Goal: Task Accomplishment & Management: Manage account settings

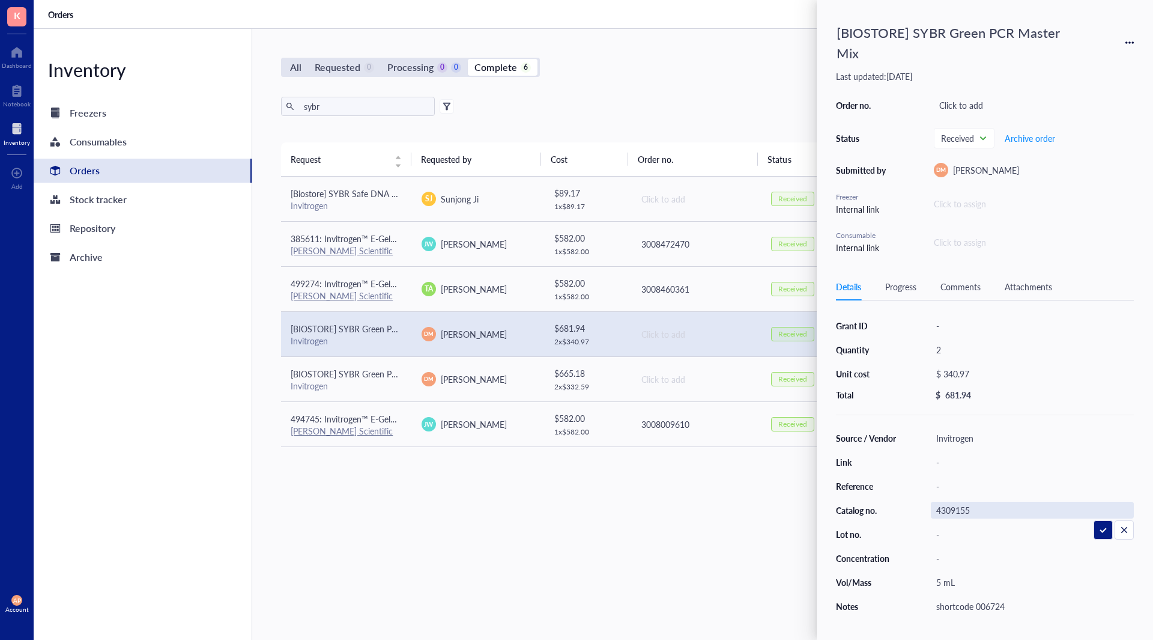
click at [1121, 41] on div "[BIOSTORE] SYBR Green PCR Master Mix" at bounding box center [985, 42] width 298 height 47
click at [1131, 44] on icon at bounding box center [1130, 42] width 8 height 8
click at [1081, 58] on span "Request again" at bounding box center [1087, 59] width 76 height 13
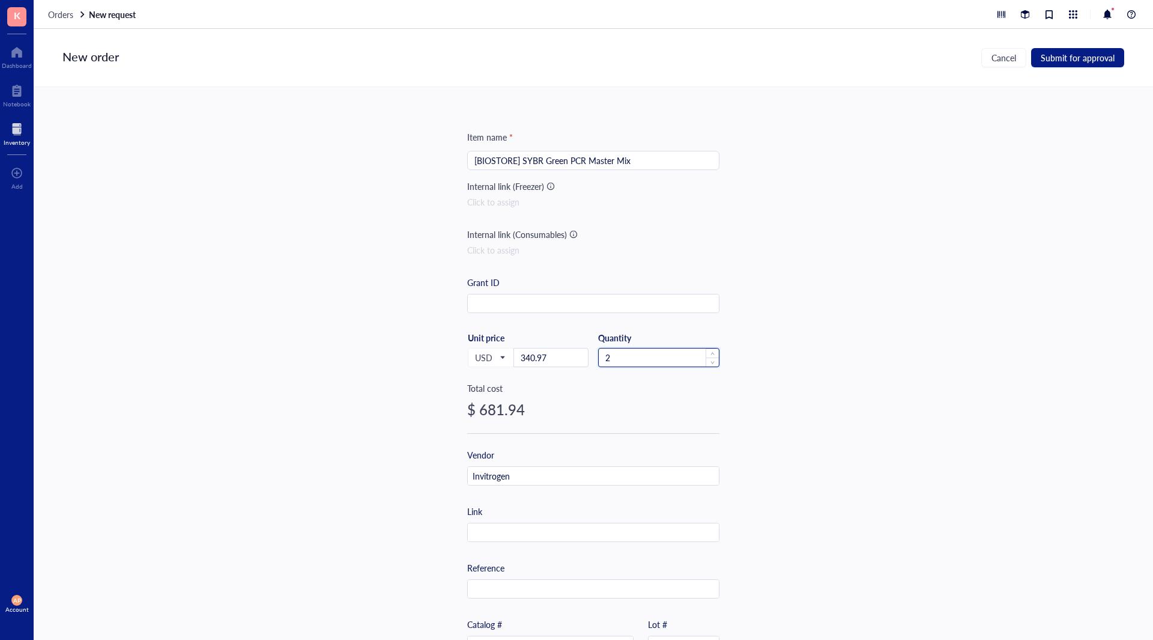
click at [638, 350] on input "2" at bounding box center [659, 357] width 120 height 18
type input "3"
drag, startPoint x: 710, startPoint y: 353, endPoint x: 740, endPoint y: 393, distance: 49.7
click at [718, 353] on span "up" at bounding box center [720, 353] width 4 height 4
click at [1068, 60] on span "Submit for approval" at bounding box center [1078, 58] width 74 height 10
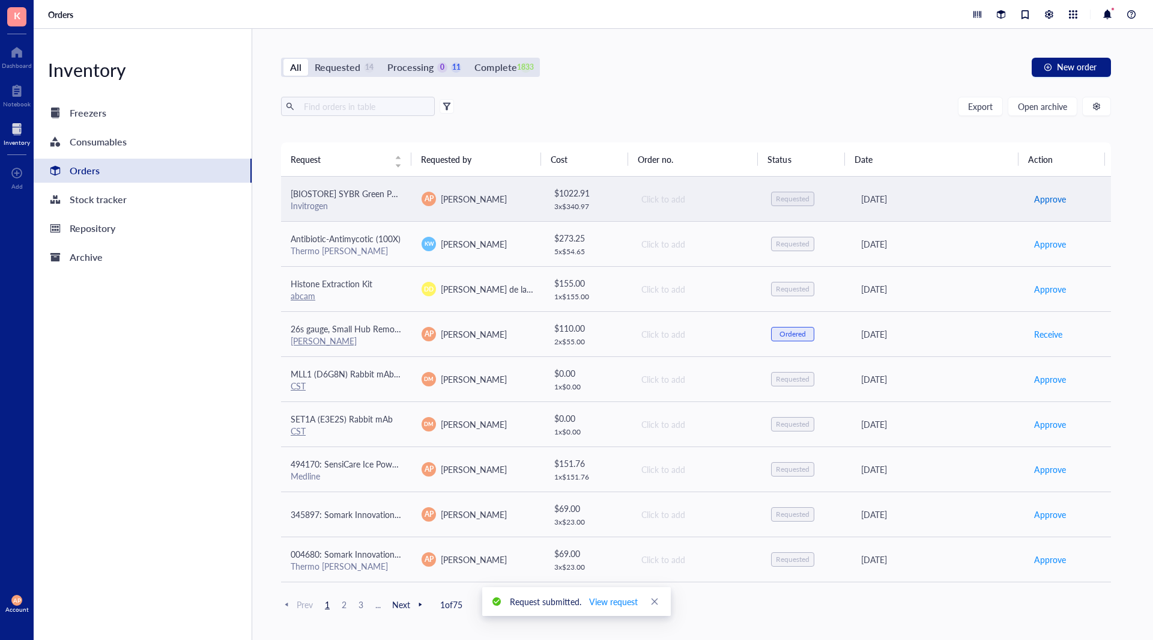
click at [1048, 204] on span "Approve" at bounding box center [1050, 198] width 32 height 13
click at [1048, 199] on span "Place order" at bounding box center [1054, 198] width 41 height 13
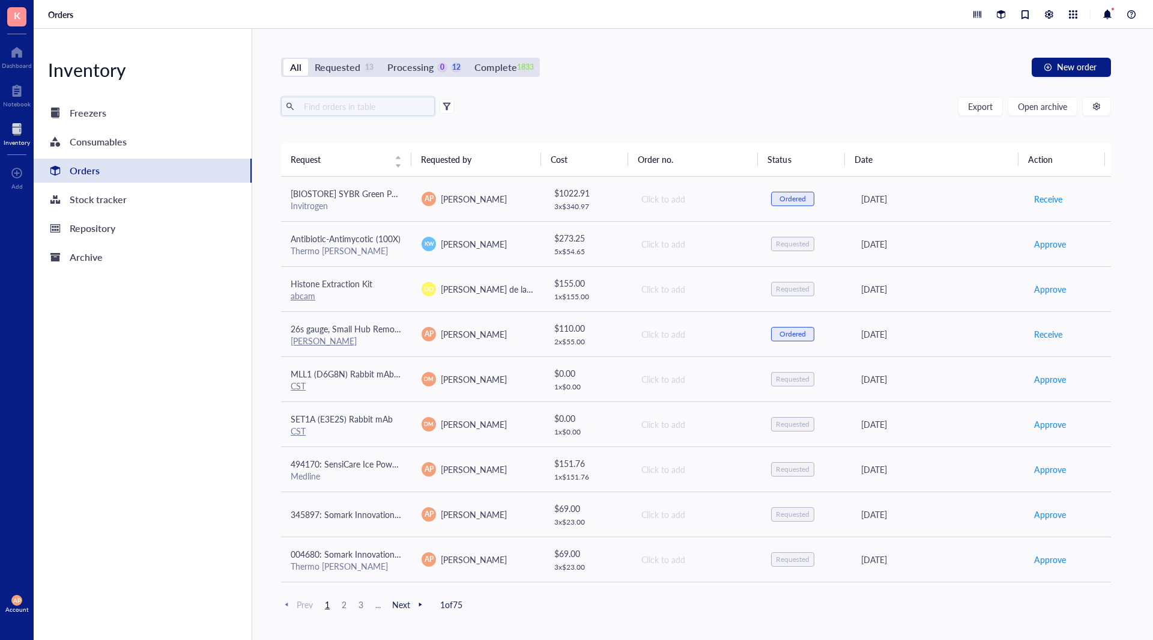
click at [337, 102] on input "text" at bounding box center [364, 106] width 131 height 18
type input "gel 10w"
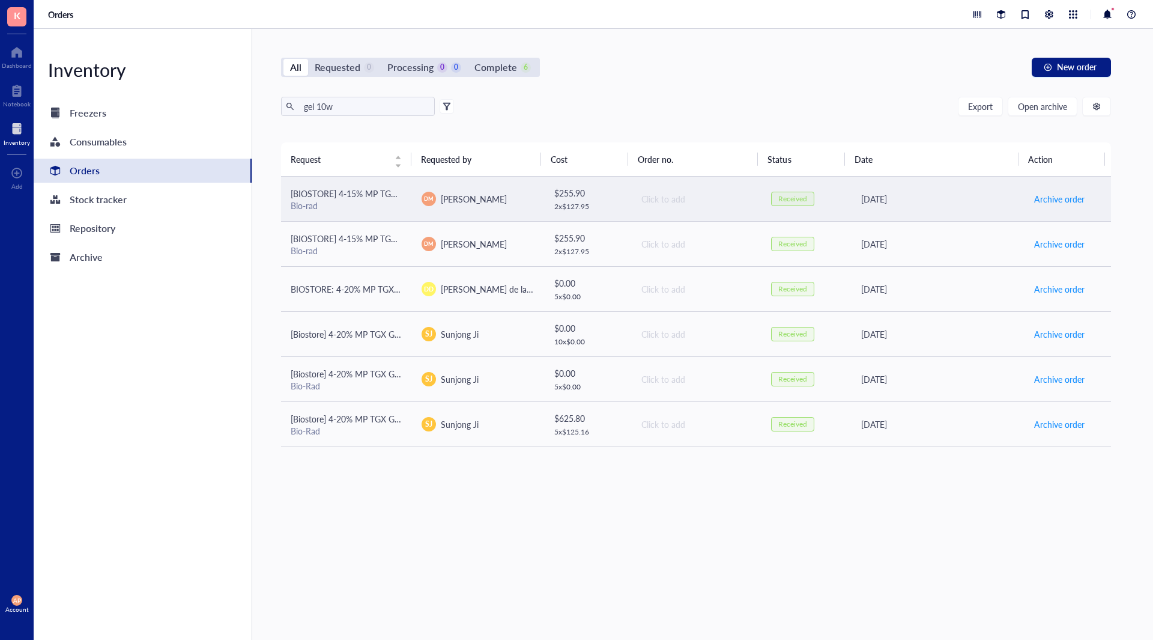
click at [369, 192] on span "[BIOSTORE] 4-15% MP TGX Gel 10W 50 µl pkg 10" at bounding box center [386, 193] width 190 height 12
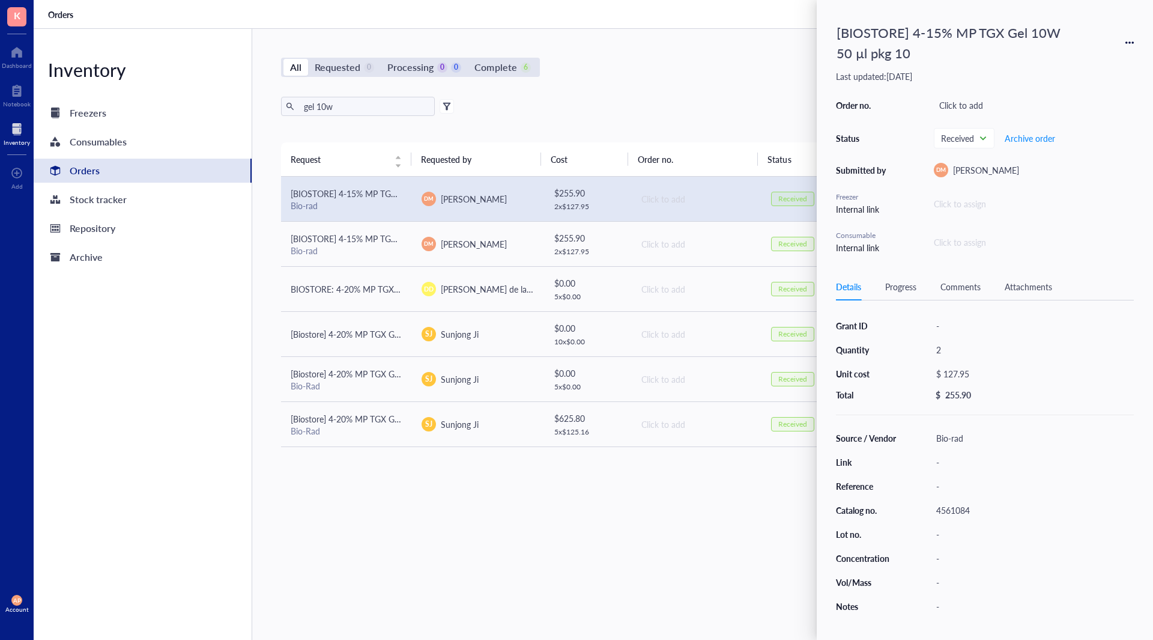
click at [1135, 45] on div "[BIOSTORE] 4-15% MP TGX Gel 10W 50 µl pkg 10 Last updated: July 28, 2025 Order …" at bounding box center [985, 320] width 336 height 640
click at [1124, 44] on div "[BIOSTORE] 4-15% MP TGX Gel 10W 50 µl pkg 10" at bounding box center [985, 42] width 298 height 47
click at [1130, 43] on icon at bounding box center [1130, 42] width 2 height 2
click at [1069, 60] on span "Request again" at bounding box center [1087, 59] width 76 height 13
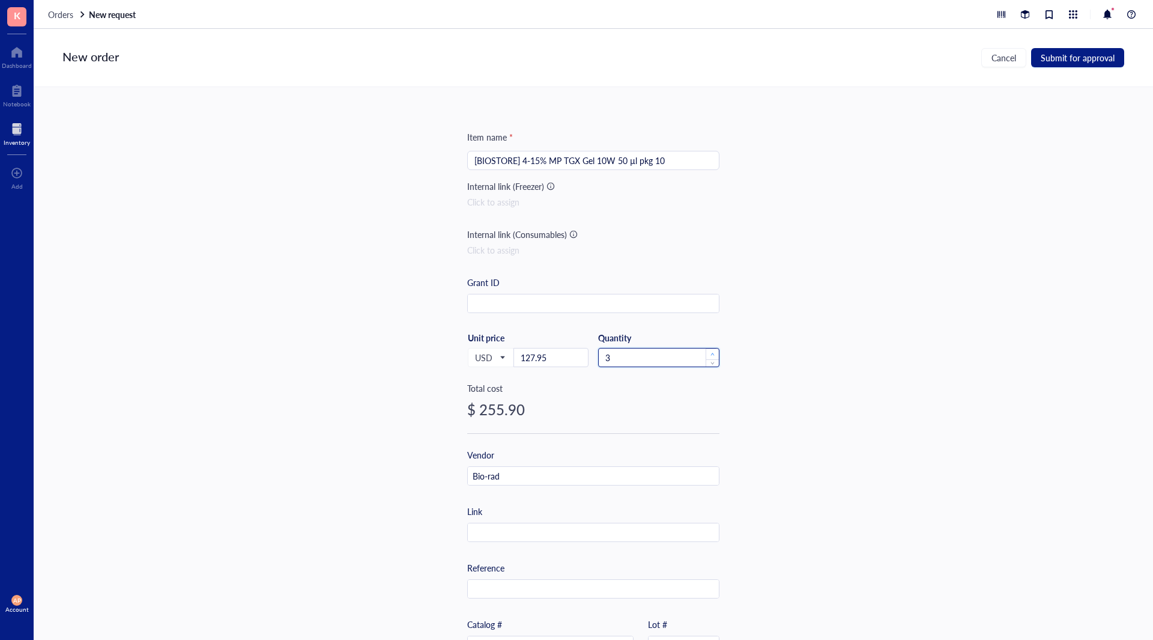
click at [711, 355] on span "up" at bounding box center [713, 354] width 4 height 4
type input "5"
click at [711, 355] on span "up" at bounding box center [713, 354] width 4 height 4
click at [1085, 58] on span "Submit for approval" at bounding box center [1078, 58] width 74 height 10
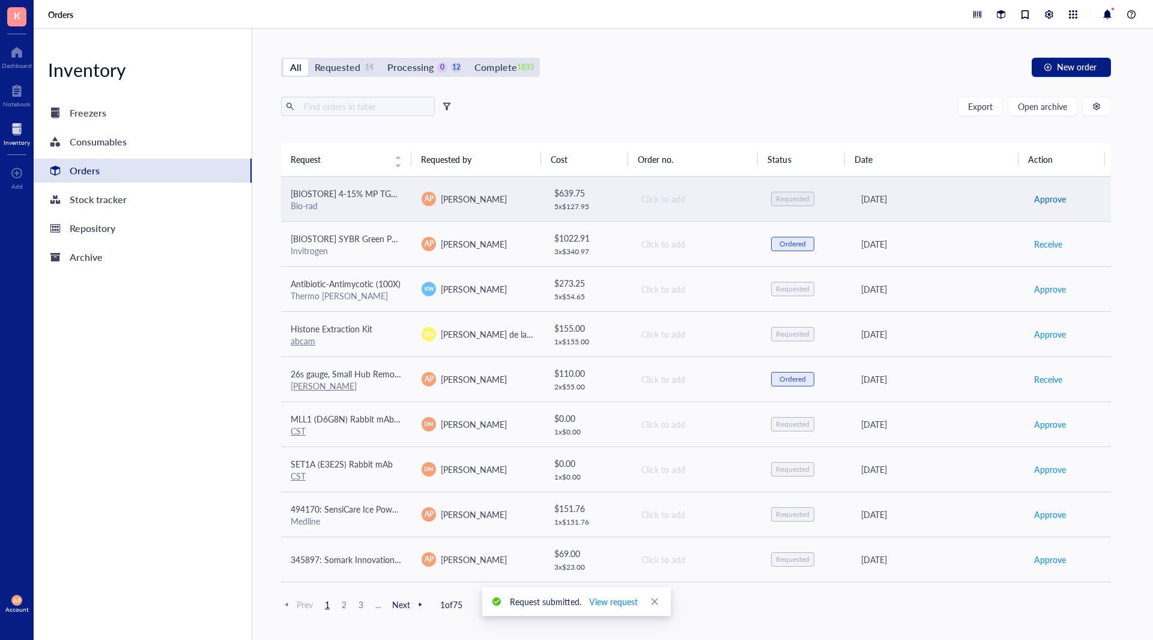
click at [1043, 199] on span "Approve" at bounding box center [1050, 198] width 32 height 13
click at [1036, 199] on span "Place order" at bounding box center [1054, 198] width 41 height 13
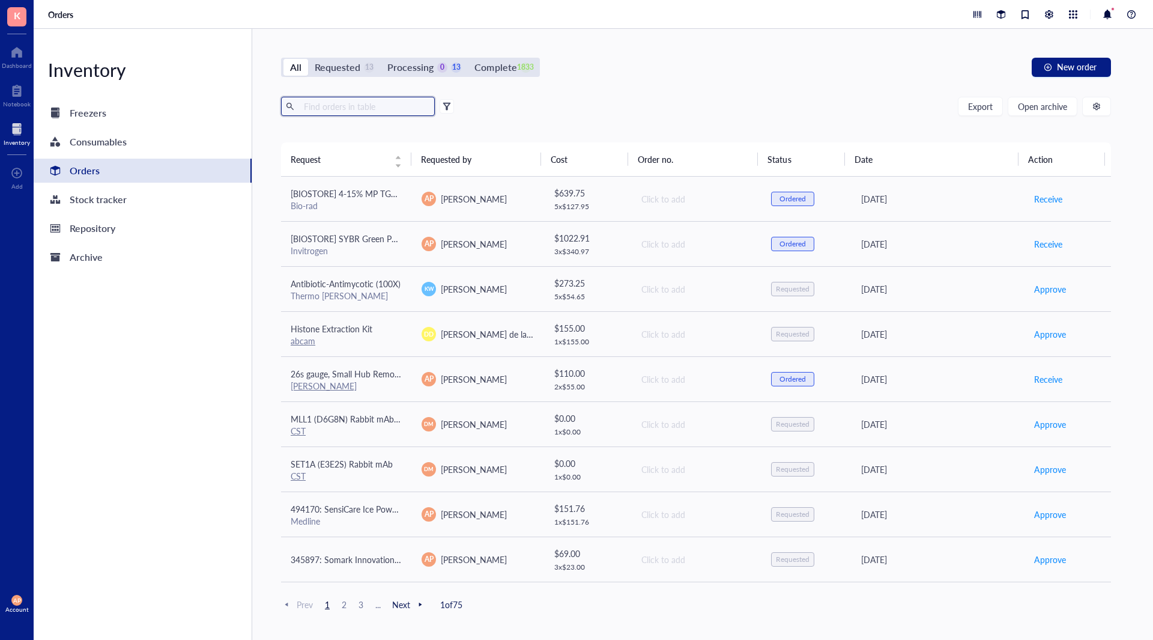
drag, startPoint x: 345, startPoint y: 111, endPoint x: 337, endPoint y: 106, distance: 9.7
click at [345, 109] on input "text" at bounding box center [364, 106] width 131 height 18
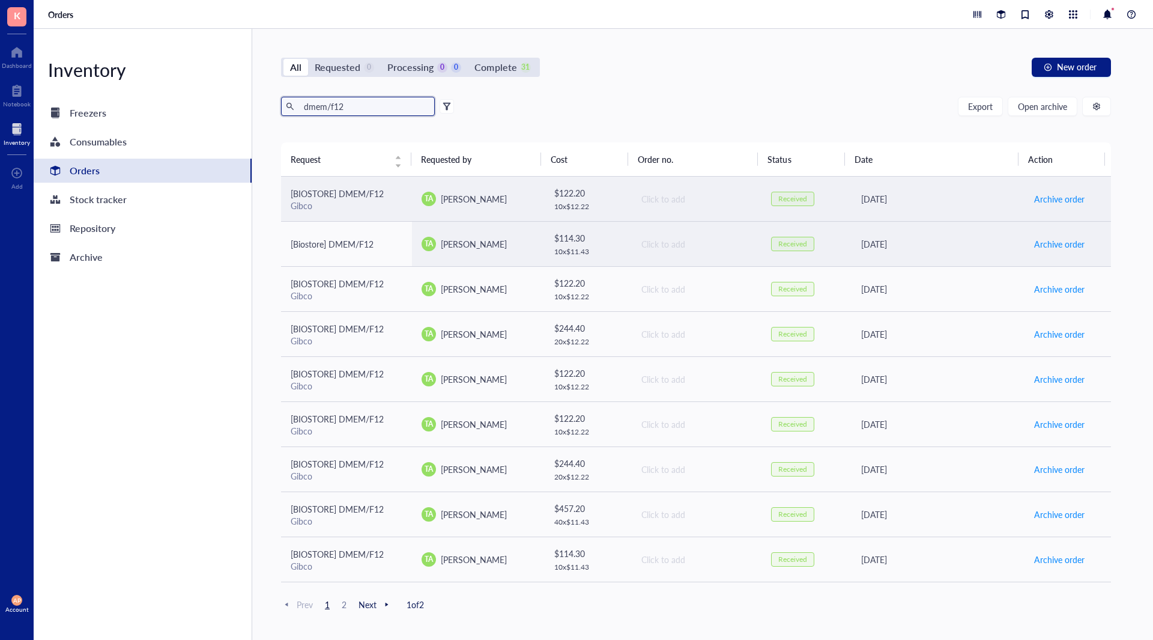
type input "dmem/f12"
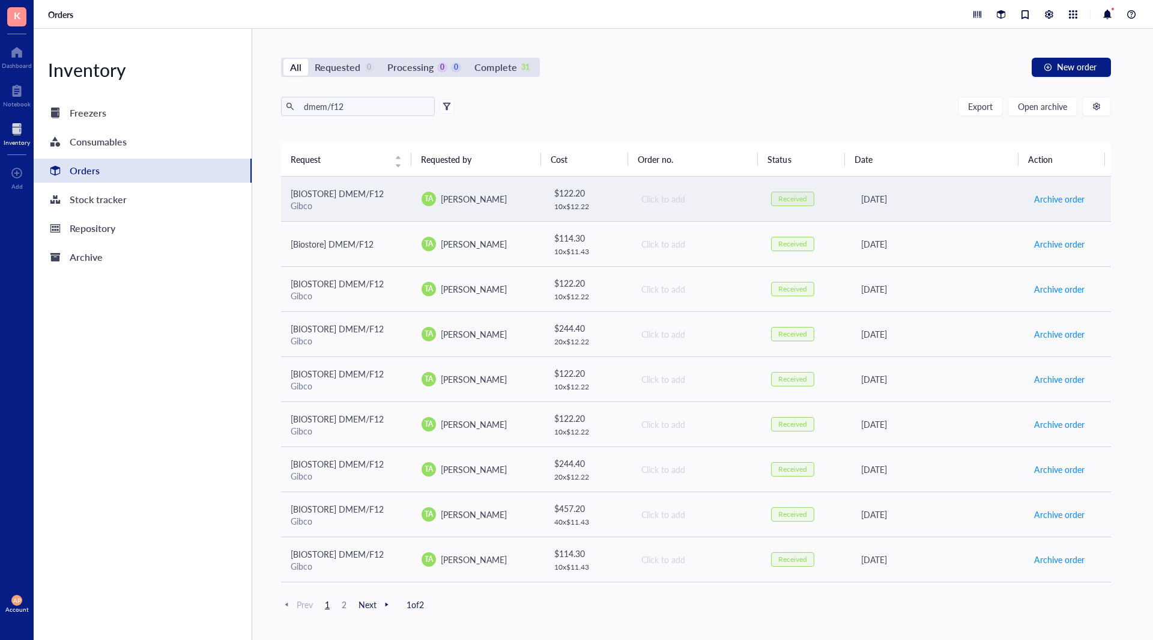
click at [378, 201] on div "Gibco" at bounding box center [347, 205] width 112 height 11
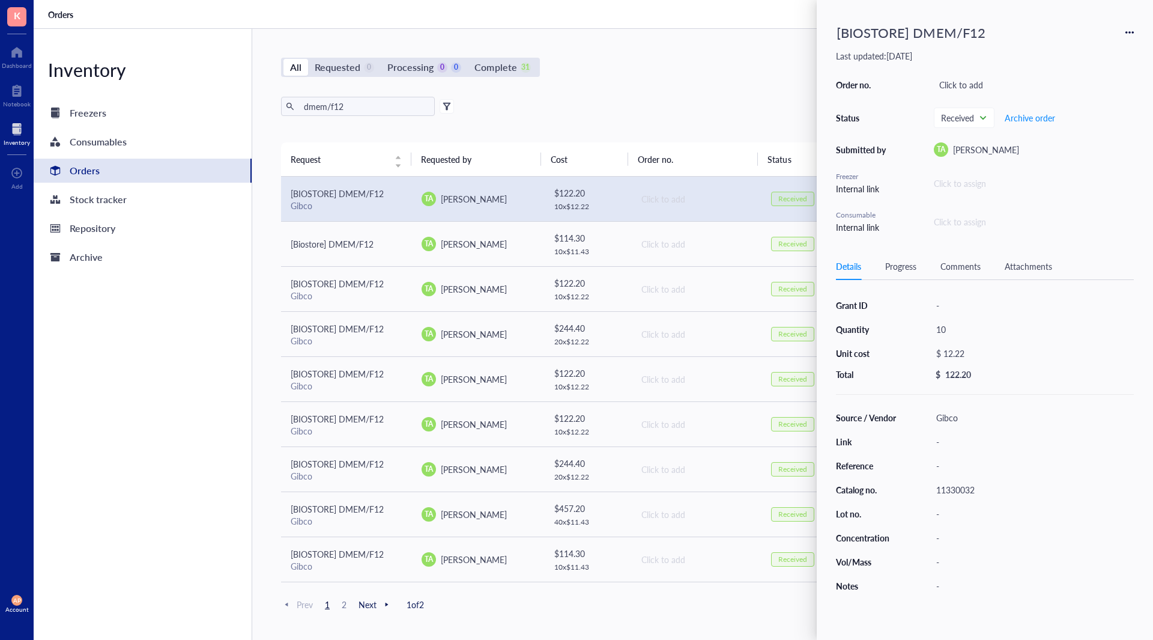
click at [1132, 32] on icon at bounding box center [1130, 32] width 8 height 8
click at [1098, 49] on span "Request again" at bounding box center [1087, 49] width 76 height 13
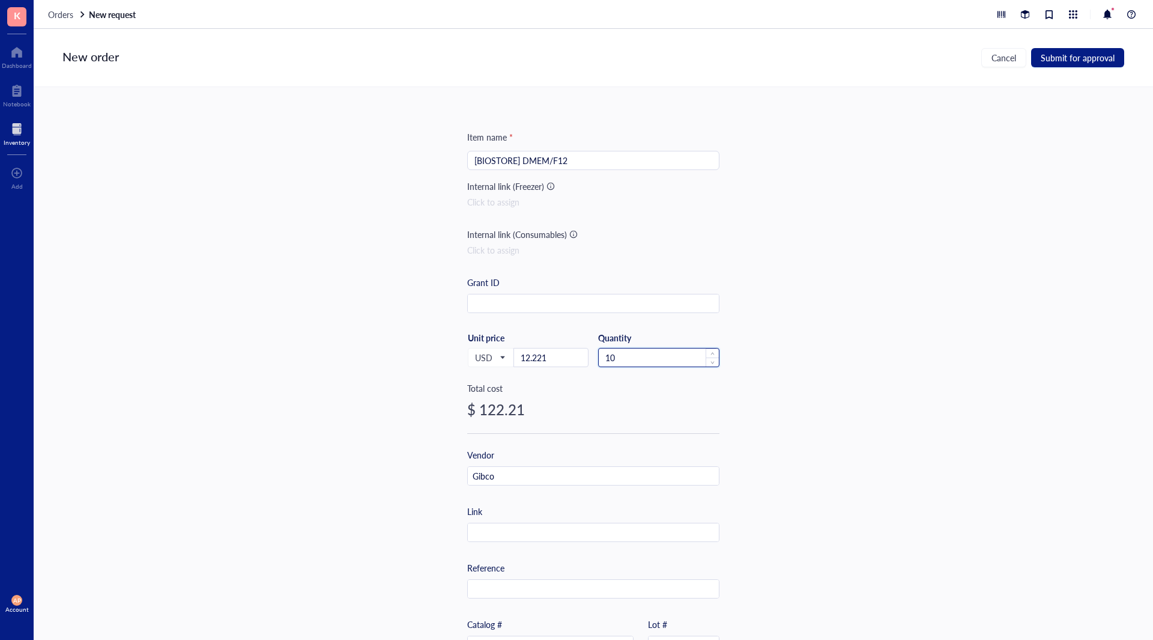
click at [643, 360] on input "10" at bounding box center [659, 357] width 120 height 18
click at [711, 359] on span "down" at bounding box center [713, 361] width 4 height 4
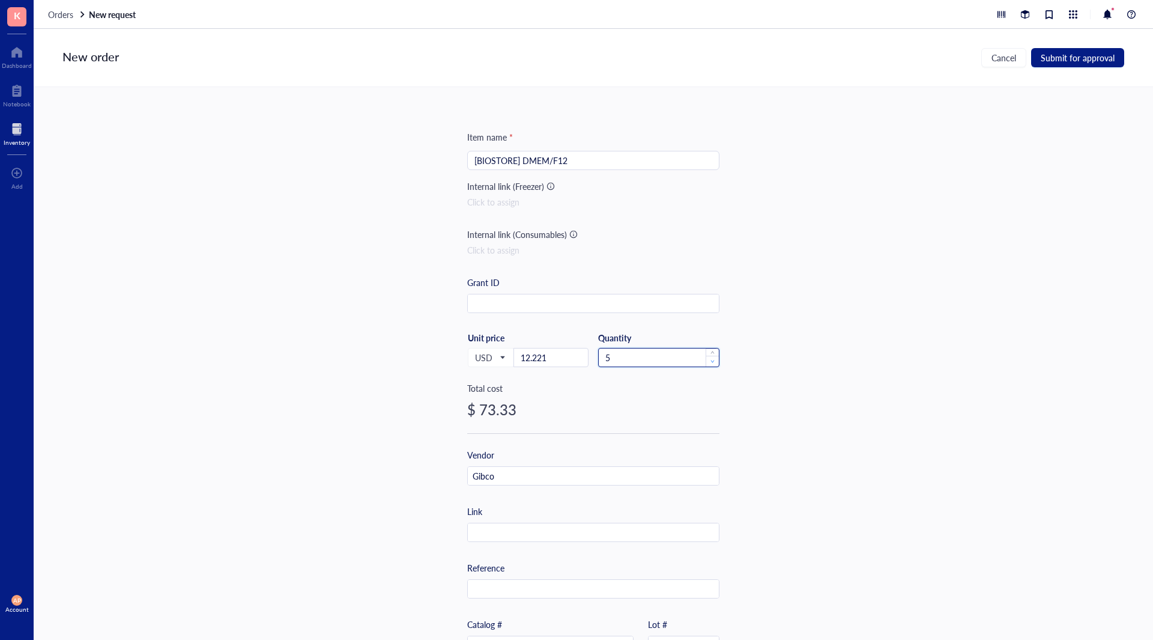
click at [711, 359] on span "down" at bounding box center [713, 361] width 4 height 4
type input "1"
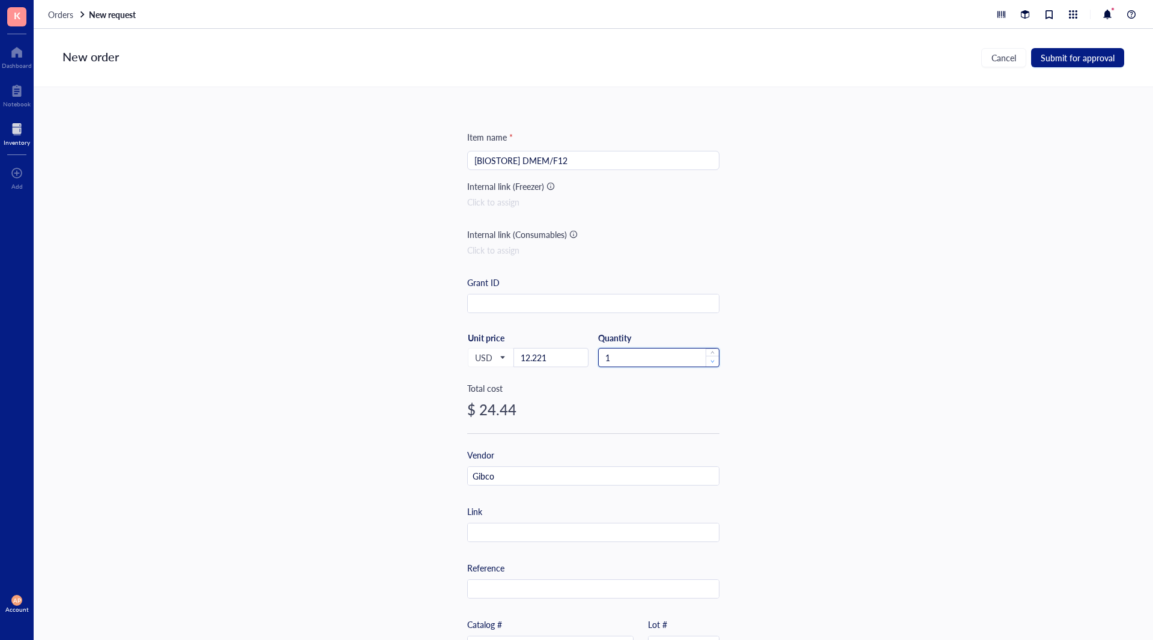
click at [711, 359] on span "down" at bounding box center [713, 361] width 4 height 4
click at [826, 406] on div "Item name * [BIOSTORE] DMEM/F12 Internal link (Freezer) Click to assign Interna…" at bounding box center [594, 363] width 1120 height 553
click at [1066, 62] on span "Submit for approval" at bounding box center [1078, 58] width 74 height 10
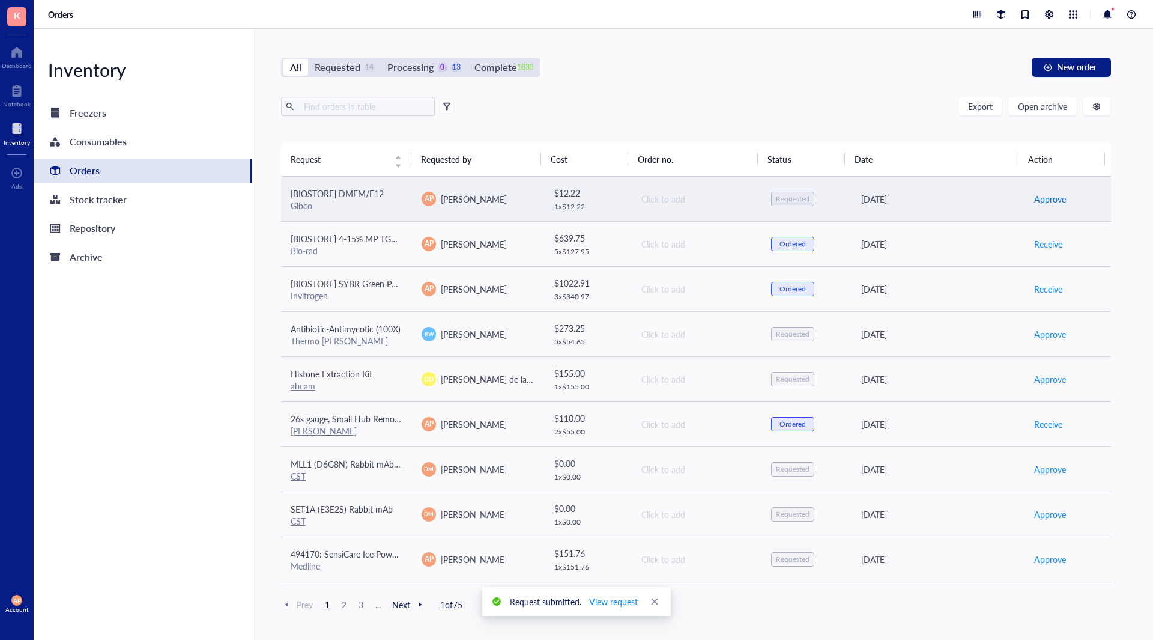
click at [1034, 193] on span "Approve" at bounding box center [1050, 198] width 32 height 13
click at [1051, 197] on span "Place order" at bounding box center [1054, 198] width 41 height 13
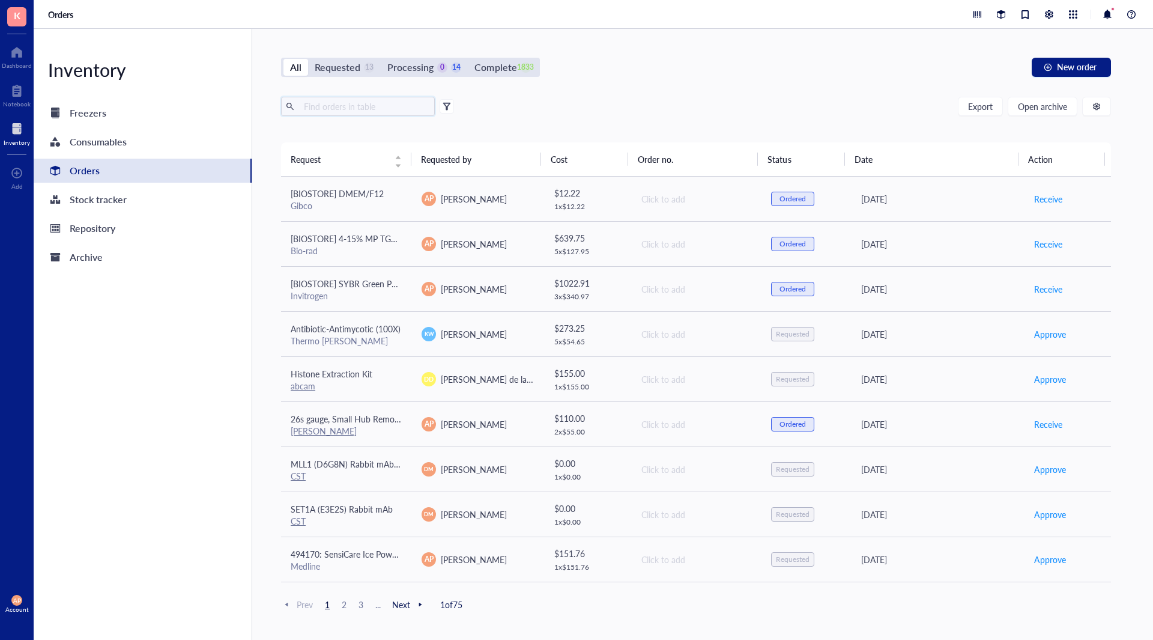
click at [348, 101] on input "text" at bounding box center [364, 106] width 131 height 18
type input "s"
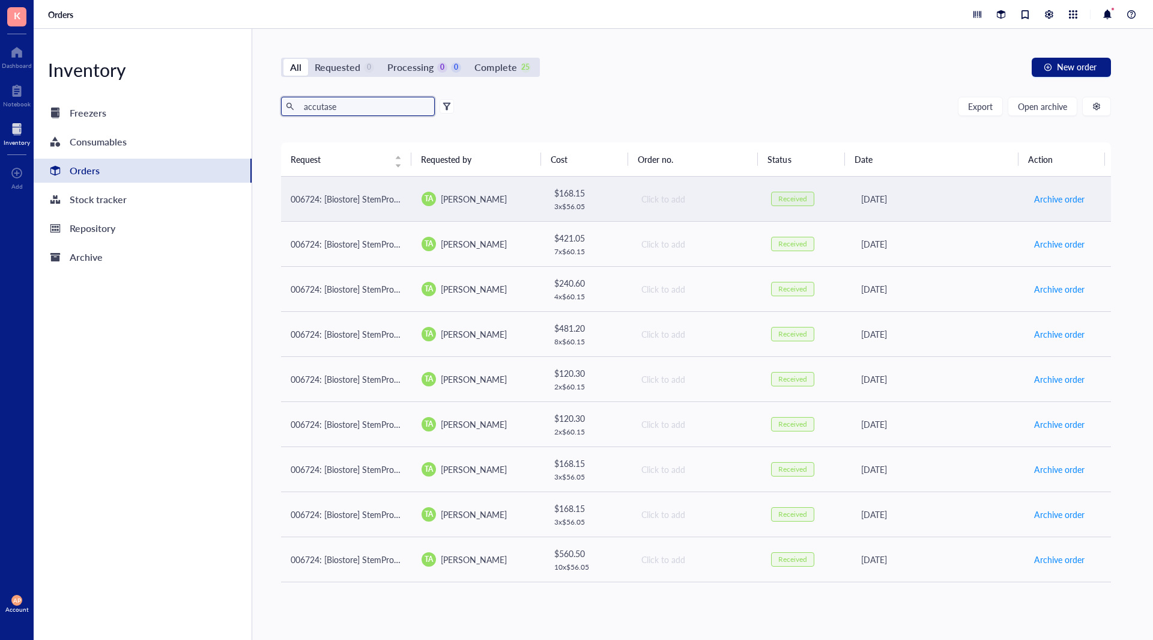
type input "accutase"
click at [425, 200] on span "TA" at bounding box center [429, 198] width 8 height 11
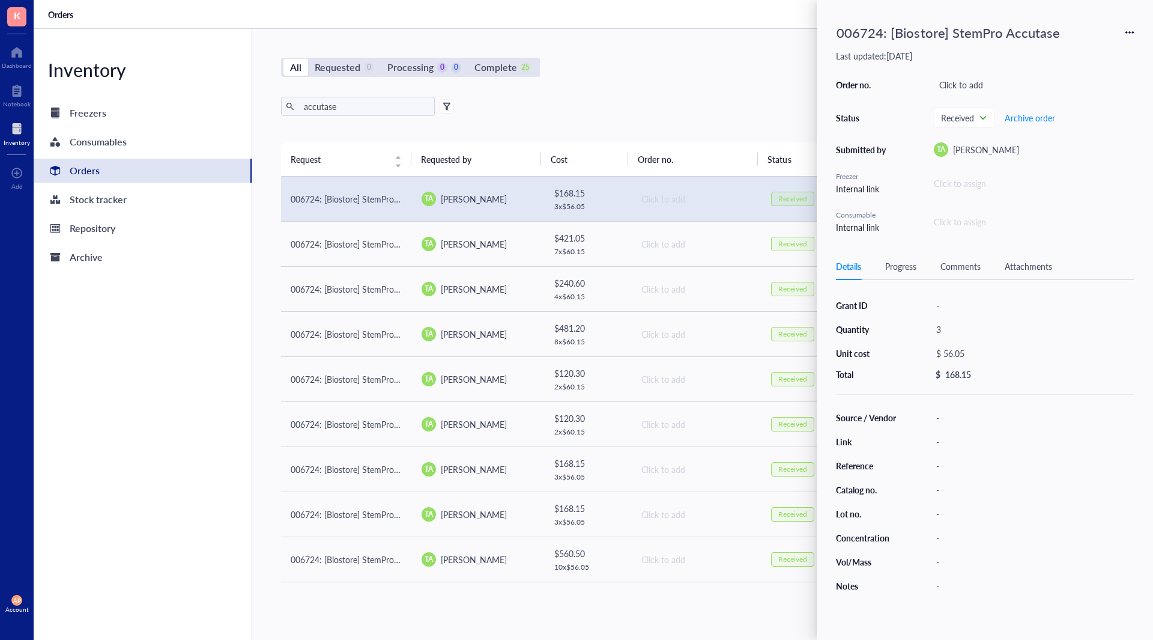
click at [1135, 28] on div "006724: [Biostore] StemPro Accutase Last updated: April 21, 2025 Order no. Clic…" at bounding box center [985, 320] width 336 height 640
click at [1134, 36] on icon at bounding box center [1130, 32] width 8 height 8
click at [1081, 53] on span "Request again" at bounding box center [1087, 49] width 76 height 13
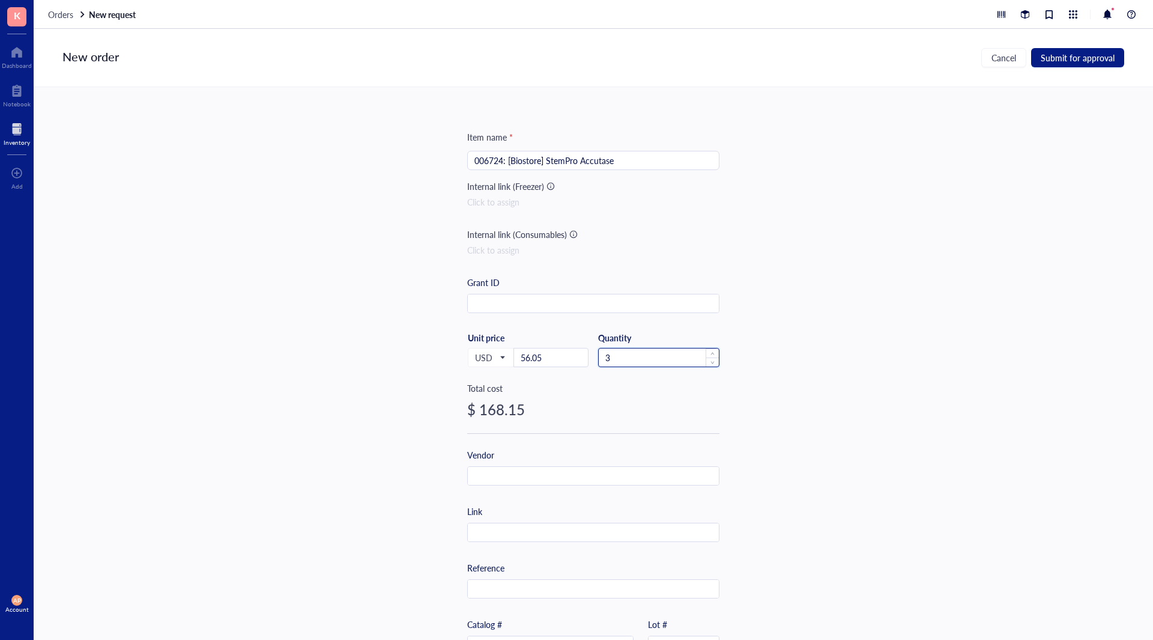
click at [662, 362] on input "3" at bounding box center [659, 357] width 120 height 18
type input "10"
drag, startPoint x: 906, startPoint y: 323, endPoint x: 1143, endPoint y: 85, distance: 336.4
click at [909, 318] on div "Item name * 006724: [Biostore] StemPro Accutase Internal link (Freezer) Click t…" at bounding box center [594, 363] width 1120 height 553
click at [1095, 54] on span "Submit for approval" at bounding box center [1078, 58] width 74 height 10
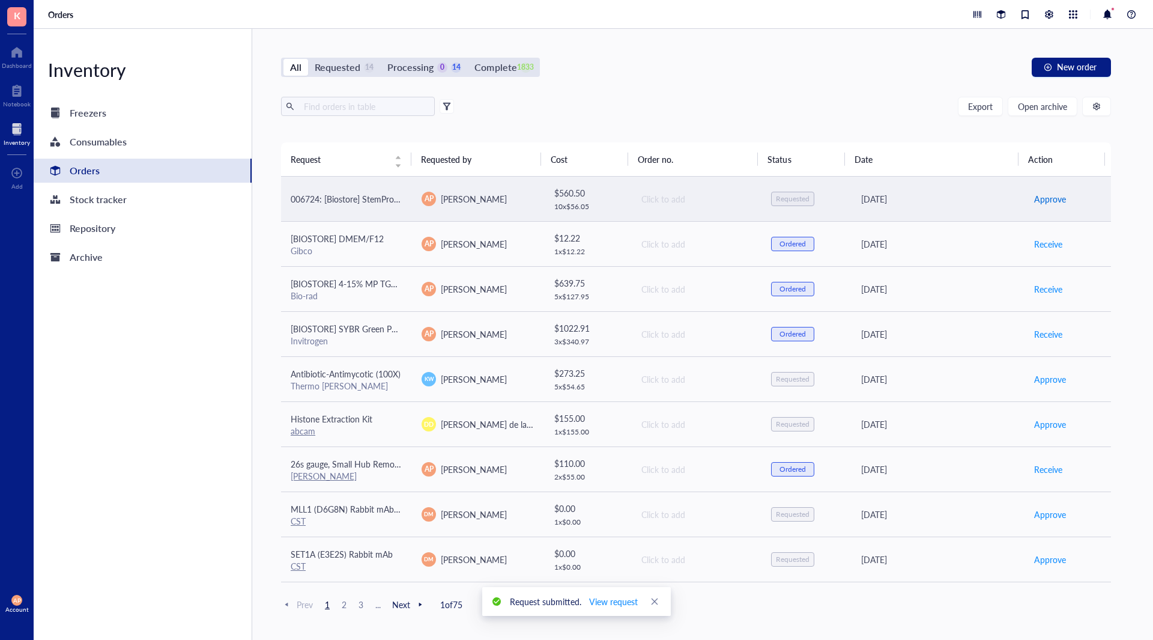
click at [1048, 201] on span "Approve" at bounding box center [1050, 198] width 32 height 13
click at [1045, 197] on span "Place order" at bounding box center [1054, 198] width 41 height 13
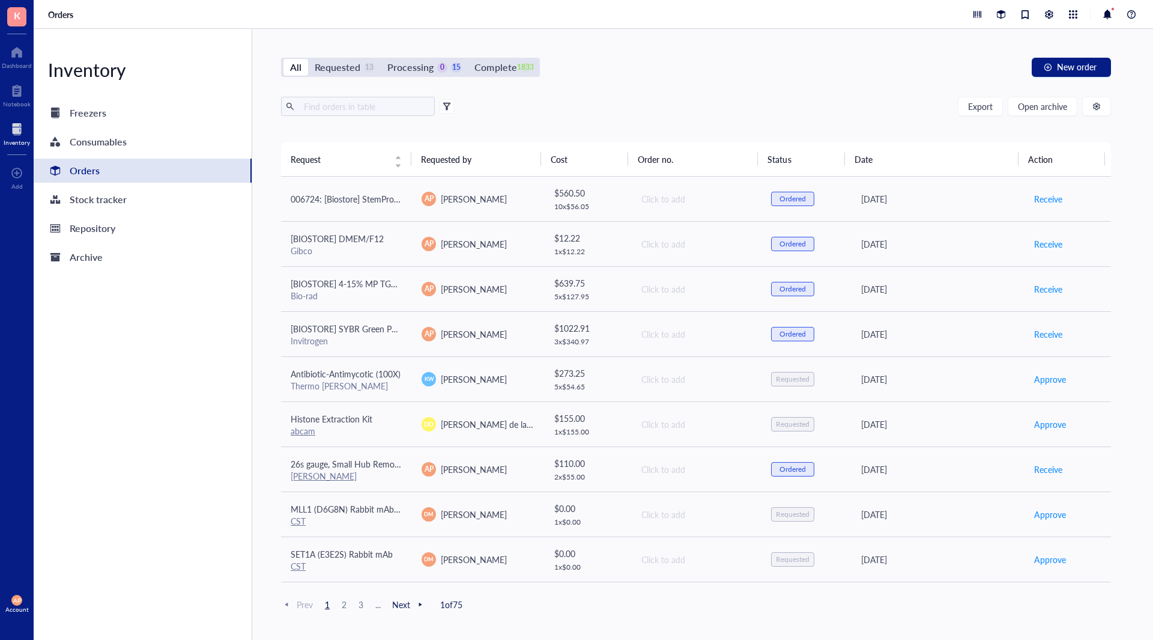
click at [786, 101] on div "Export Open archive" at bounding box center [696, 106] width 830 height 19
click at [413, 64] on div "Processing" at bounding box center [410, 67] width 46 height 17
click at [381, 59] on input "Processing 0 15" at bounding box center [381, 59] width 0 height 0
click at [604, 82] on div "All Requested 13 Processing 0 15 Complete 1833 New order Export Open archive Re…" at bounding box center [696, 334] width 888 height 611
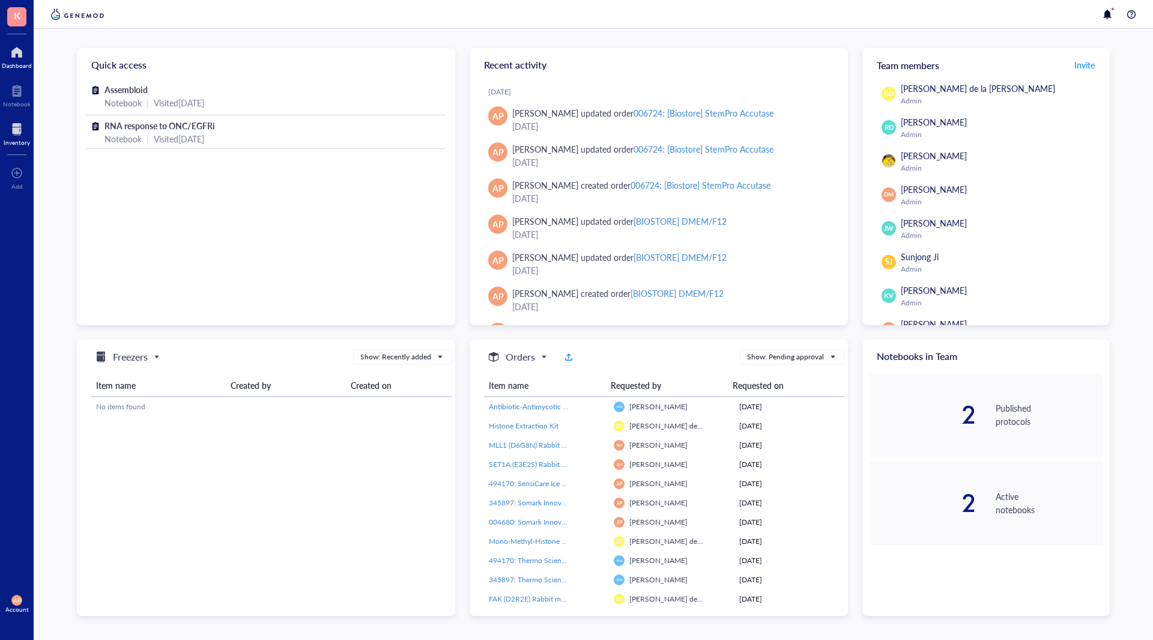
click at [0, 142] on div "Inventory" at bounding box center [17, 133] width 34 height 34
click at [7, 127] on div at bounding box center [17, 129] width 26 height 19
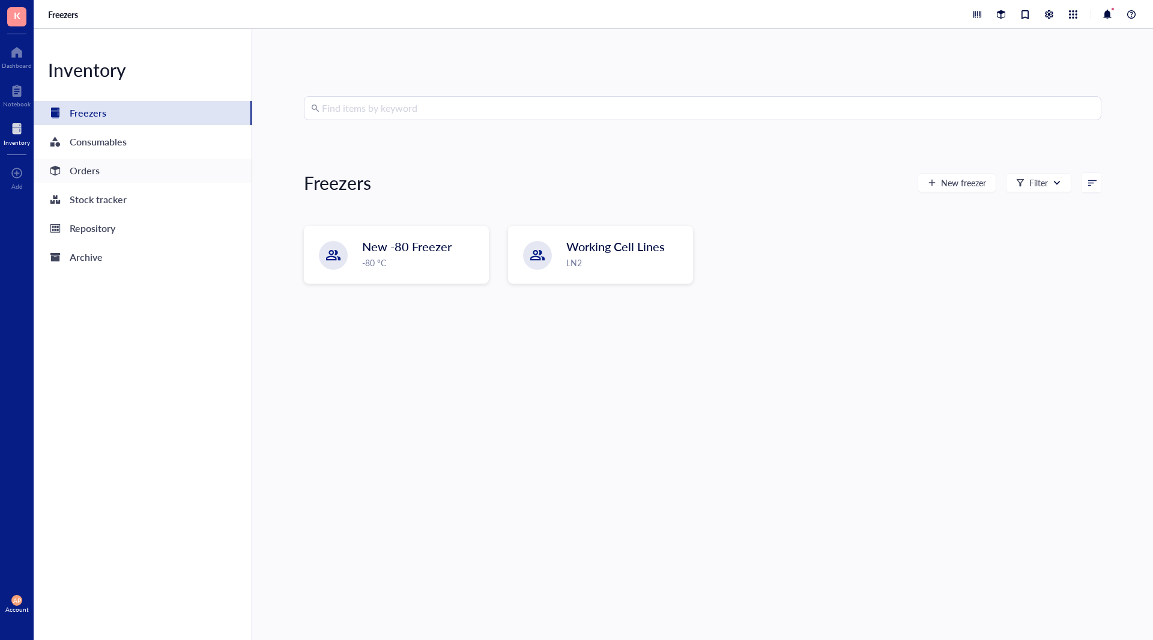
click at [102, 172] on div "Orders" at bounding box center [143, 171] width 218 height 24
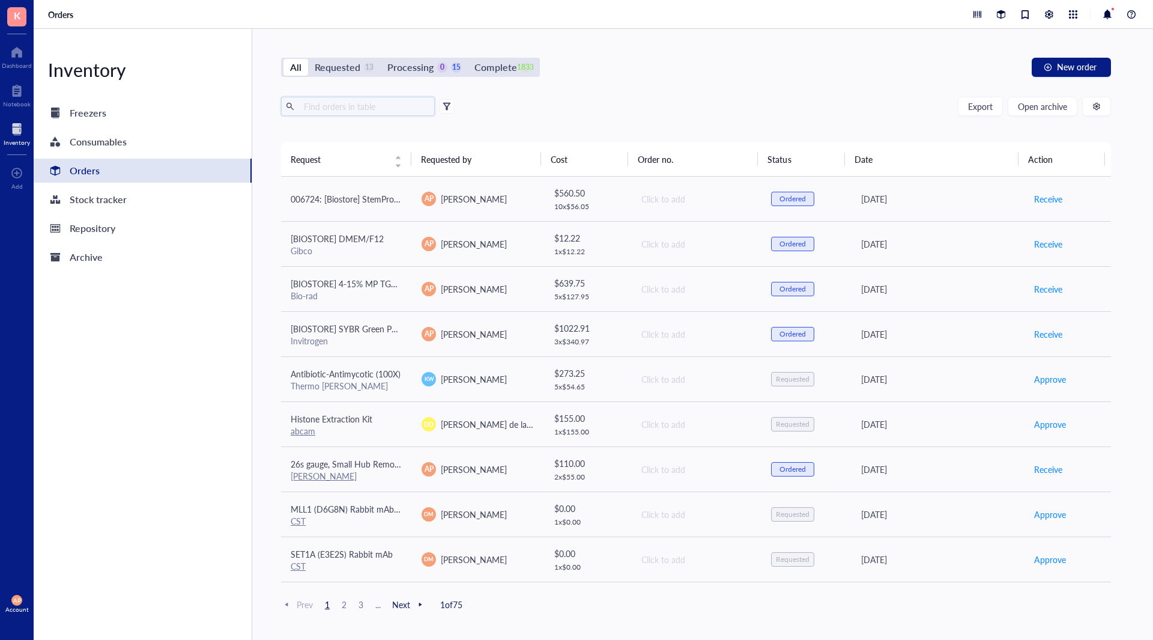
click at [353, 109] on input "text" at bounding box center [364, 106] width 131 height 18
type input "captisol"
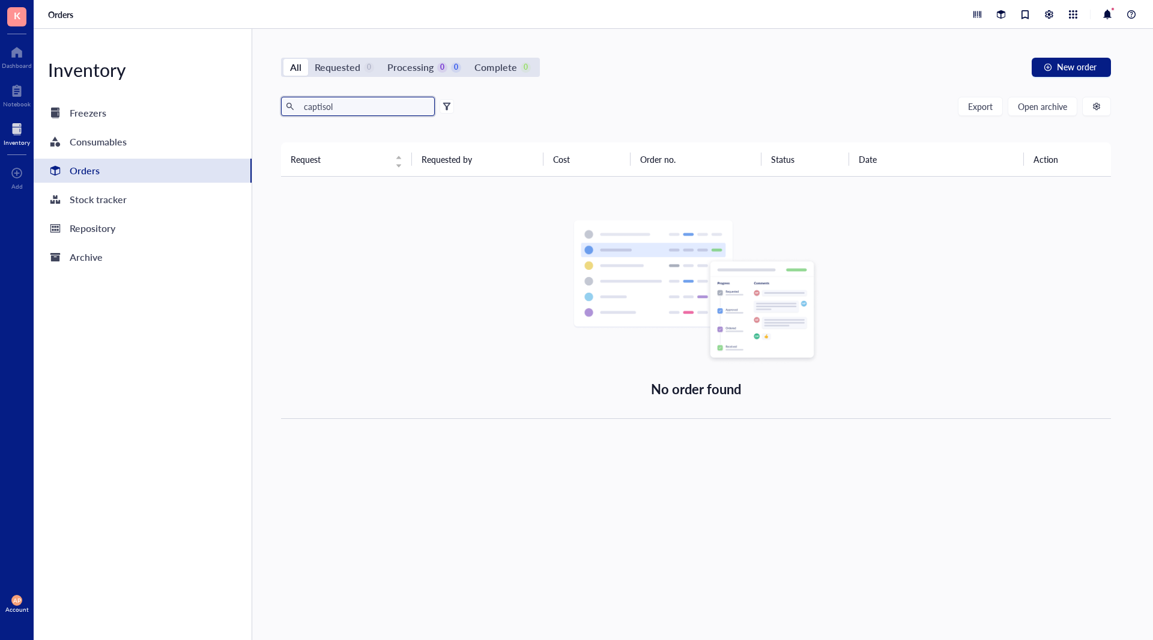
click at [1084, 55] on div "All Requested 0 Processing 0 0 Complete 0 New order captisol Export Open archiv…" at bounding box center [696, 334] width 888 height 611
click at [1082, 70] on span "New order" at bounding box center [1077, 67] width 40 height 10
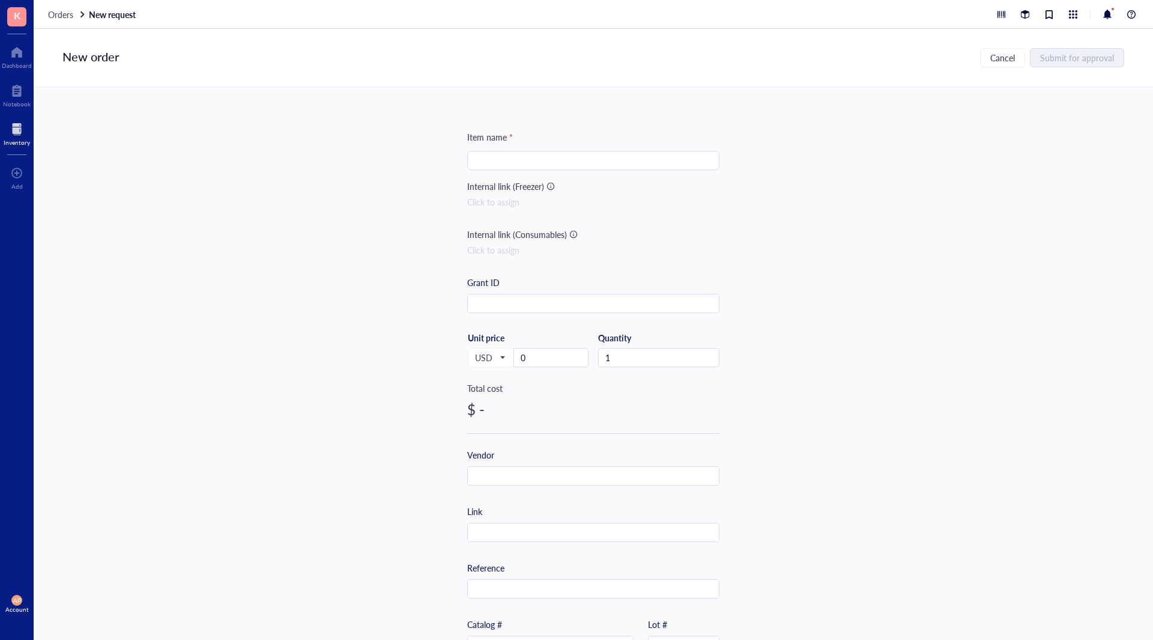
click at [505, 157] on input "search" at bounding box center [594, 160] width 238 height 18
click at [657, 159] on input "search" at bounding box center [594, 160] width 238 height 18
paste input "CAPTISOL 100GRAMS"
type input "CAPTISOL 100GRAMS"
click at [621, 300] on input "text" at bounding box center [593, 303] width 251 height 19
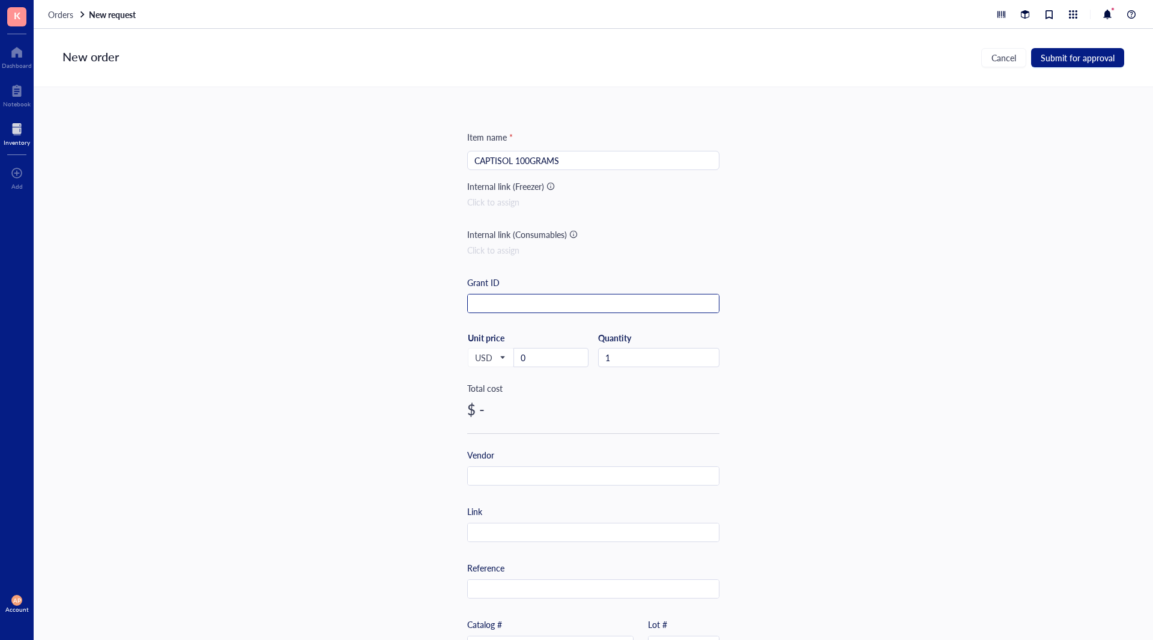
click at [503, 308] on input "text" at bounding box center [593, 303] width 251 height 19
paste input "494170"
type input "494170"
click at [557, 356] on input "0" at bounding box center [551, 357] width 74 height 18
type input "891.25"
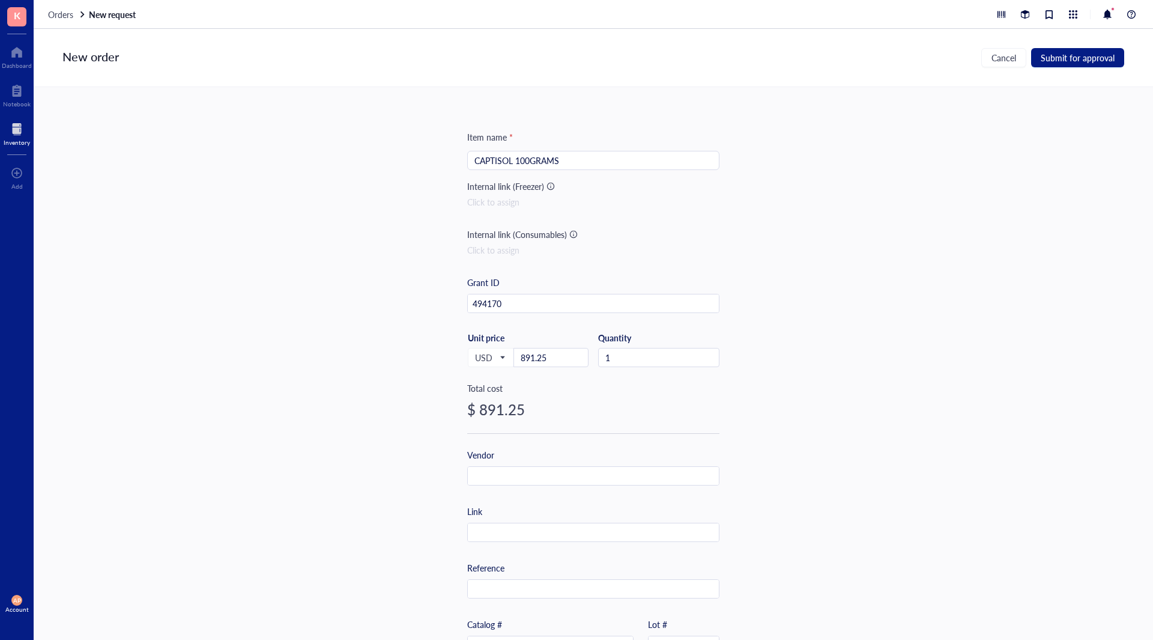
click at [90, 521] on div "Item name * CAPTISOL 100GRAMS Internal link (Freezer) Click to assign Internal …" at bounding box center [594, 363] width 1120 height 553
click at [580, 478] on input "text" at bounding box center [593, 476] width 251 height 19
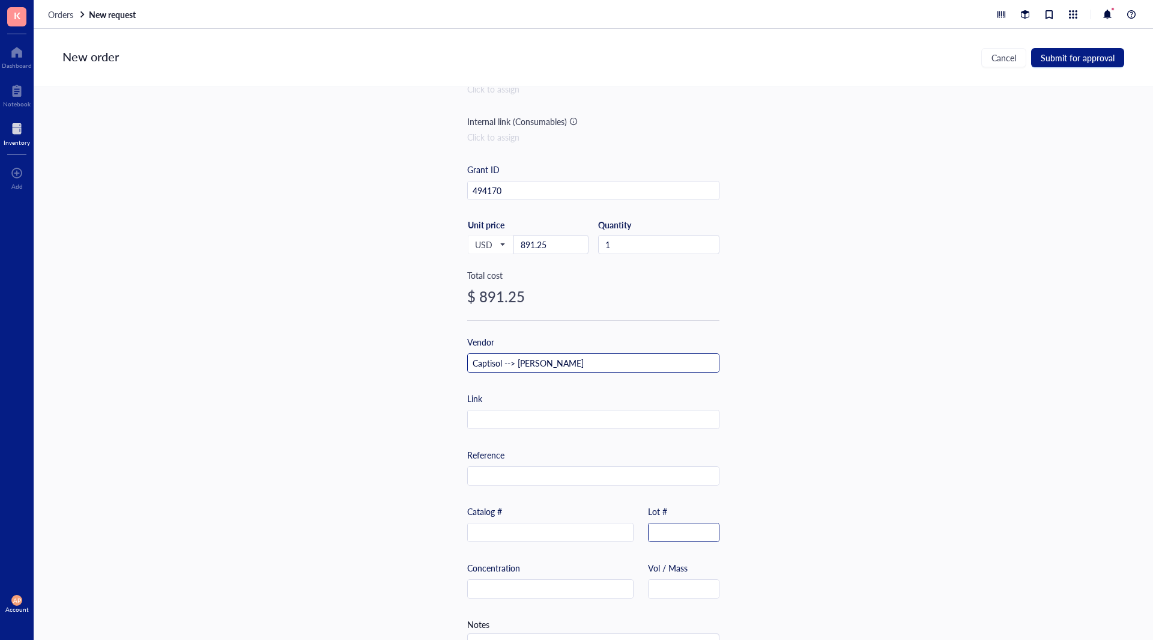
scroll to position [120, 0]
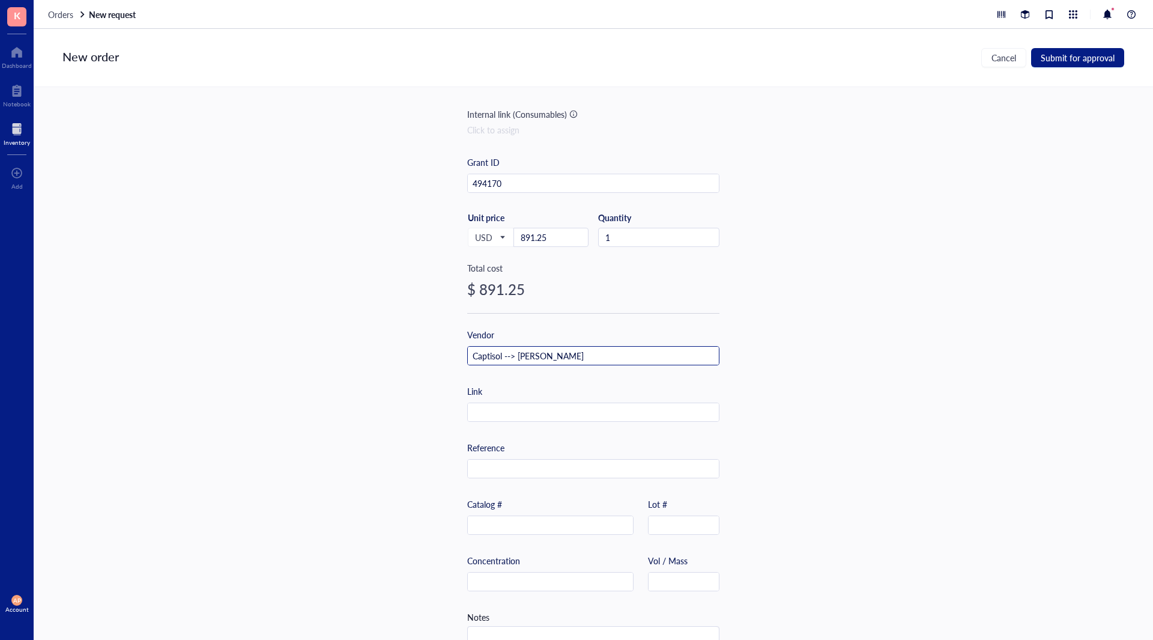
type input "Captisol --> [PERSON_NAME]"
click at [569, 467] on input "text" at bounding box center [593, 469] width 251 height 19
click at [578, 516] on div "Catalog #" at bounding box center [550, 515] width 166 height 37
click at [581, 520] on input "text" at bounding box center [550, 525] width 165 height 19
click at [565, 532] on input "text" at bounding box center [550, 525] width 165 height 19
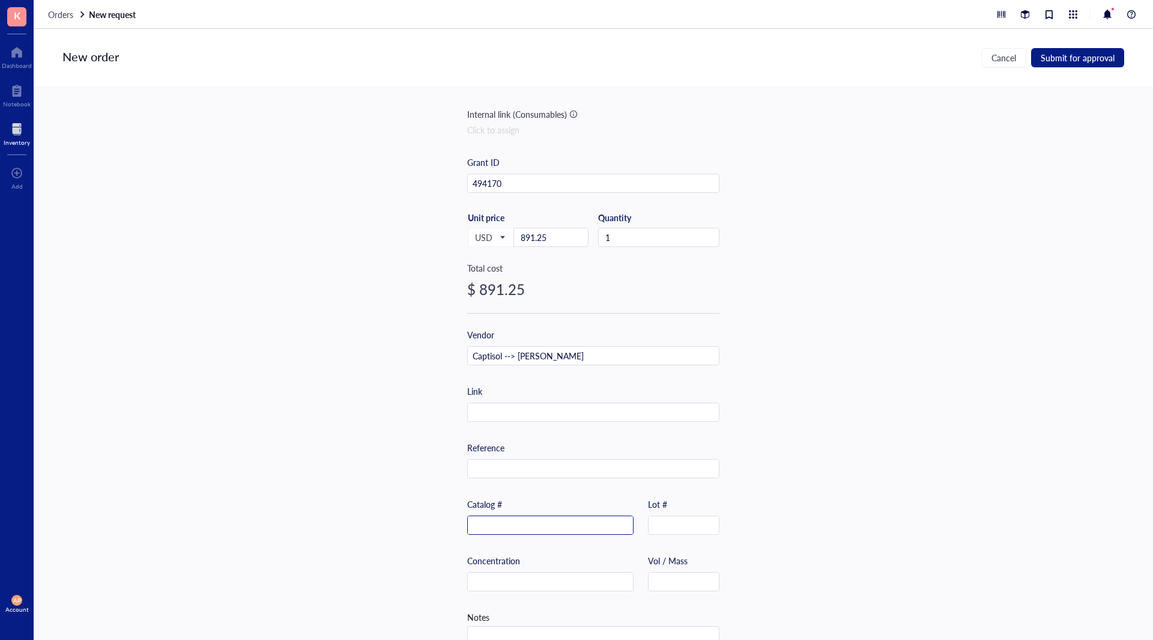
paste input "NC0604701"
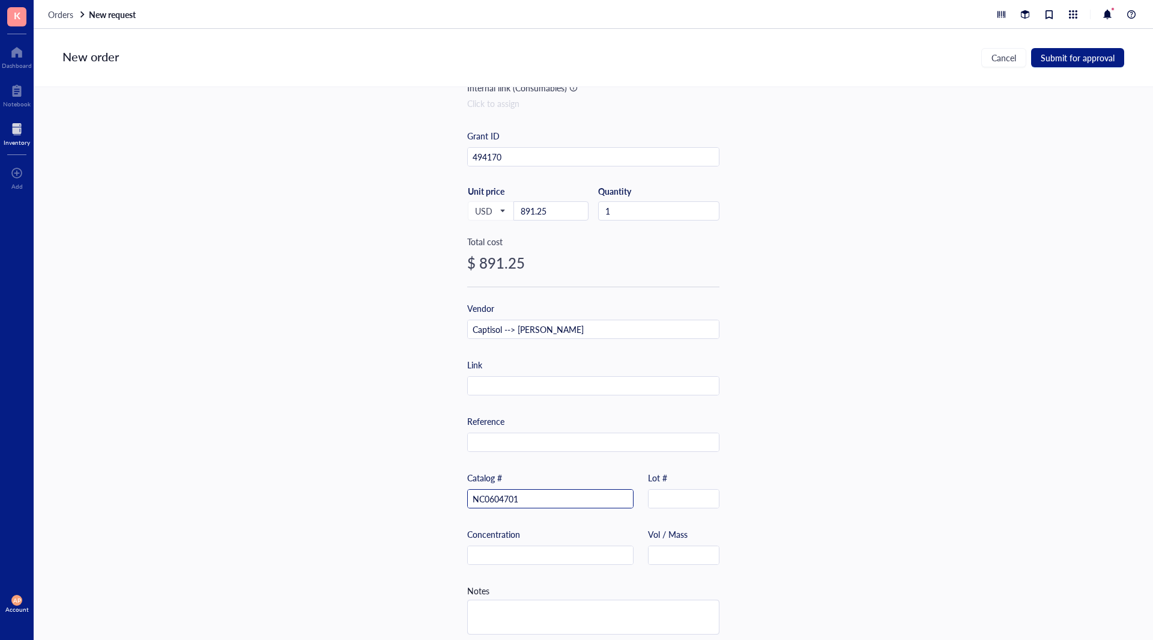
scroll to position [160, 0]
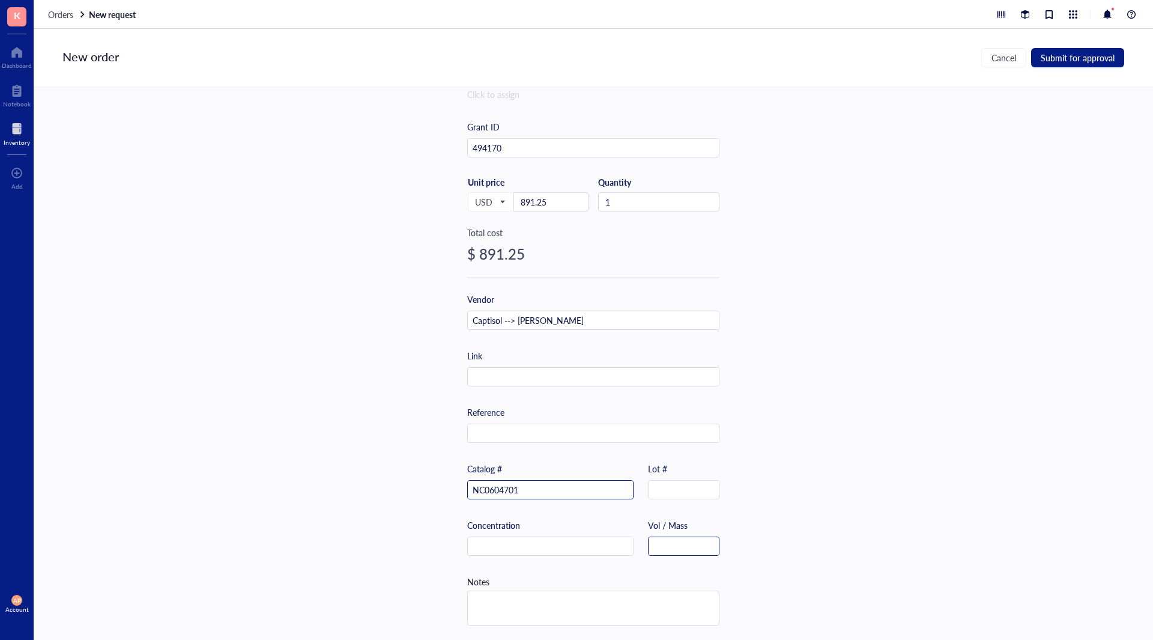
type input "NC0604701"
click at [692, 541] on input "text" at bounding box center [684, 546] width 70 height 19
type input "100g"
drag, startPoint x: 1093, startPoint y: 55, endPoint x: 1017, endPoint y: 128, distance: 105.4
click at [1091, 55] on span "Submit for approval" at bounding box center [1078, 58] width 74 height 10
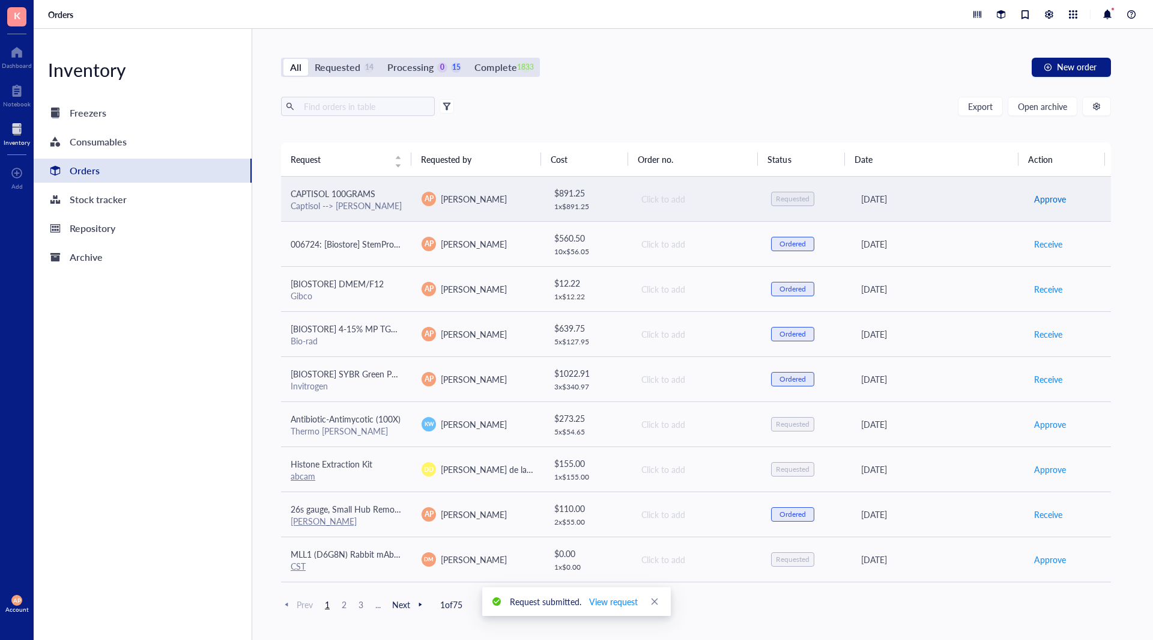
click at [1034, 198] on span "Approve" at bounding box center [1050, 198] width 32 height 13
click at [1034, 198] on span "Place order" at bounding box center [1054, 198] width 41 height 13
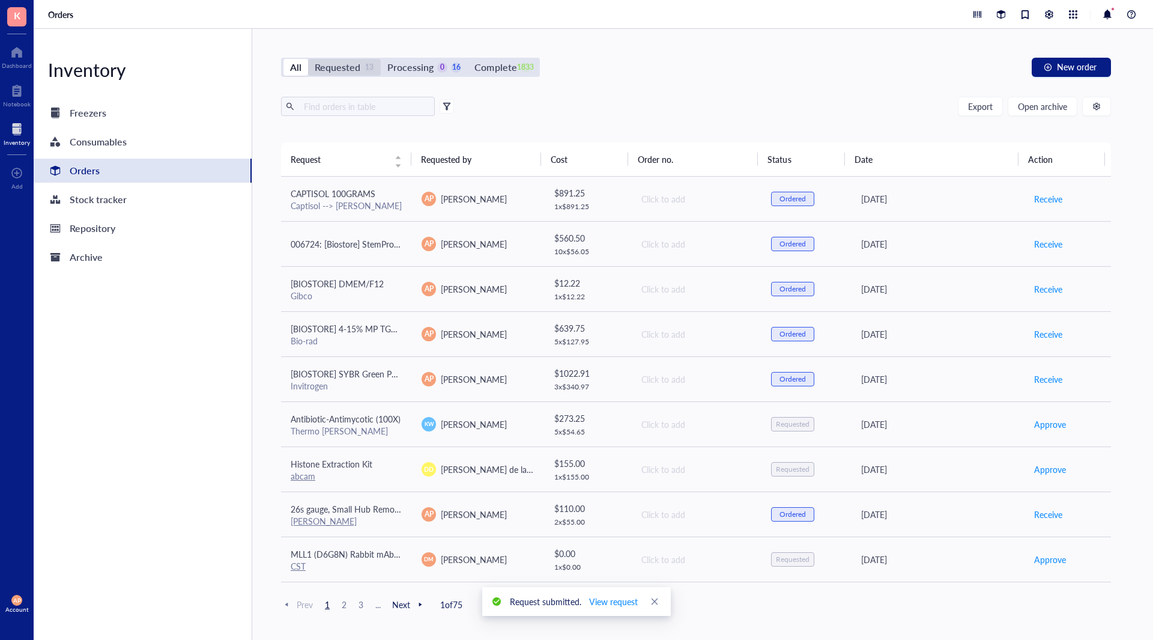
click at [342, 72] on div "Requested" at bounding box center [338, 67] width 46 height 17
click at [308, 59] on input "Requested 13" at bounding box center [308, 59] width 0 height 0
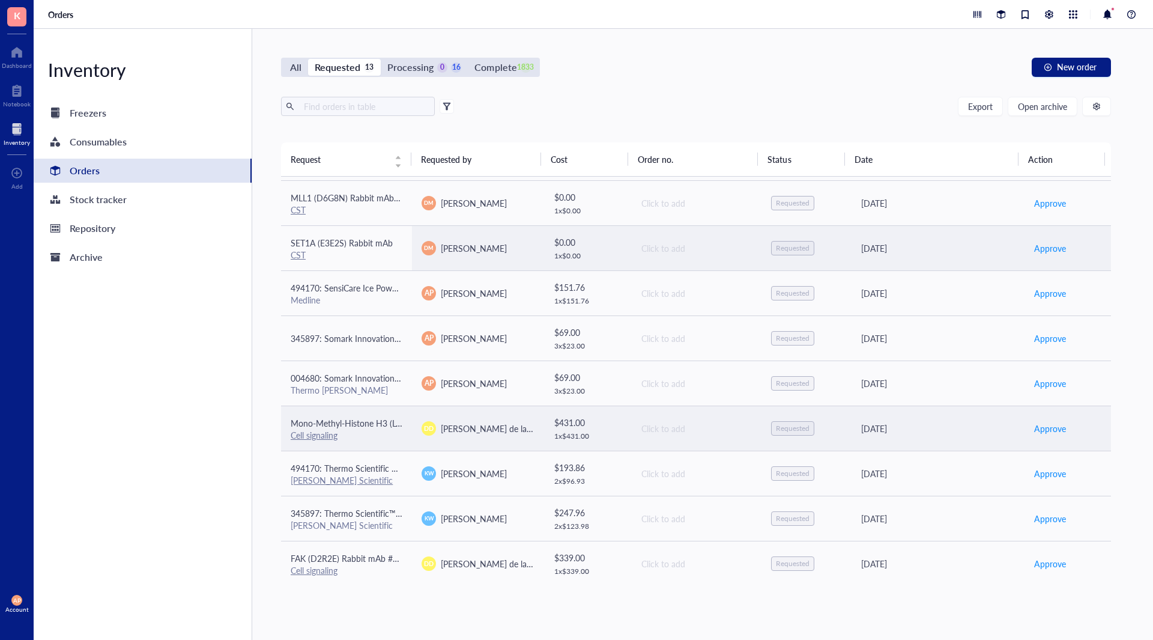
scroll to position [179, 0]
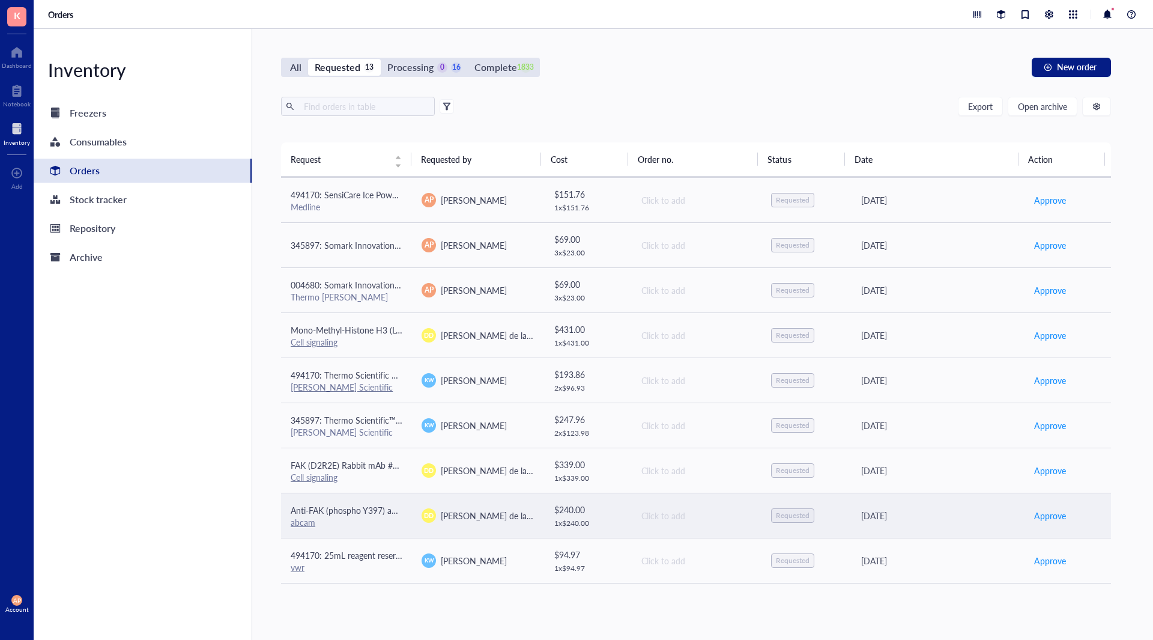
click at [474, 532] on td "[PERSON_NAME] de la [PERSON_NAME]" at bounding box center [477, 515] width 131 height 45
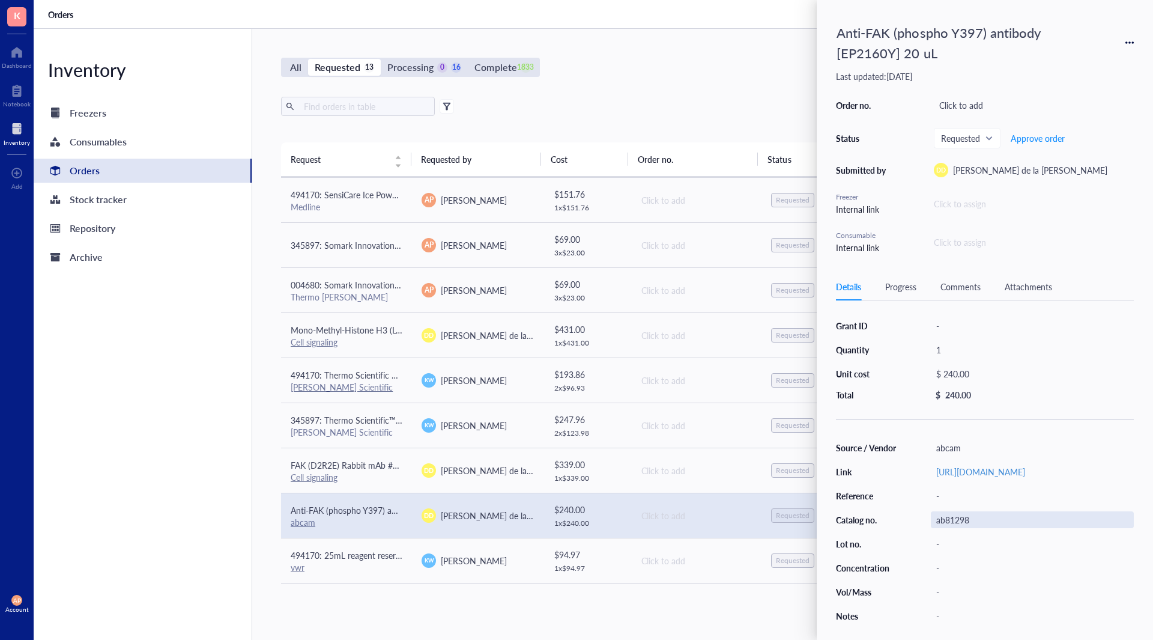
click at [954, 528] on div "ab81298" at bounding box center [1032, 519] width 203 height 17
drag, startPoint x: 983, startPoint y: 534, endPoint x: 927, endPoint y: 542, distance: 57.1
click at [968, 528] on div "ab81298" at bounding box center [1032, 519] width 203 height 17
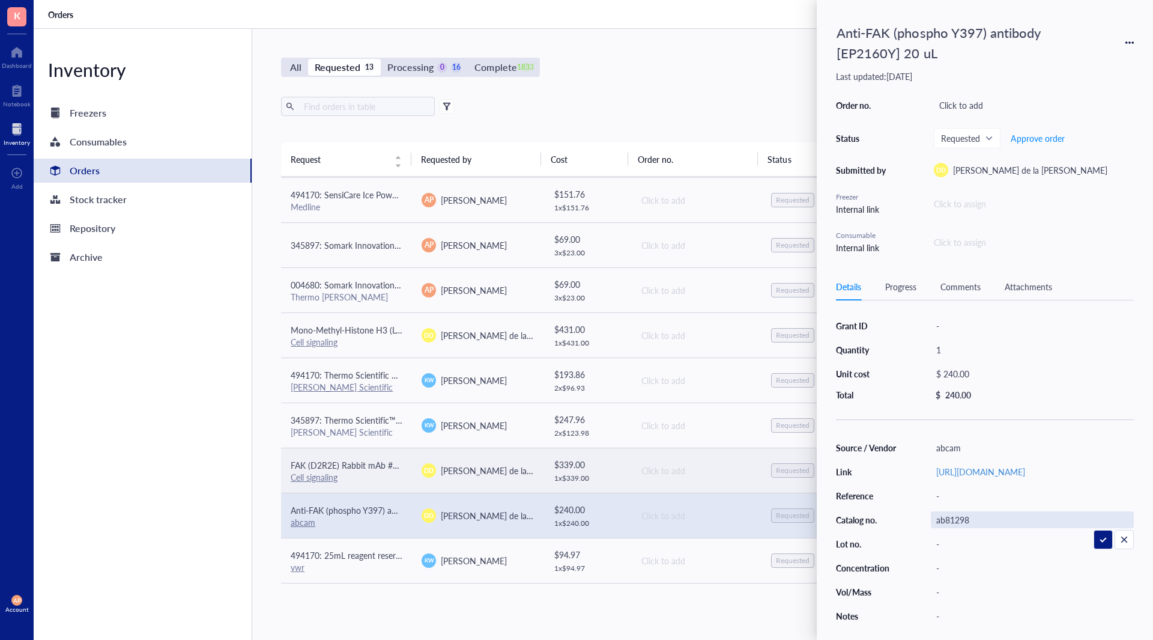
click at [405, 485] on td "FAK (D2R2E) Rabbit mAb #13009 Cell signaling" at bounding box center [346, 470] width 131 height 45
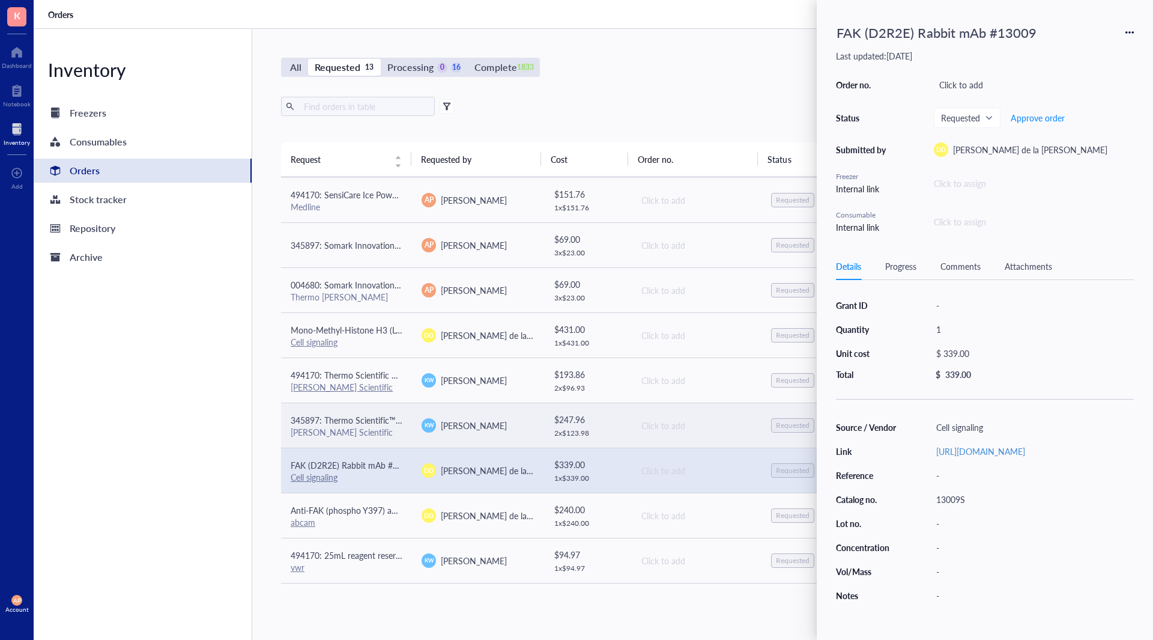
click at [403, 431] on td "345897: Thermo Scientific™ BioLite™ Cell Culture Treated Flasks (25cm2) T25 [PE…" at bounding box center [346, 424] width 131 height 45
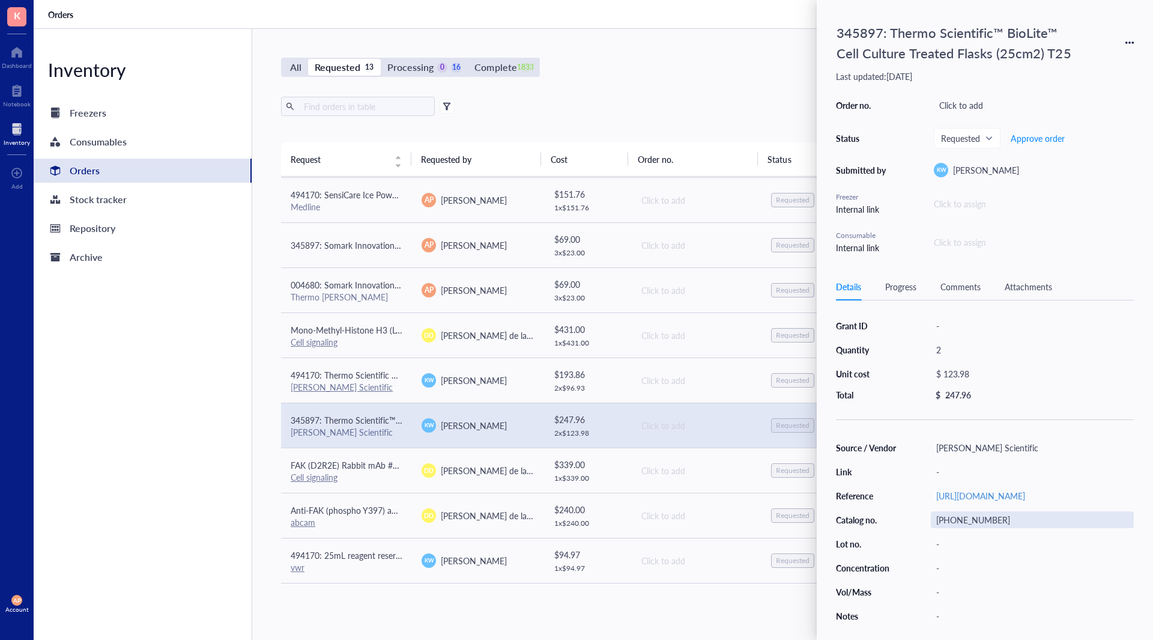
click at [977, 528] on div "[PHONE_NUMBER]" at bounding box center [1032, 519] width 203 height 17
click at [979, 528] on div "[PHONE_NUMBER]" at bounding box center [1032, 519] width 203 height 17
drag, startPoint x: 979, startPoint y: 542, endPoint x: 856, endPoint y: 550, distance: 123.4
click at [856, 550] on div "Source / Vendor [PERSON_NAME] Scientific Link - Reference [URL][DOMAIN_NAME] Ca…" at bounding box center [985, 531] width 298 height 185
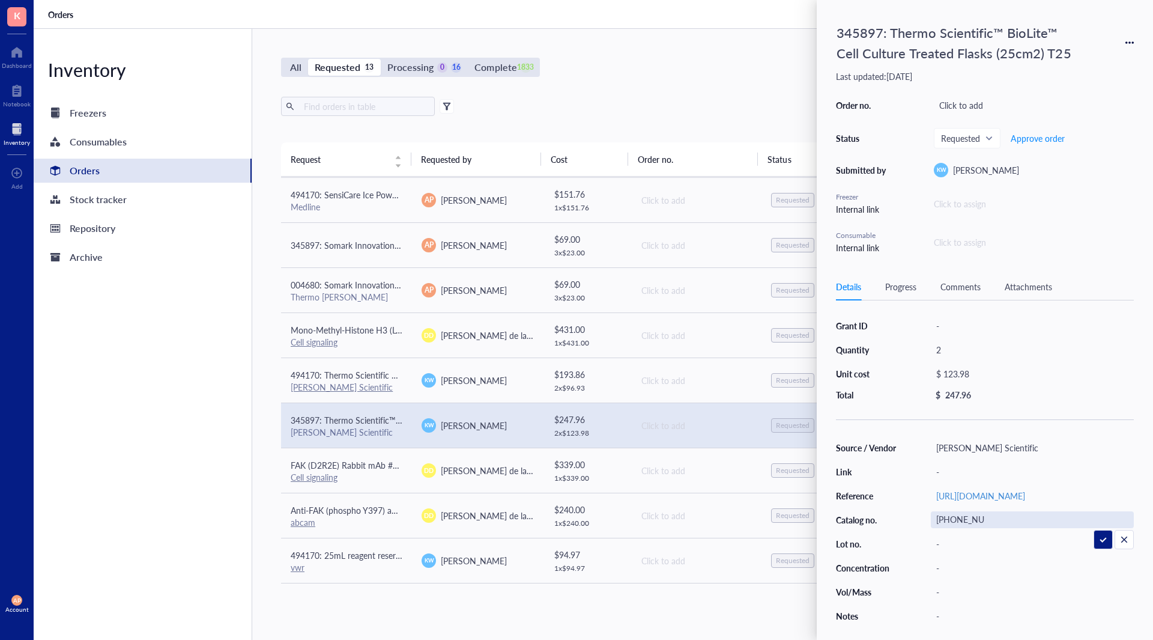
scroll to position [0, 0]
drag, startPoint x: 991, startPoint y: 538, endPoint x: 976, endPoint y: 543, distance: 15.2
click at [976, 528] on div "[PHONE_NUMBER]" at bounding box center [1032, 519] width 203 height 17
drag, startPoint x: 983, startPoint y: 542, endPoint x: 902, endPoint y: 545, distance: 81.1
click at [902, 544] on div "Source / Vendor [PERSON_NAME] Scientific Link - Reference [URL][DOMAIN_NAME] Ca…" at bounding box center [985, 531] width 298 height 185
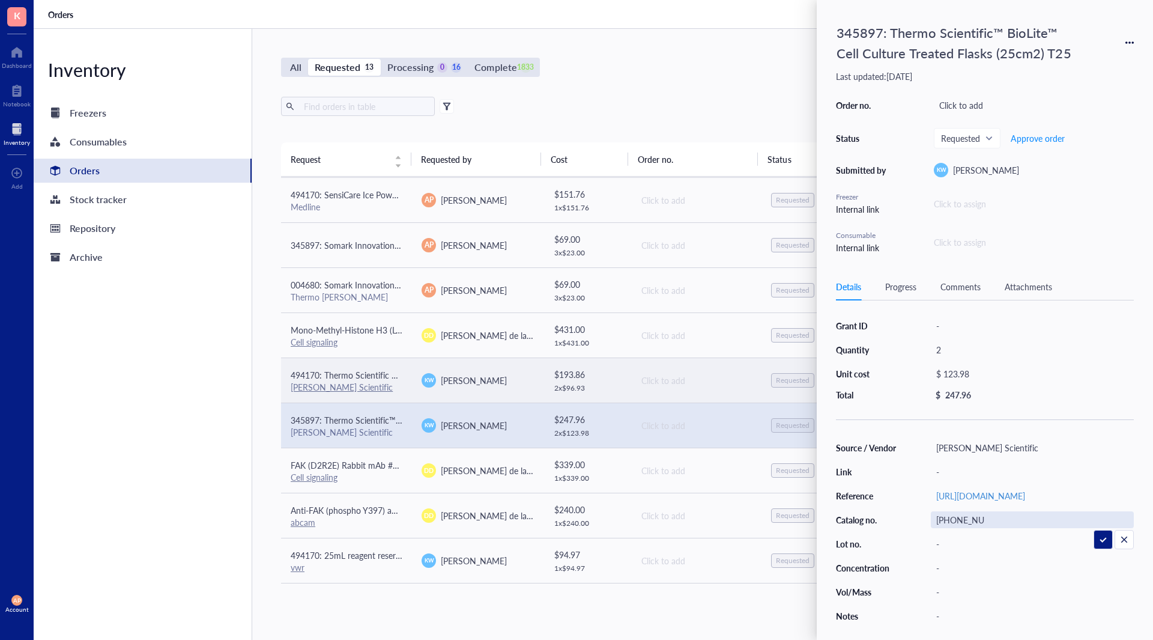
click at [410, 378] on td "494170: Thermo Scientific BioLite Cell Culture Treated Flasks (T75) [PERSON_NAM…" at bounding box center [346, 379] width 131 height 45
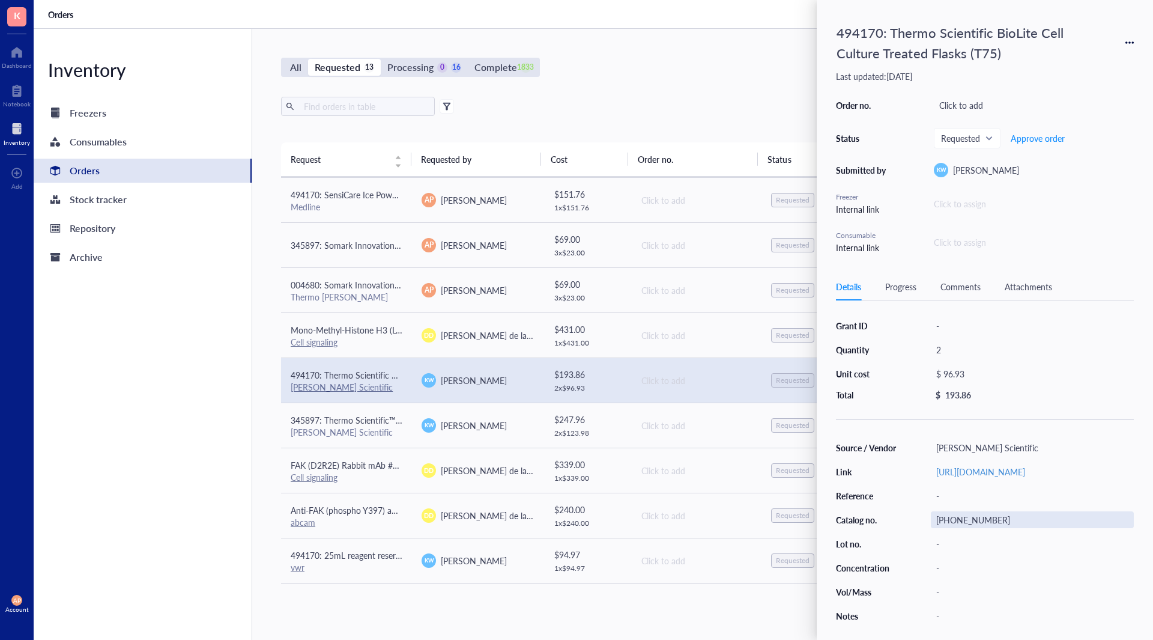
click at [955, 528] on div "[PHONE_NUMBER]" at bounding box center [1032, 519] width 203 height 17
drag, startPoint x: 1010, startPoint y: 535, endPoint x: 997, endPoint y: 536, distance: 13.3
click at [997, 528] on div "[PHONE_NUMBER]" at bounding box center [1032, 519] width 203 height 17
click at [992, 528] on div "[PHONE_NUMBER]" at bounding box center [1032, 519] width 203 height 17
click at [977, 527] on input "[PHONE_NUMBER]" at bounding box center [961, 520] width 58 height 16
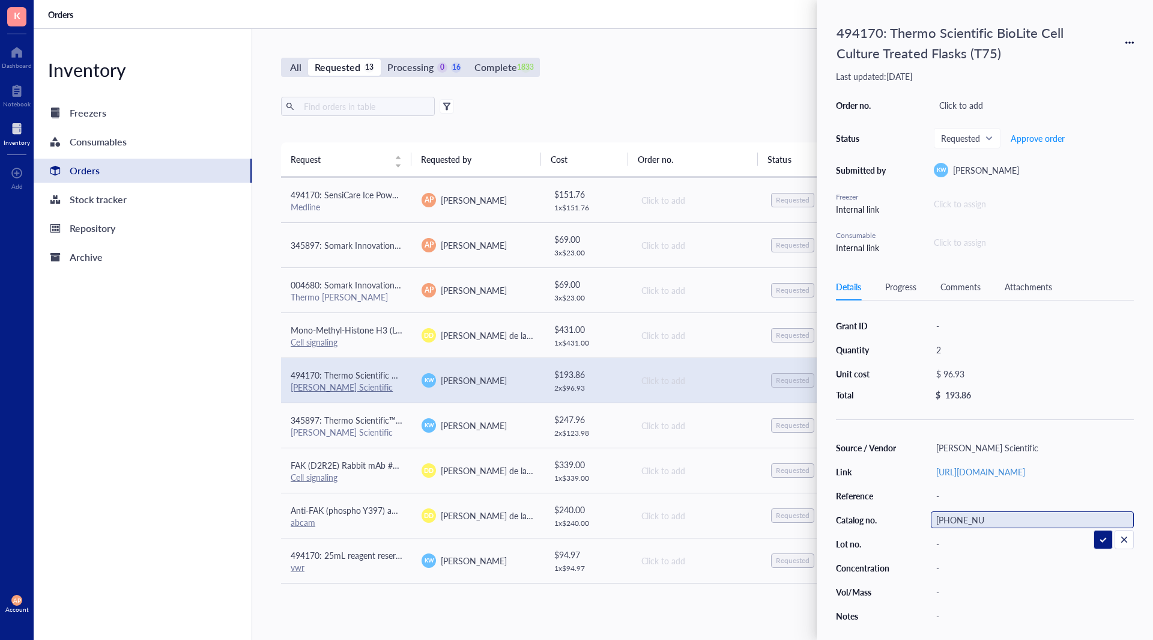
click at [977, 527] on input "[PHONE_NUMBER]" at bounding box center [961, 520] width 58 height 16
click at [976, 527] on input "[PHONE_NUMBER]" at bounding box center [961, 520] width 58 height 16
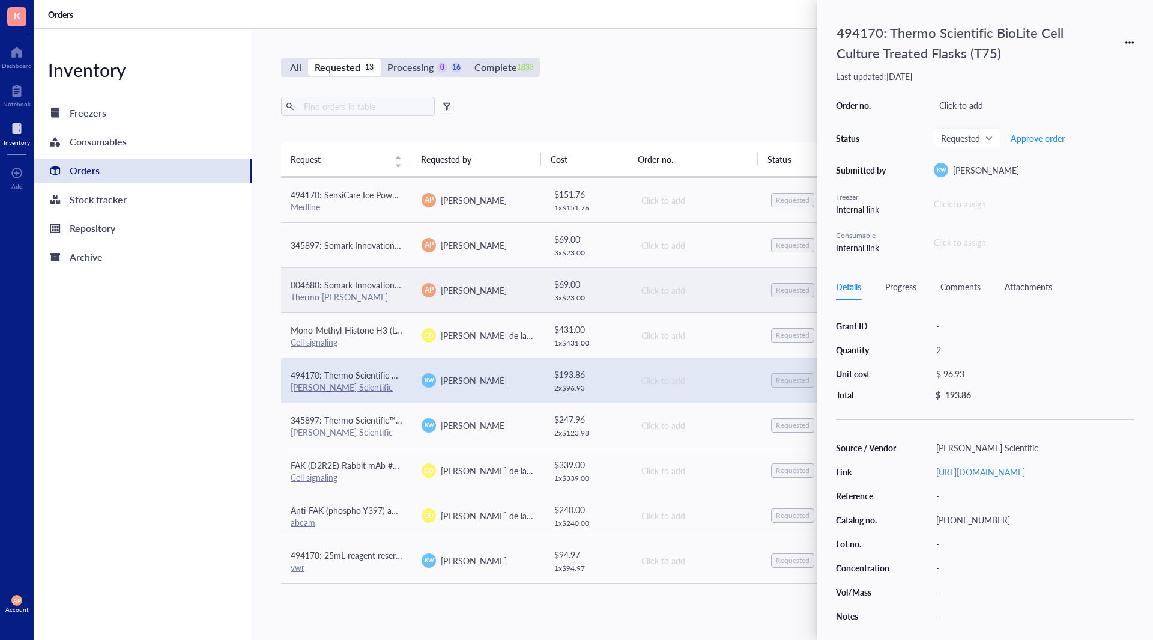
click at [335, 285] on span "004680: Somark Innovations Inc NEEDLE GREEN IRRADIATED" at bounding box center [409, 285] width 237 height 12
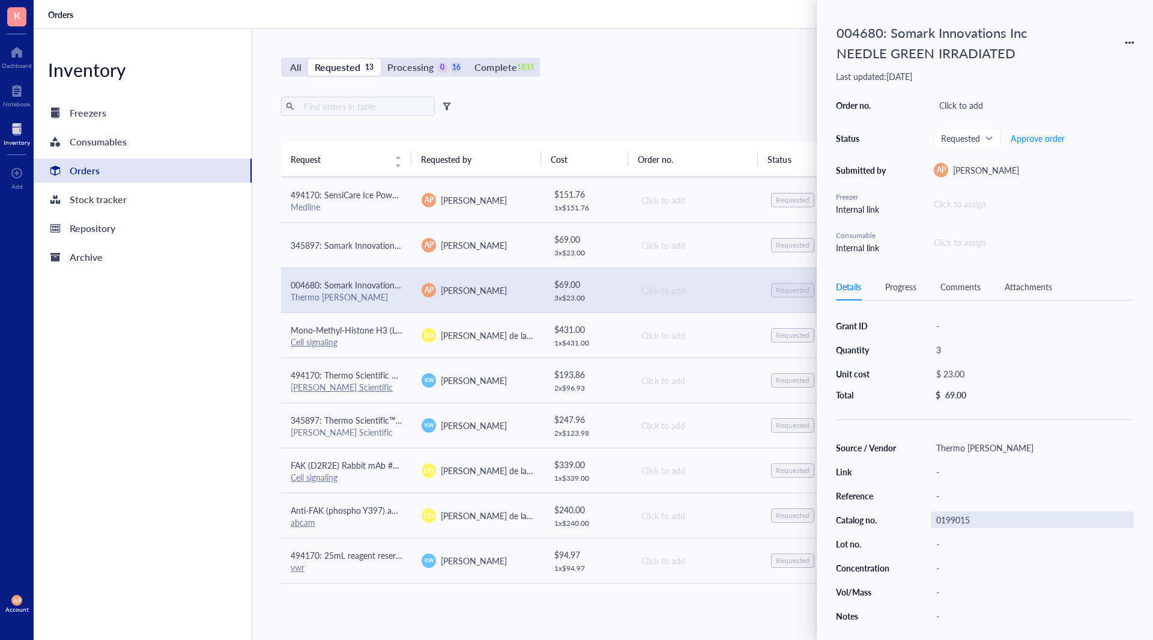
click at [975, 518] on div "0199015" at bounding box center [1032, 519] width 203 height 17
drag, startPoint x: 979, startPoint y: 518, endPoint x: 944, endPoint y: 521, distance: 34.9
click at [944, 521] on div "0199015" at bounding box center [1032, 519] width 203 height 17
click at [942, 521] on input "0199015" at bounding box center [953, 520] width 43 height 16
click at [978, 521] on div "0199015" at bounding box center [1032, 519] width 203 height 17
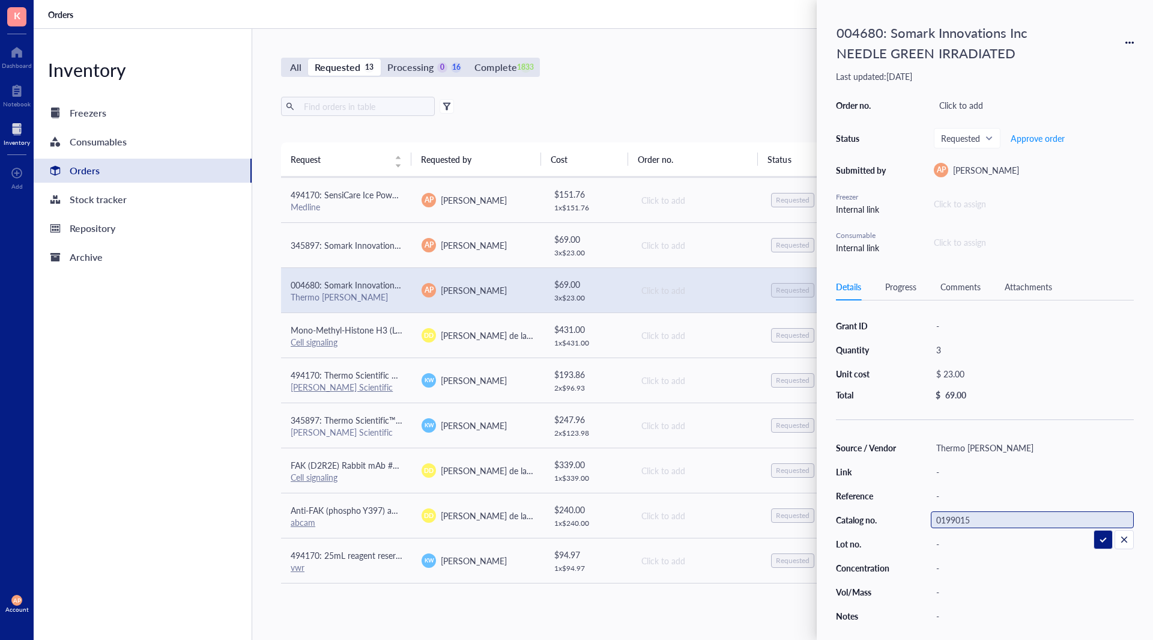
drag, startPoint x: 976, startPoint y: 521, endPoint x: 852, endPoint y: 524, distance: 123.2
click at [852, 524] on div "Source / Vendor Thermo [PERSON_NAME] Link - Reference - Catalog no. 0199015 Lot…" at bounding box center [985, 531] width 298 height 185
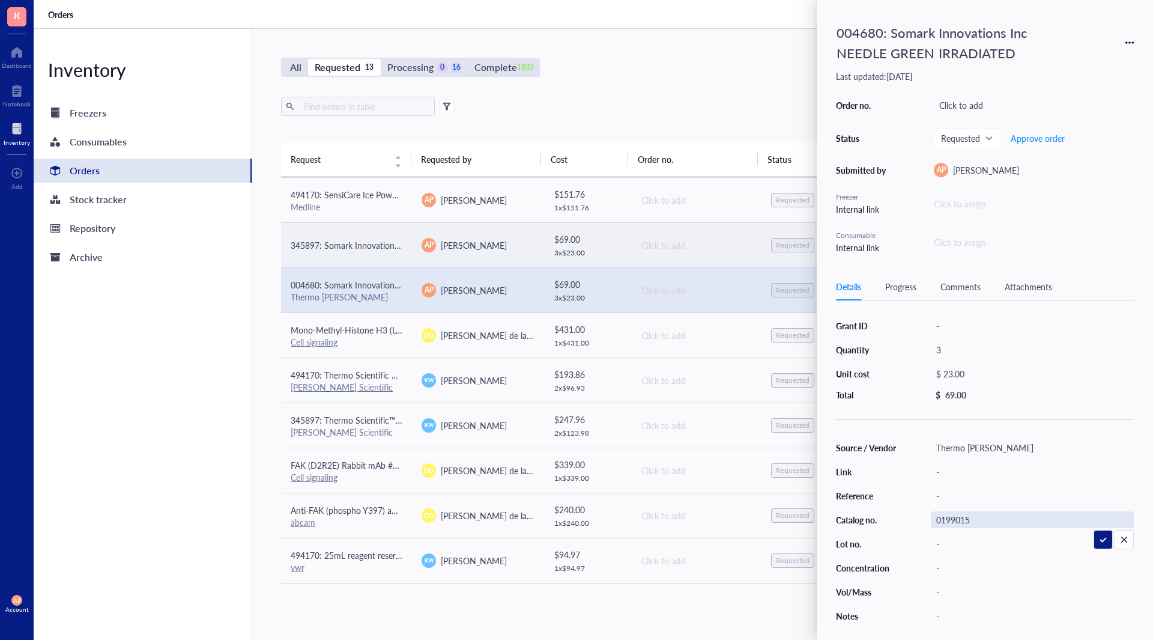
click at [346, 258] on td "345897: Somark Innovations Inc NEEDLE YELLOW IRRADIATED" at bounding box center [346, 244] width 131 height 45
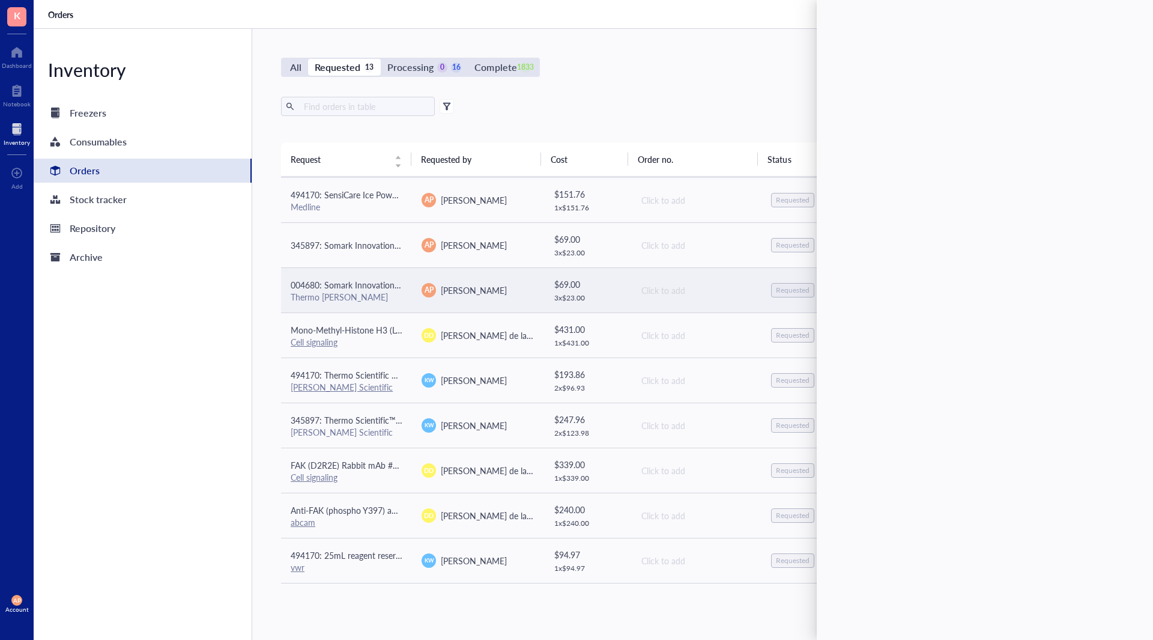
click at [364, 285] on span "004680: Somark Innovations Inc NEEDLE GREEN IRRADIATED" at bounding box center [409, 285] width 237 height 12
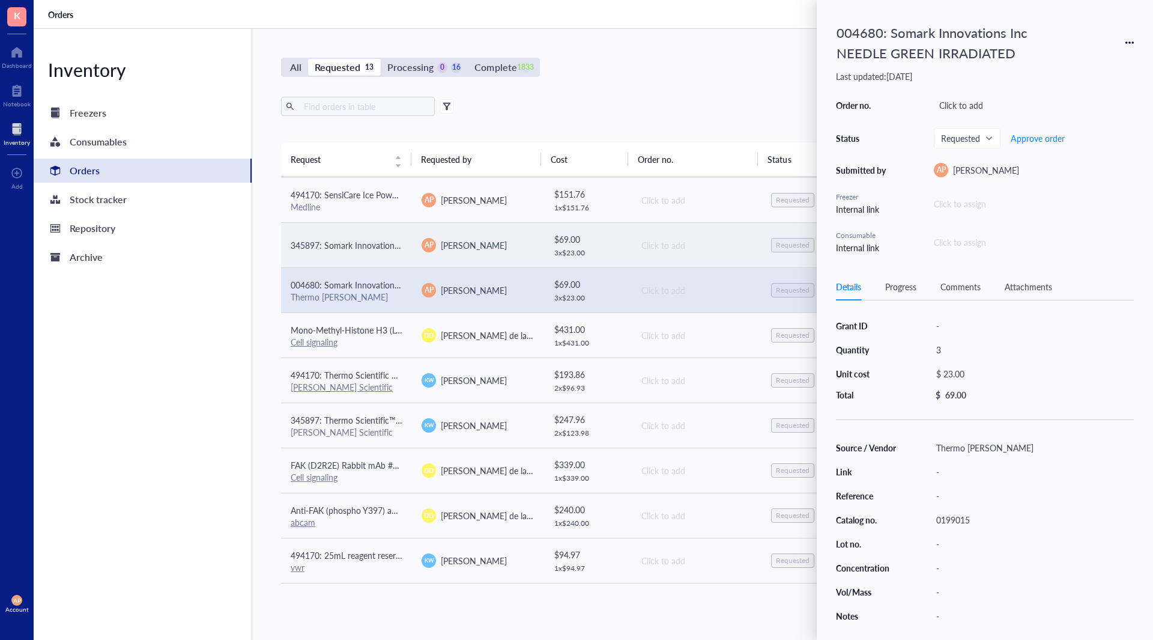
click at [364, 261] on td "345897: Somark Innovations Inc NEEDLE YELLOW IRRADIATED" at bounding box center [346, 244] width 131 height 45
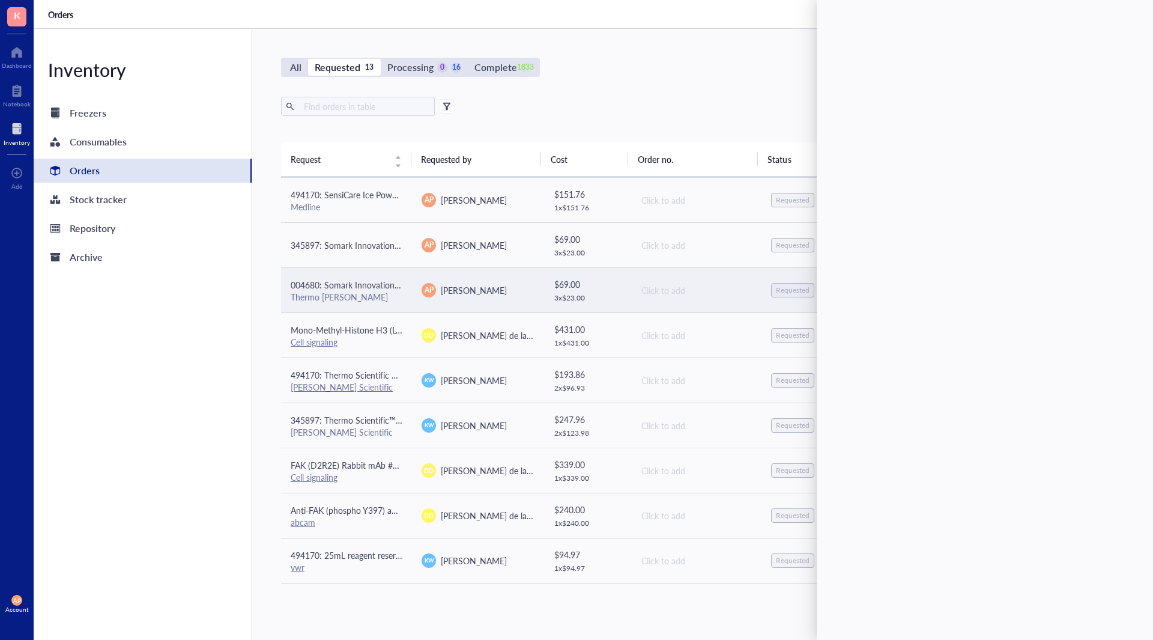
click at [356, 296] on div "Thermo [PERSON_NAME]" at bounding box center [347, 296] width 112 height 11
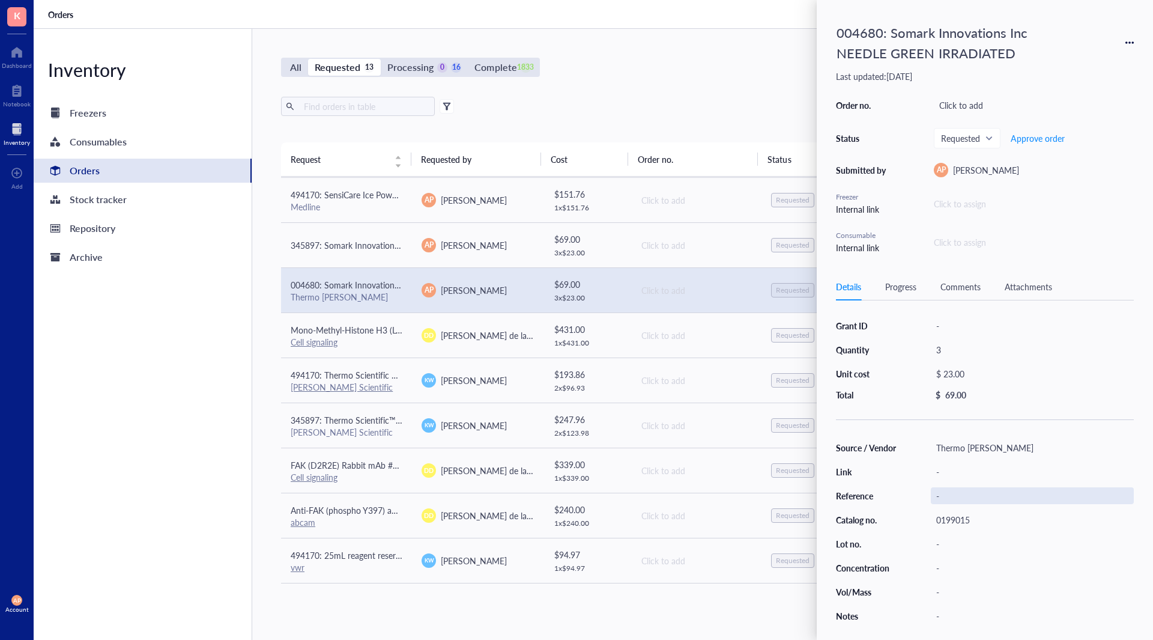
click at [986, 492] on div "-" at bounding box center [1032, 495] width 203 height 17
click at [972, 518] on div "0199015" at bounding box center [1032, 519] width 203 height 17
drag, startPoint x: 986, startPoint y: 519, endPoint x: 871, endPoint y: 526, distance: 114.9
click at [978, 512] on div "0199015" at bounding box center [1032, 519] width 203 height 17
drag, startPoint x: 973, startPoint y: 521, endPoint x: 895, endPoint y: 521, distance: 77.5
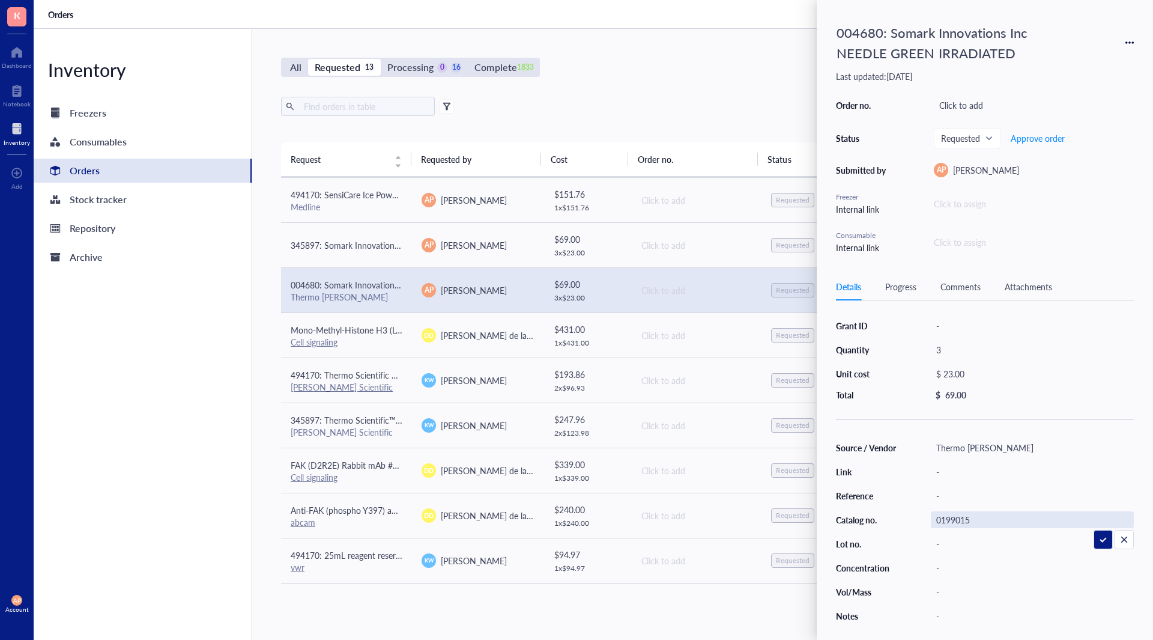
click at [895, 521] on div "Source / Vendor Thermo [PERSON_NAME] Link - Reference - Catalog no. 0199015 Lot…" at bounding box center [985, 531] width 298 height 185
type input "NC0244771"
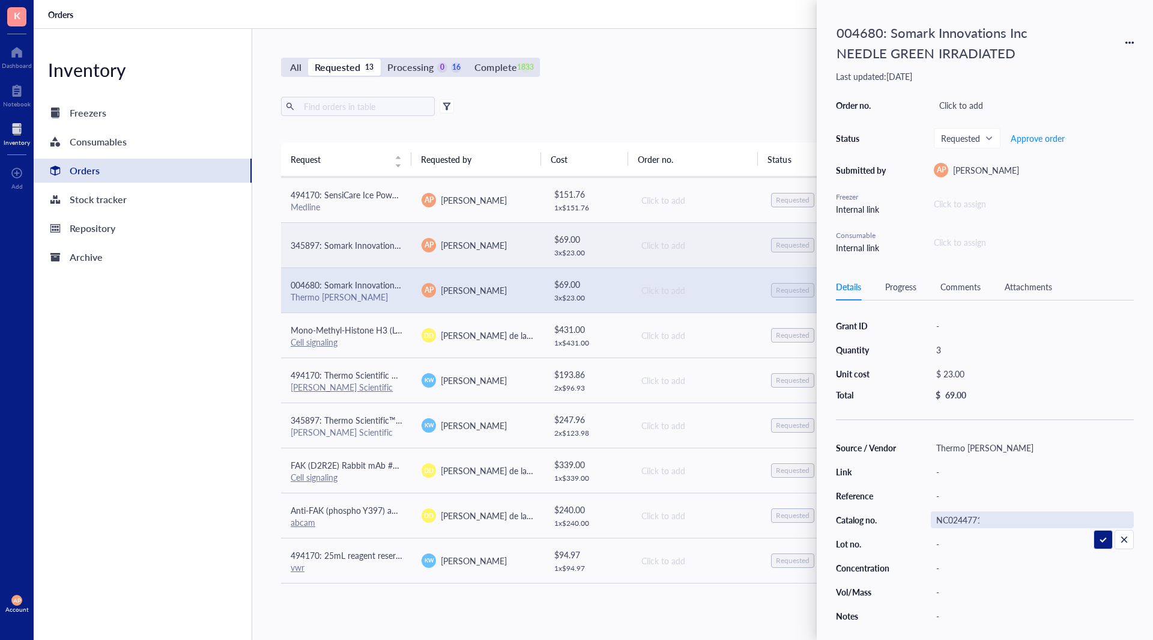
click at [364, 247] on span "345897: Somark Innovations Inc NEEDLE YELLOW IRRADIATED" at bounding box center [412, 245] width 243 height 12
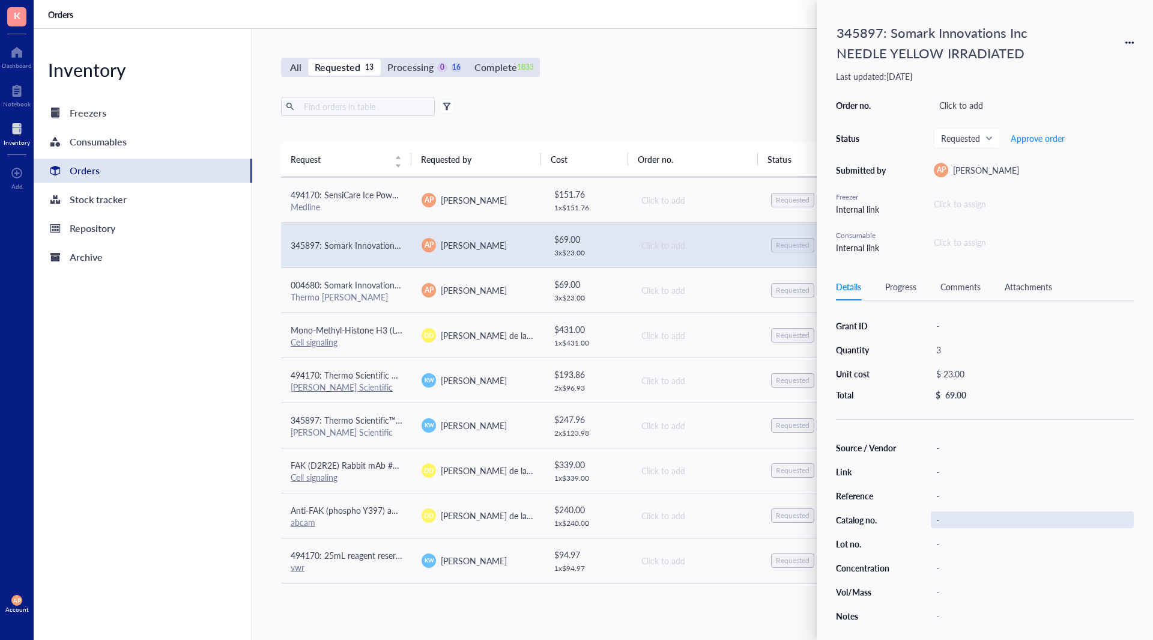
click at [970, 520] on div "-" at bounding box center [1032, 519] width 203 height 17
type input "NC0244769"
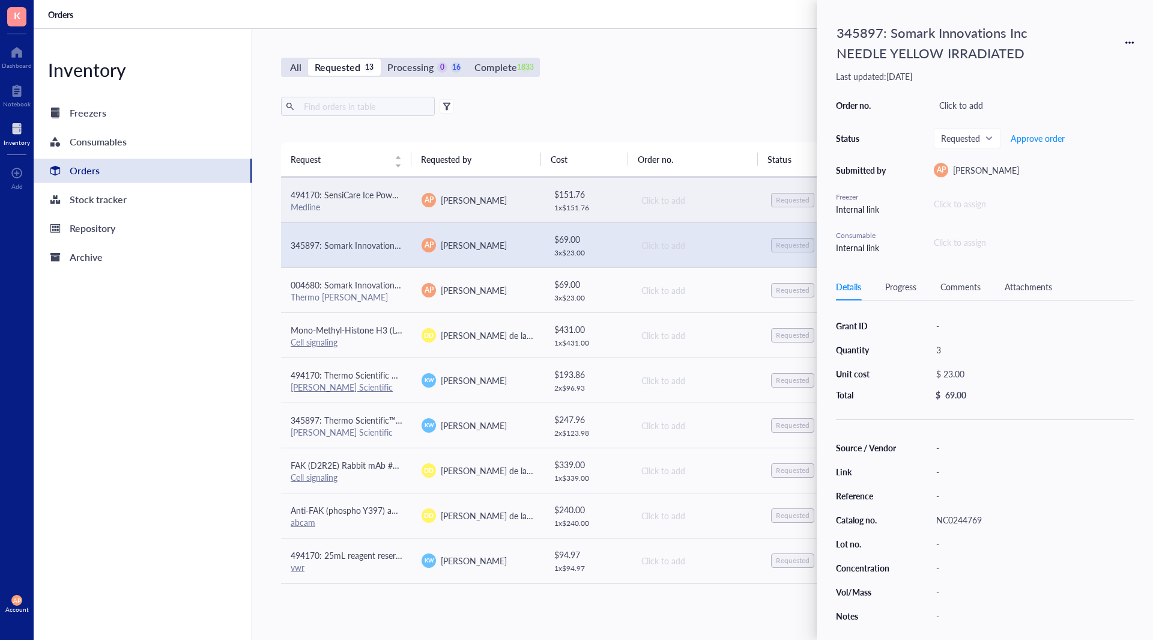
click at [348, 199] on span "494170: SensiCare Ice Powder-Free Nitrile Exam Gloves with SmartGuard Film, Siz…" at bounding box center [451, 195] width 320 height 12
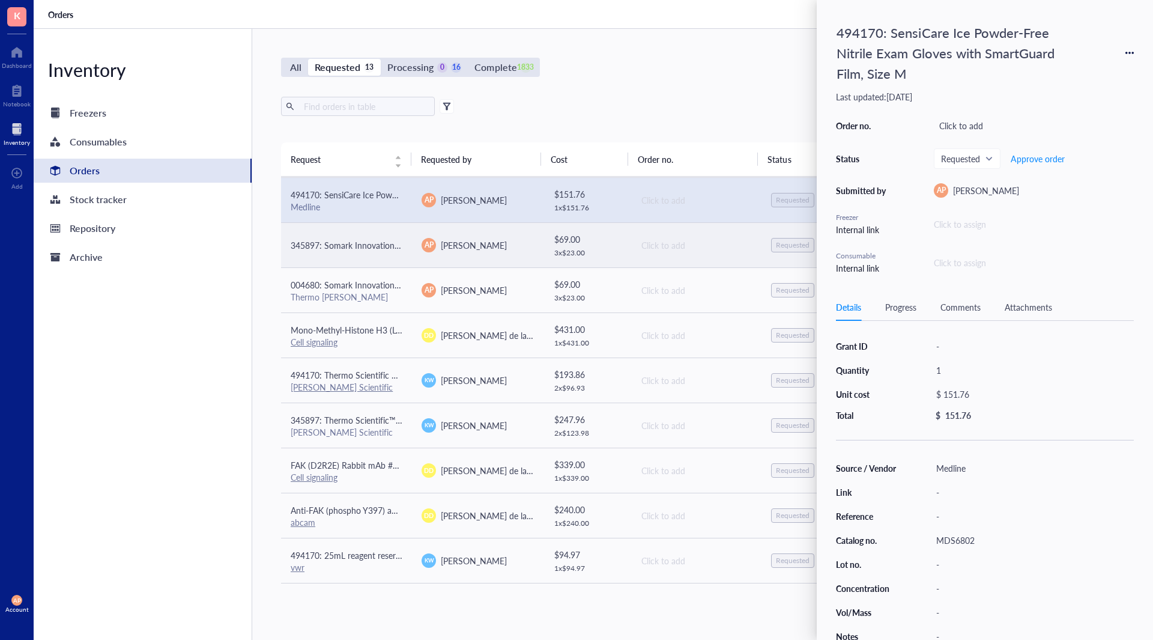
scroll to position [0, 0]
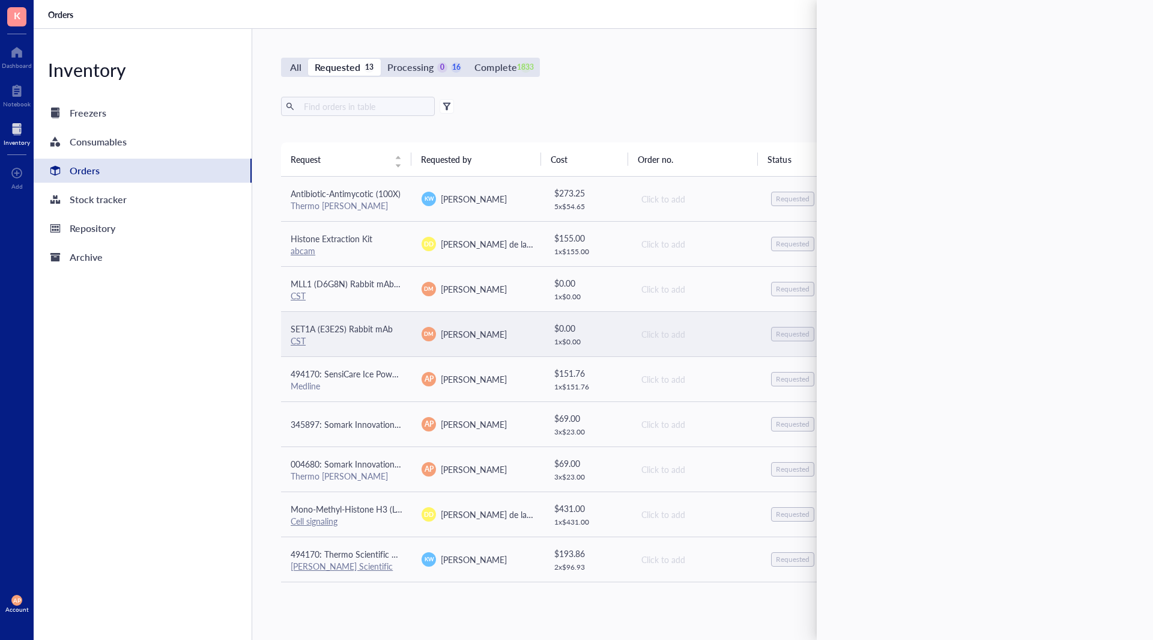
drag, startPoint x: 401, startPoint y: 344, endPoint x: 411, endPoint y: 351, distance: 12.2
click at [400, 344] on div "CST" at bounding box center [347, 340] width 112 height 11
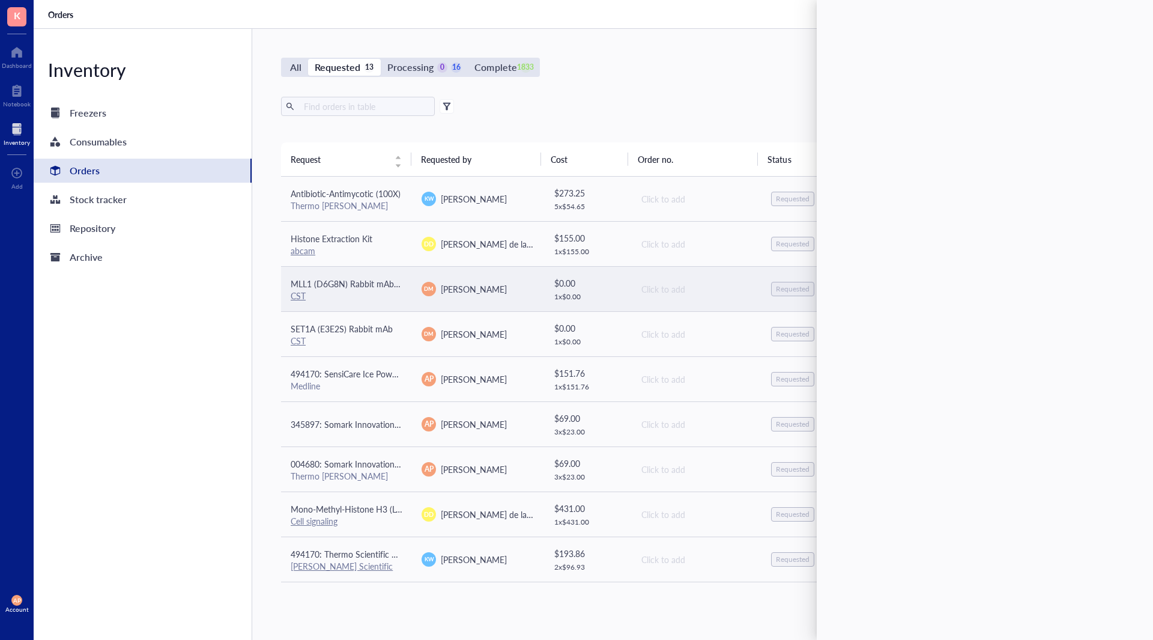
click at [330, 295] on div "CST" at bounding box center [347, 295] width 112 height 11
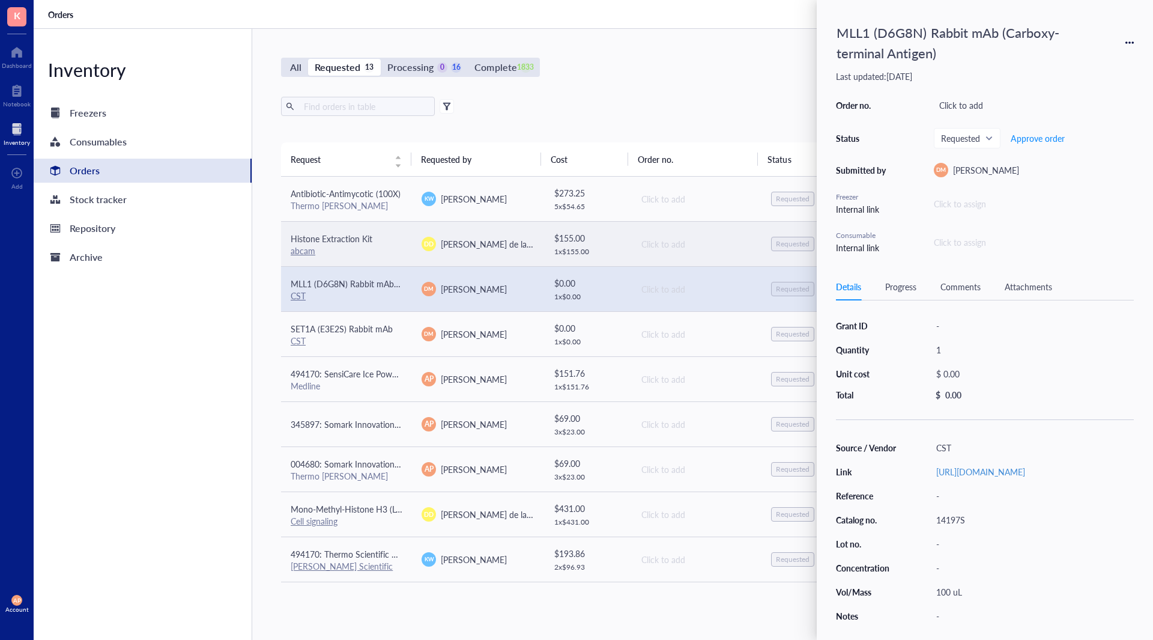
click at [382, 247] on div "abcam" at bounding box center [347, 250] width 112 height 11
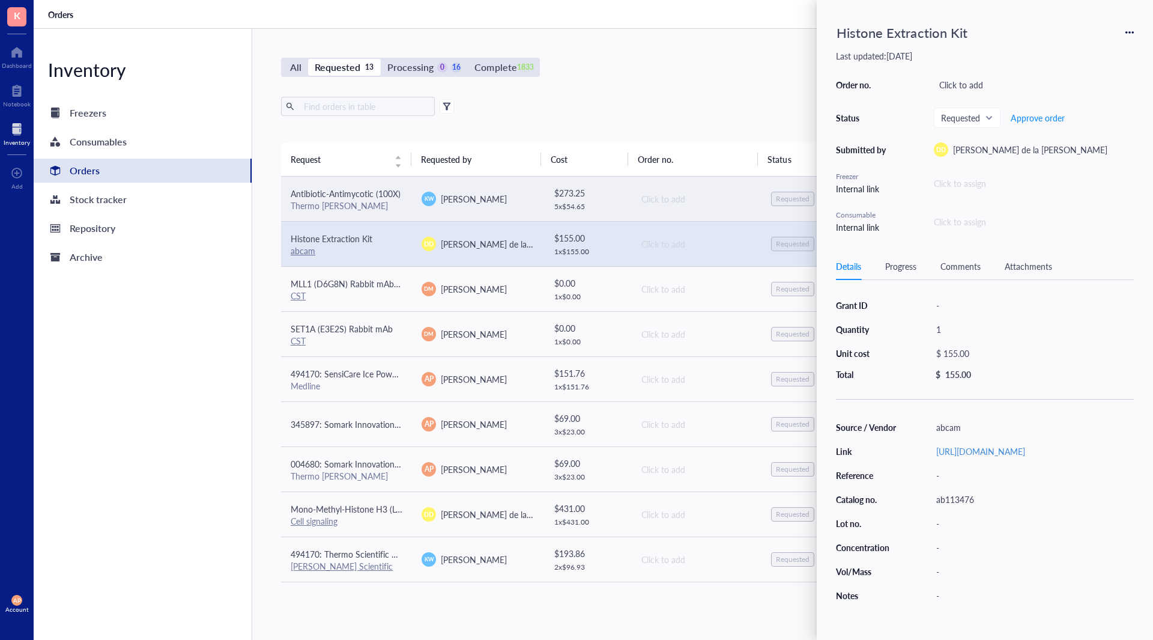
click at [377, 199] on span "Antibiotic-Antimycotic (100X)" at bounding box center [346, 193] width 110 height 12
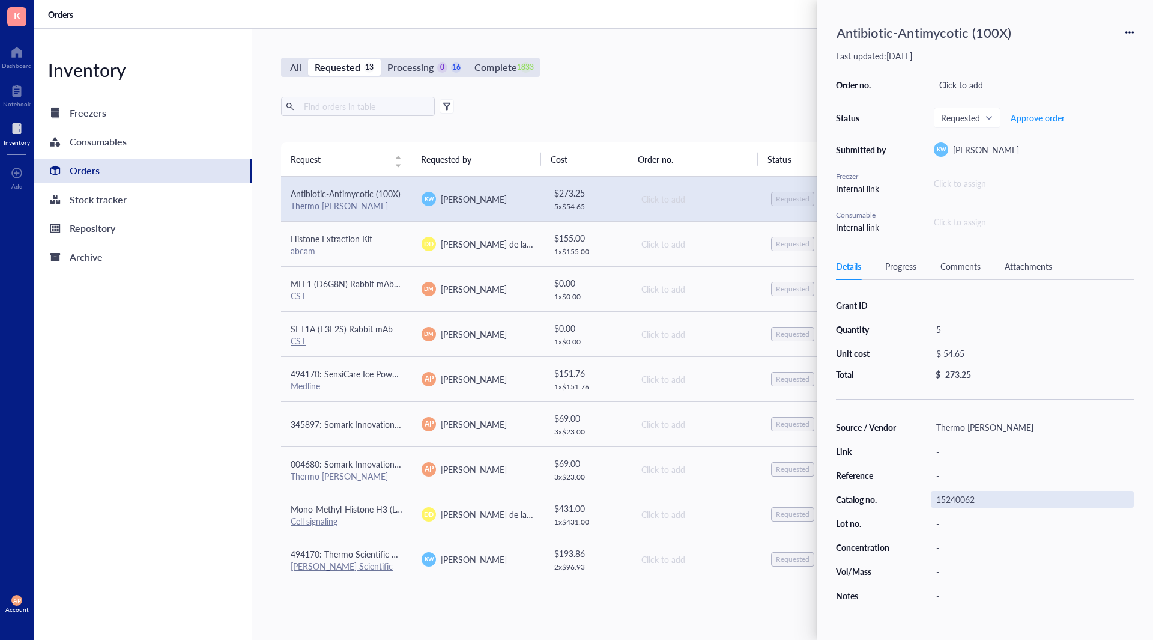
click at [942, 500] on div "15240062" at bounding box center [1032, 499] width 203 height 17
drag, startPoint x: 978, startPoint y: 496, endPoint x: 873, endPoint y: 500, distance: 104.6
click at [873, 500] on div "Source / Vendor Thermo [PERSON_NAME] Link - Reference - Catalog no. 15240062 Lo…" at bounding box center [985, 511] width 298 height 185
click at [959, 566] on div "-" at bounding box center [1032, 571] width 203 height 17
type input "100 mL"
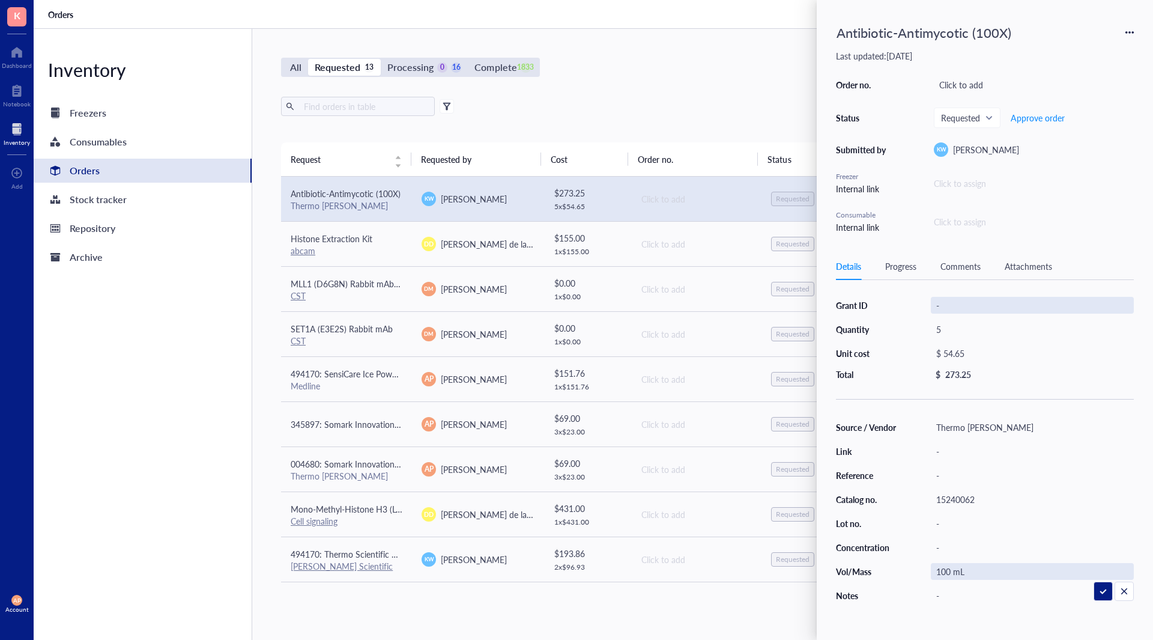
click at [953, 303] on div "-" at bounding box center [1032, 305] width 203 height 17
type input "494170"
click at [1021, 119] on span "Approve order" at bounding box center [1038, 118] width 54 height 10
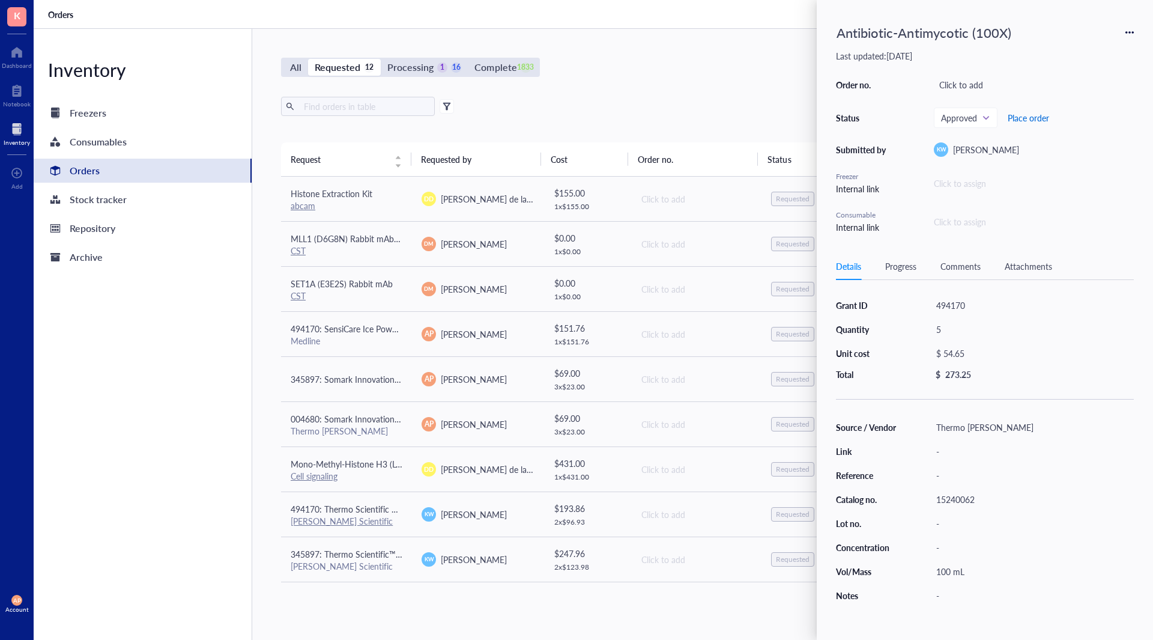
click at [1036, 121] on span "Place order" at bounding box center [1028, 118] width 41 height 10
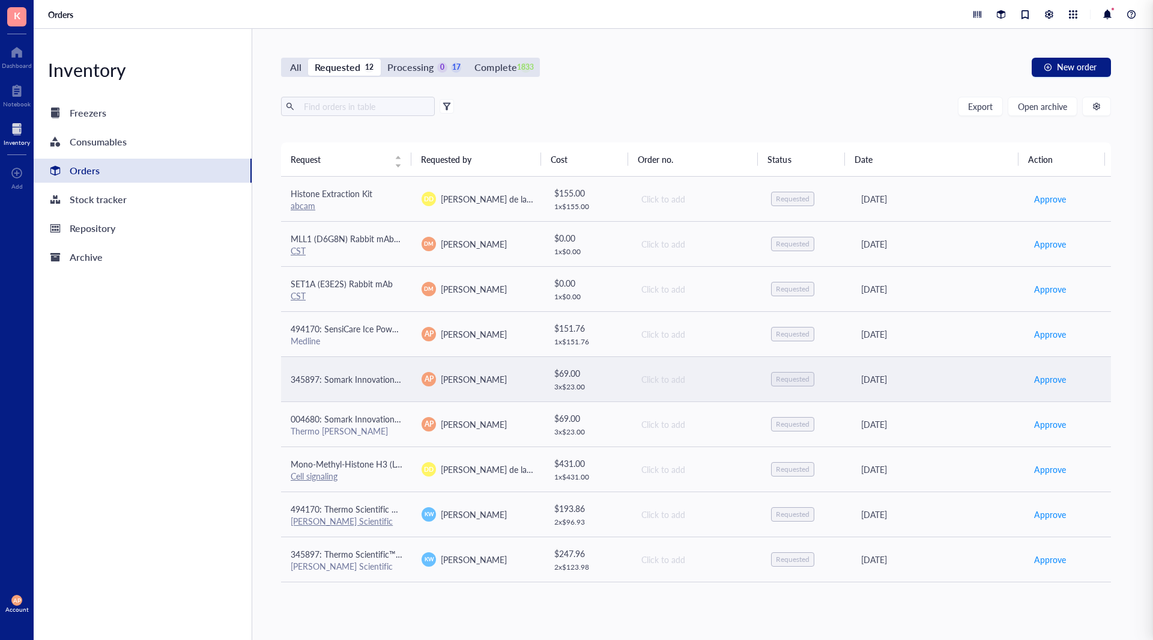
click at [380, 389] on td "345897: Somark Innovations Inc NEEDLE YELLOW IRRADIATED" at bounding box center [346, 378] width 131 height 45
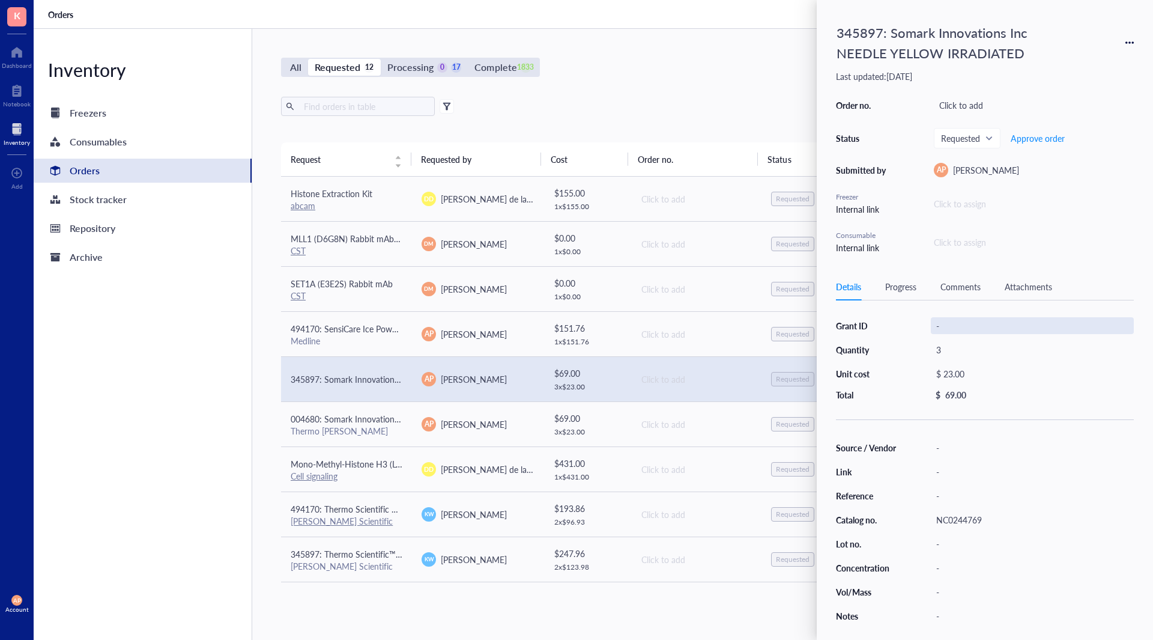
click at [937, 321] on div "-" at bounding box center [1032, 325] width 203 height 17
type input "494170"
click at [1037, 138] on span "Approve order" at bounding box center [1038, 138] width 54 height 10
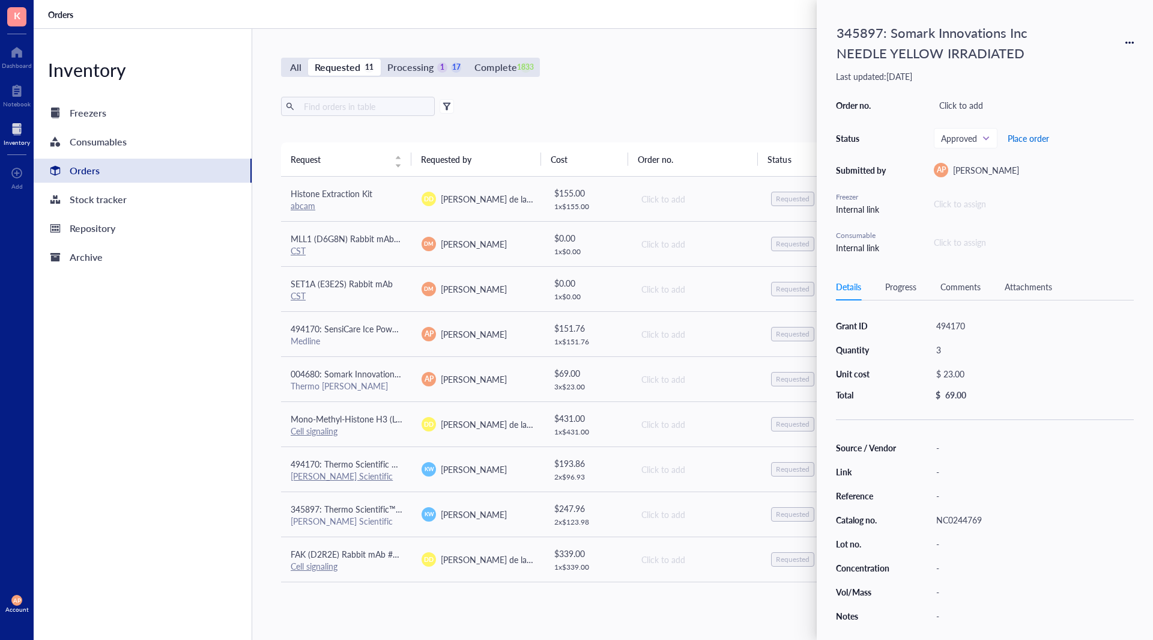
click at [1037, 137] on span "Place order" at bounding box center [1028, 138] width 41 height 10
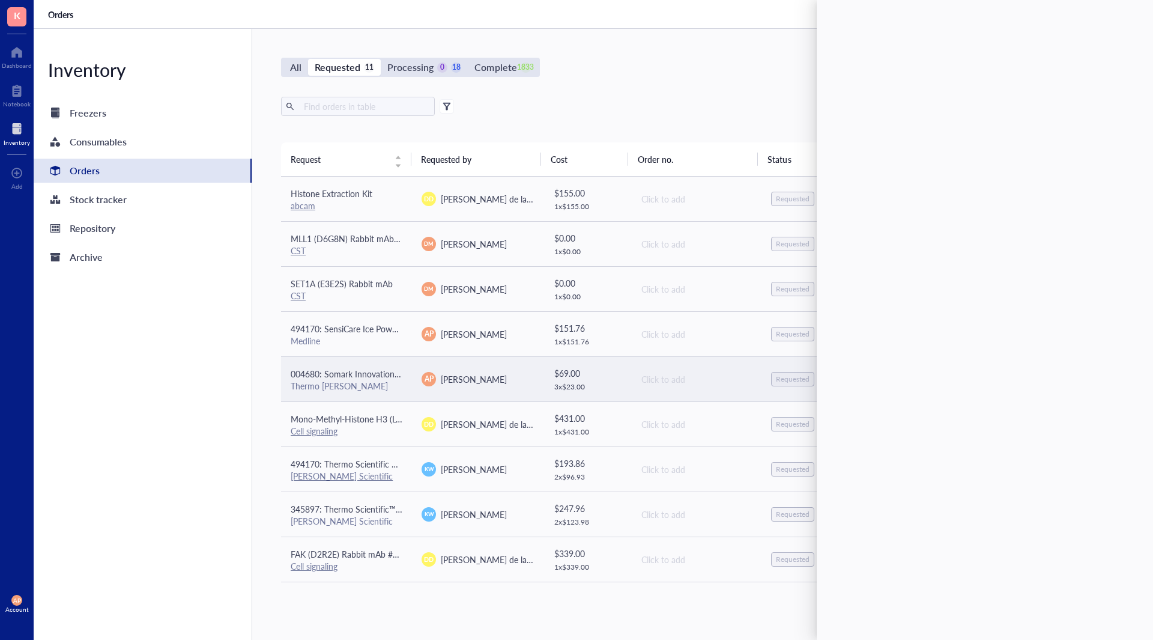
click at [378, 386] on div "Thermo [PERSON_NAME]" at bounding box center [347, 385] width 112 height 11
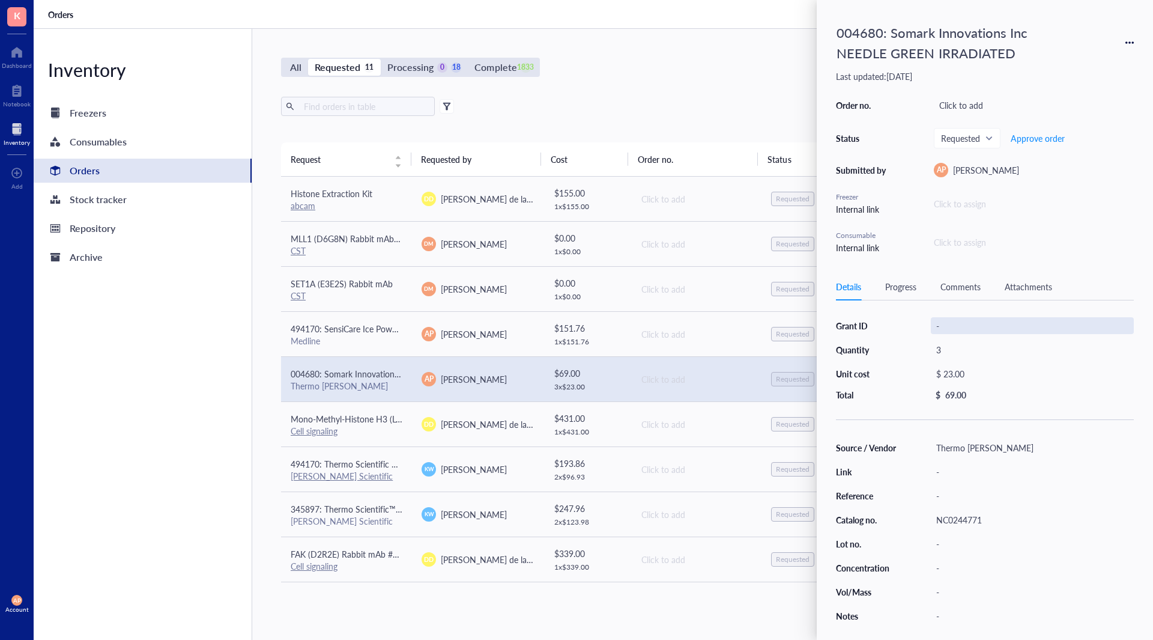
click at [977, 318] on div "-" at bounding box center [1032, 325] width 203 height 17
type input "494170"
click at [1032, 135] on span "Approve order" at bounding box center [1038, 138] width 54 height 10
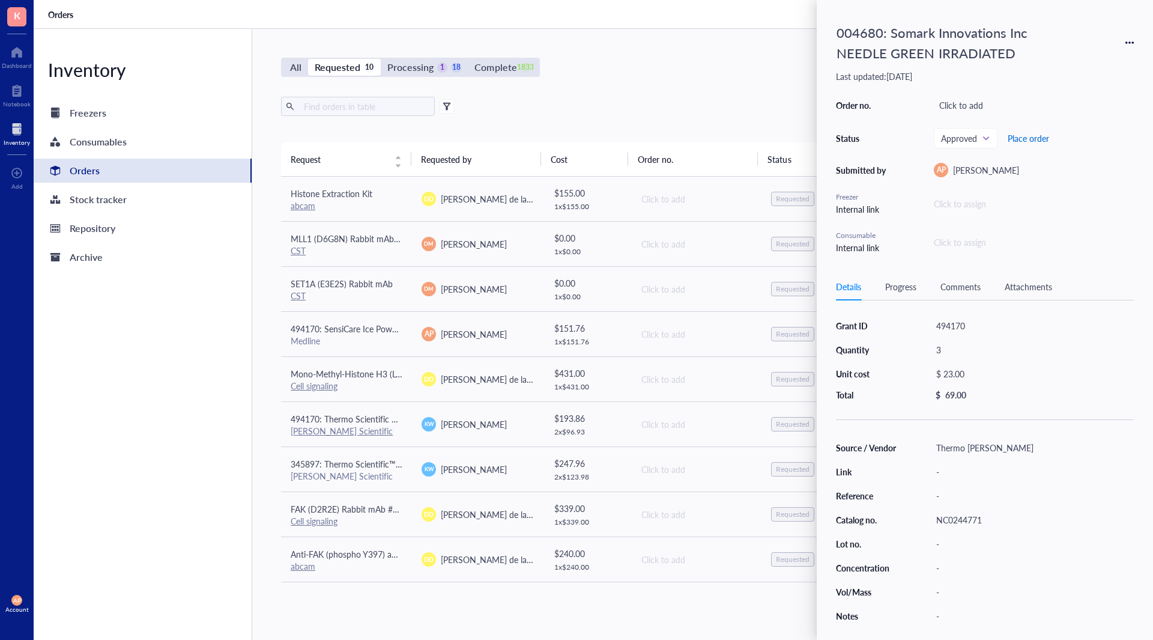
drag, startPoint x: 1032, startPoint y: 135, endPoint x: 866, endPoint y: 238, distance: 195.0
click at [1031, 136] on span "Place order" at bounding box center [1028, 138] width 41 height 10
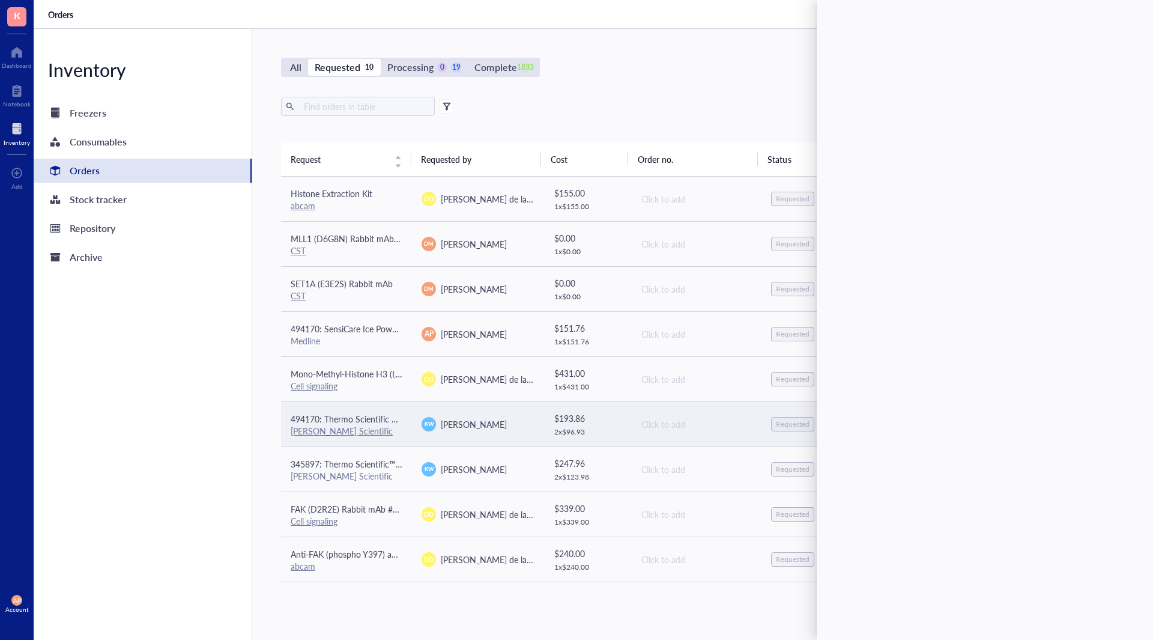
click at [391, 439] on td "494170: Thermo Scientific BioLite Cell Culture Treated Flasks (T75) [PERSON_NAM…" at bounding box center [346, 423] width 131 height 45
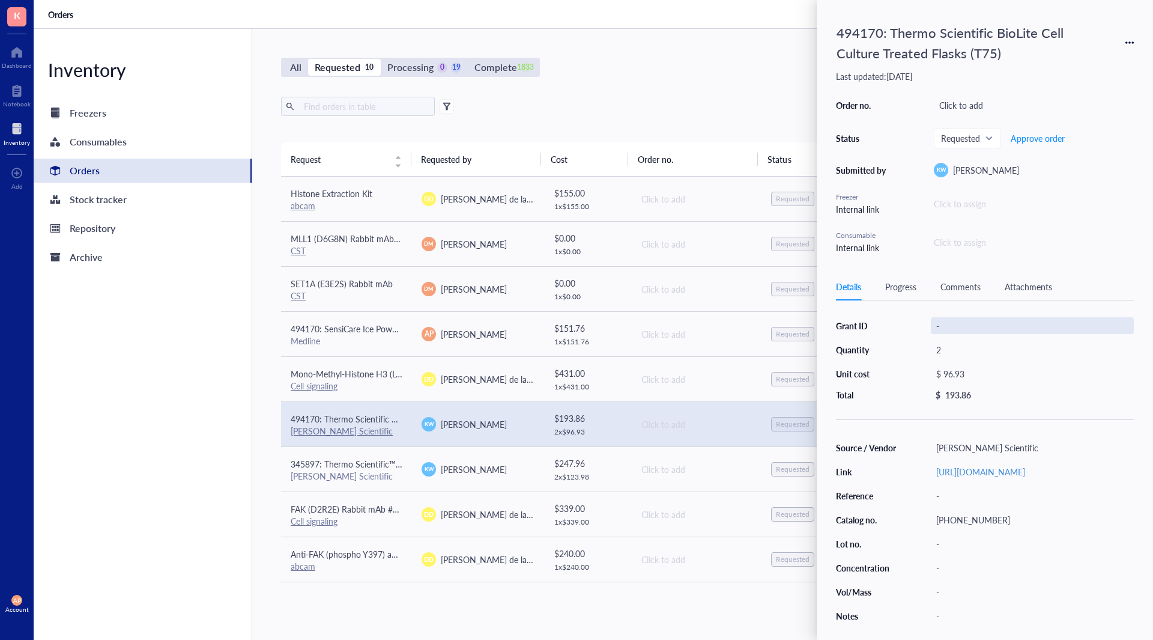
click at [964, 328] on div "-" at bounding box center [1032, 325] width 203 height 17
type input "494170"
click at [1042, 138] on span "Approve order" at bounding box center [1038, 138] width 54 height 10
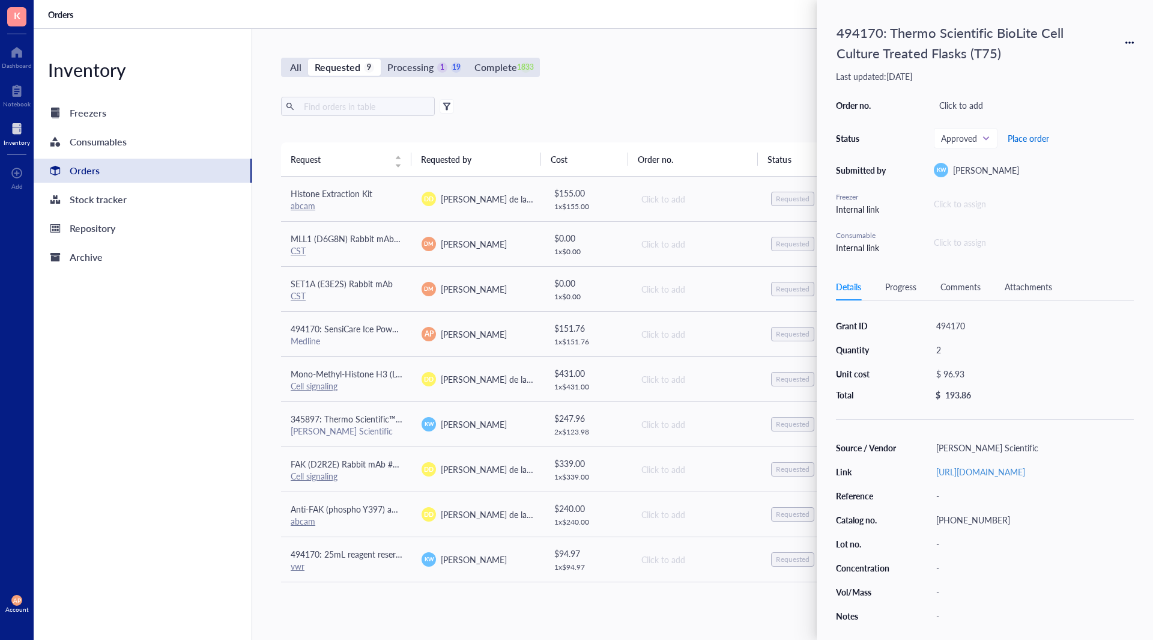
click at [1042, 138] on span "Place order" at bounding box center [1028, 138] width 41 height 10
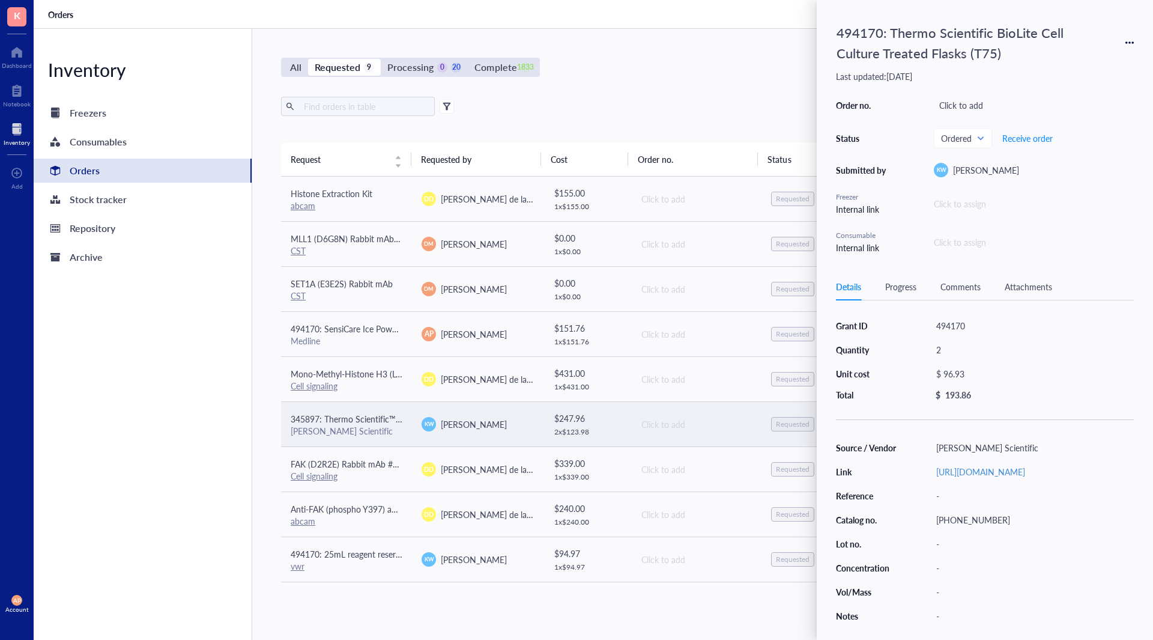
click at [386, 425] on div "345897: Thermo Scientific™ BioLite™ Cell Culture Treated Flasks (25cm2) T25" at bounding box center [347, 418] width 112 height 13
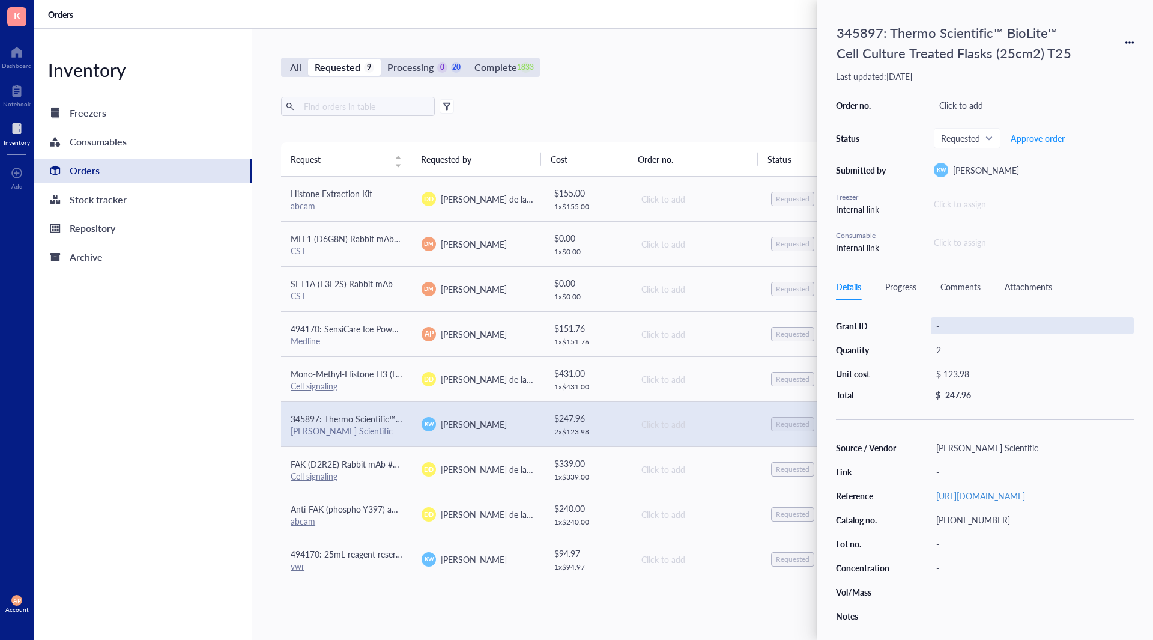
click at [998, 326] on div "-" at bounding box center [1032, 325] width 203 height 17
type input "494170"
click at [1019, 139] on span "Approve order" at bounding box center [1038, 138] width 54 height 10
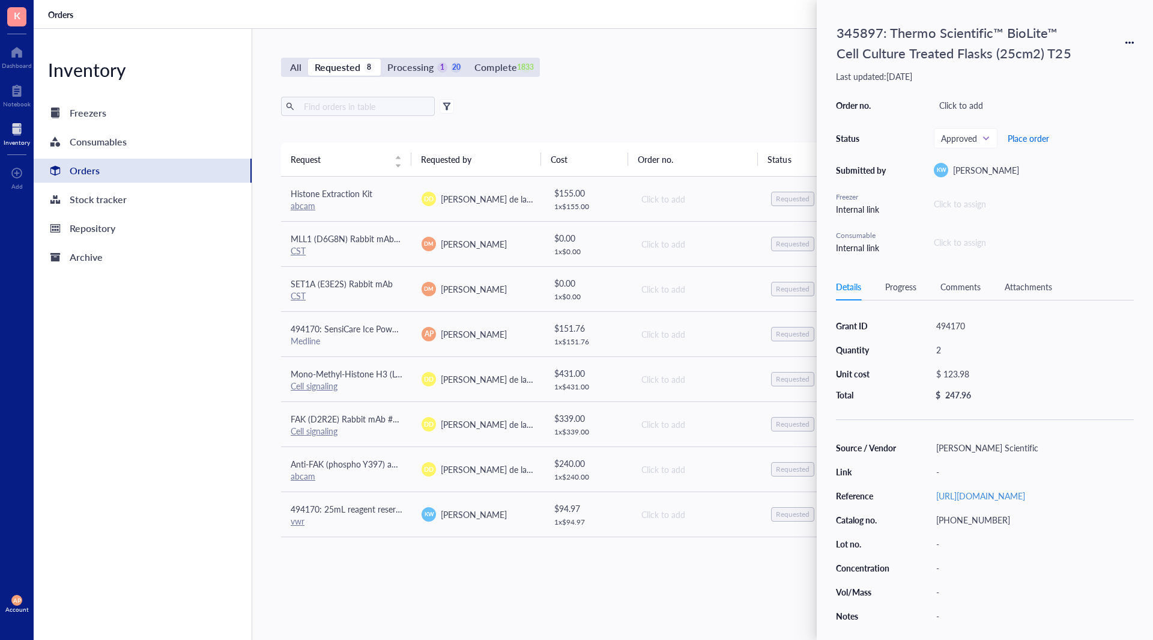
click at [1019, 139] on span "Place order" at bounding box center [1028, 138] width 41 height 10
click at [409, 68] on div "Processing" at bounding box center [410, 67] width 46 height 17
click at [381, 59] on input "Processing 0 21" at bounding box center [381, 59] width 0 height 0
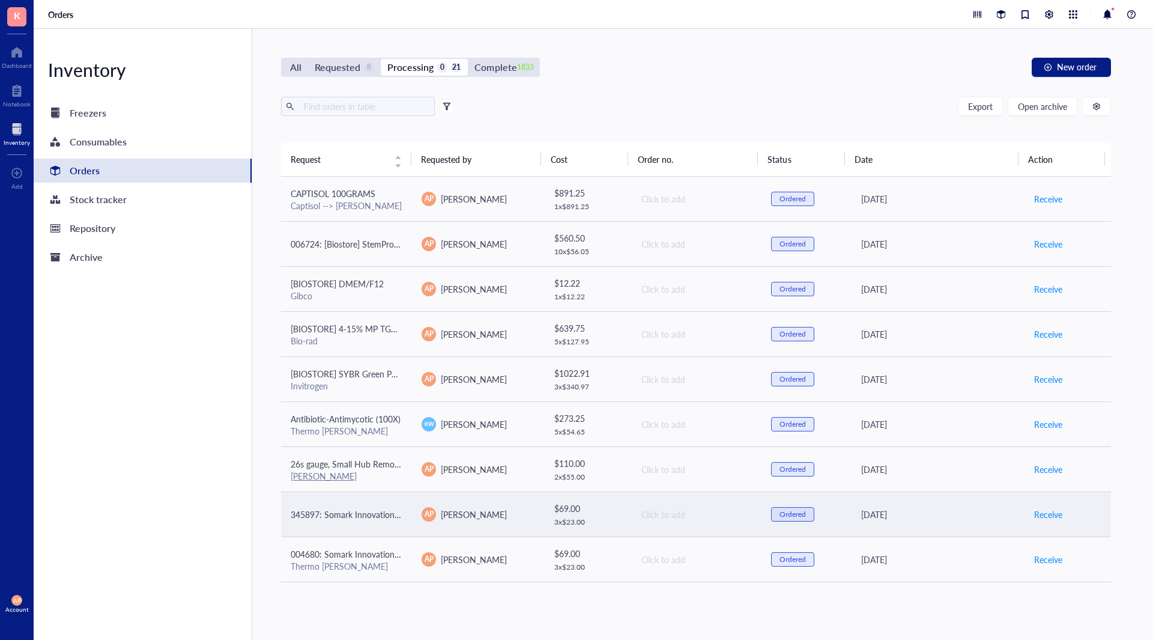
click at [401, 508] on span "345897: Somark Innovations Inc NEEDLE YELLOW IRRADIATED" at bounding box center [412, 514] width 243 height 12
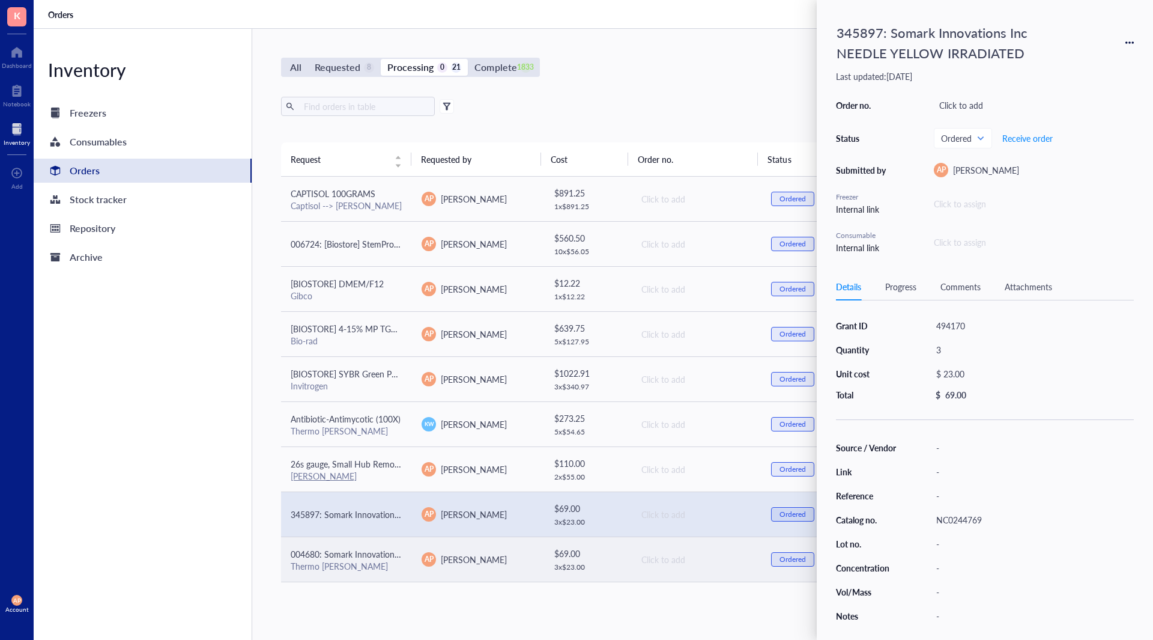
click at [388, 572] on td "004680: Somark Innovations Inc NEEDLE GREEN IRRADIATED Thermo [PERSON_NAME]" at bounding box center [346, 558] width 131 height 45
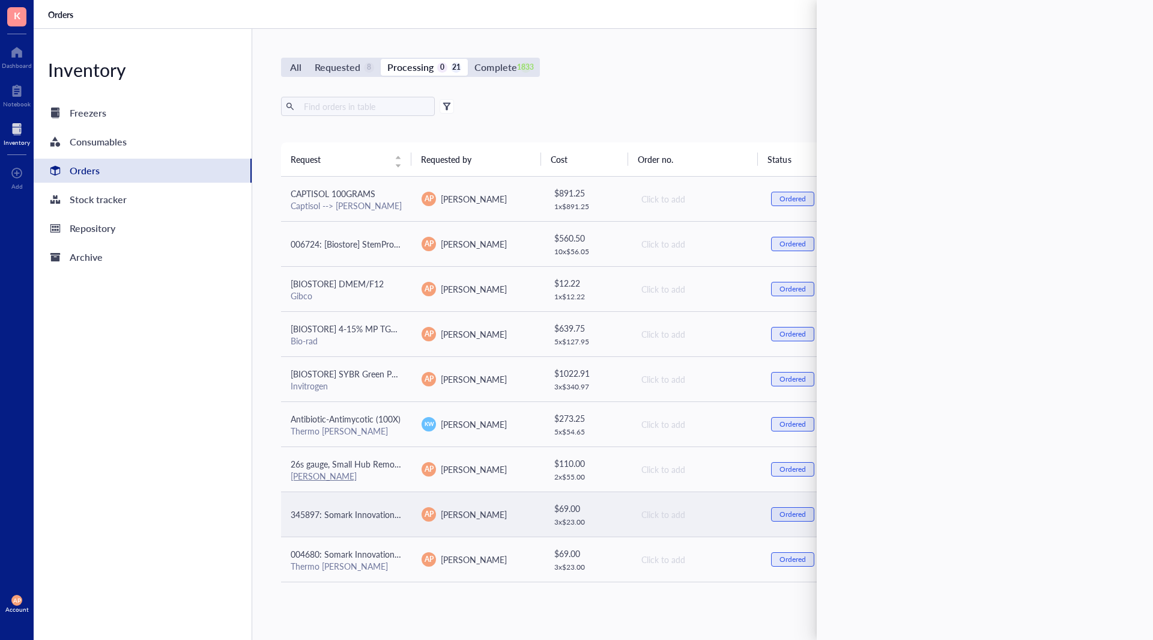
click at [404, 509] on td "345897: Somark Innovations Inc NEEDLE YELLOW IRRADIATED" at bounding box center [346, 513] width 131 height 45
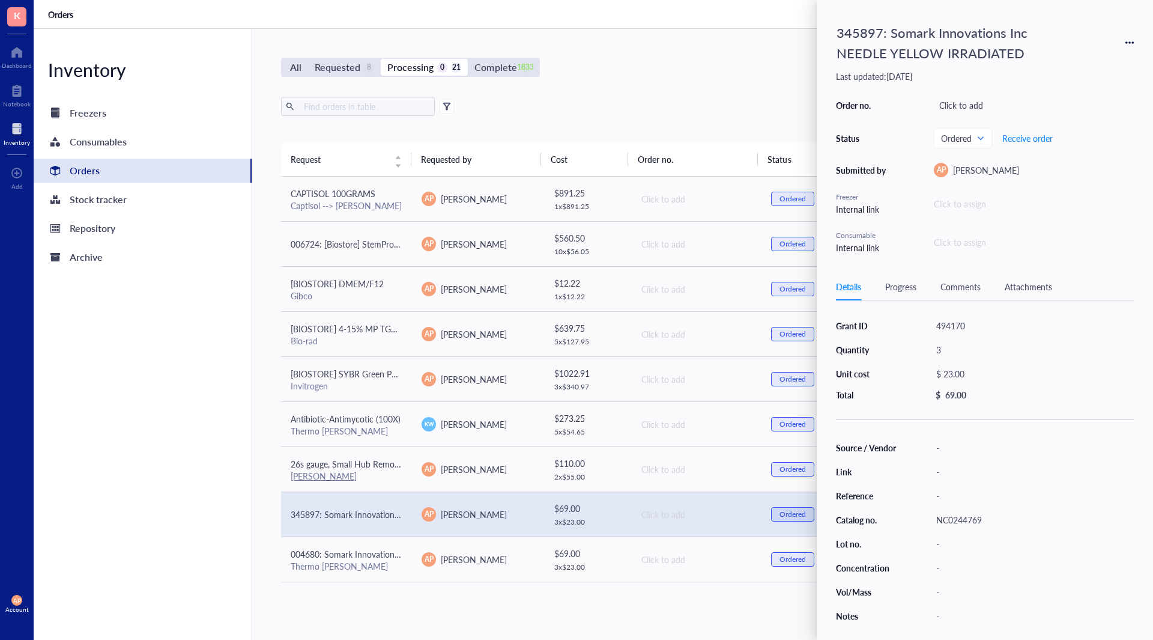
click at [94, 459] on div "Inventory Freezers Consumables Orders Stock tracker Repository Archive" at bounding box center [143, 334] width 219 height 611
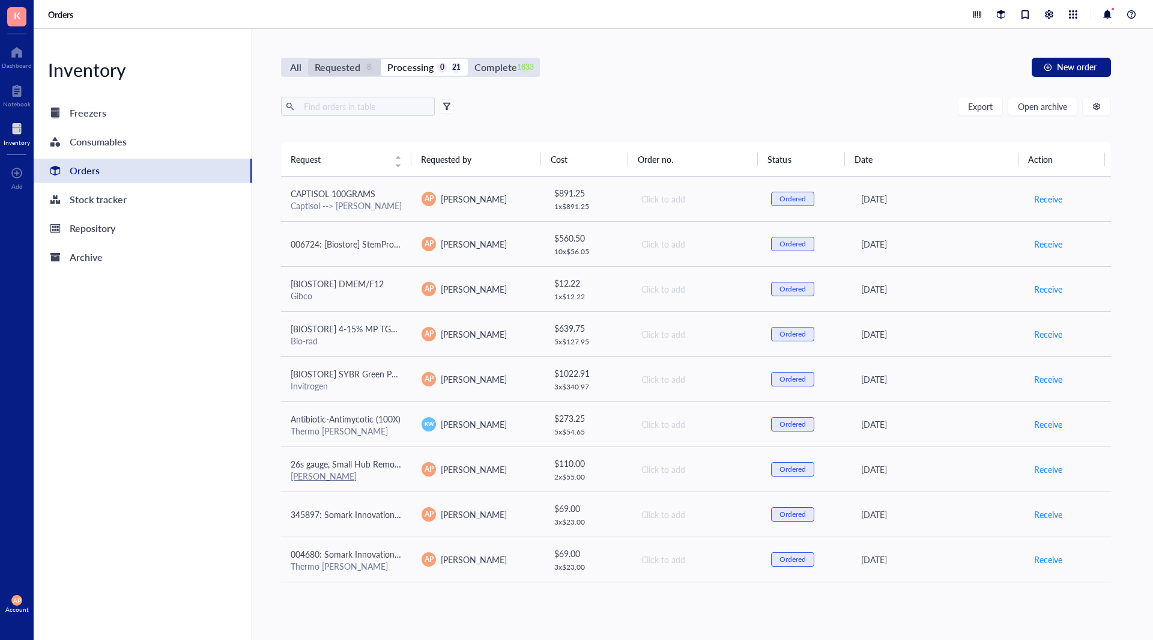
click at [336, 72] on div "Requested" at bounding box center [338, 67] width 46 height 17
click at [308, 59] on input "Requested 8" at bounding box center [308, 59] width 0 height 0
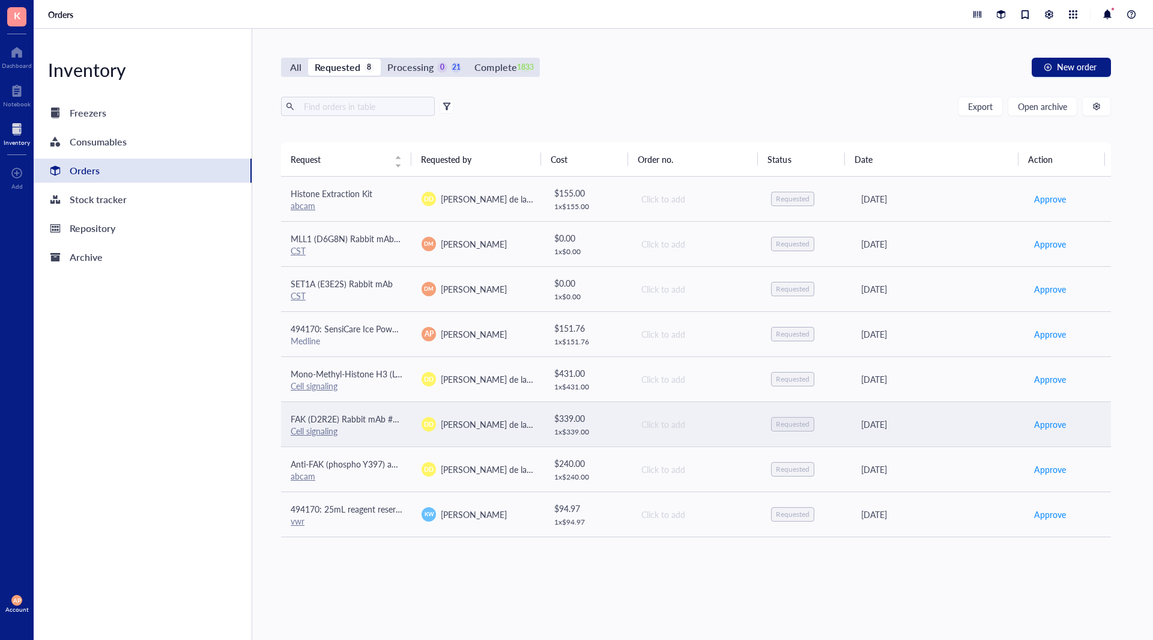
click at [354, 433] on div "Cell signaling" at bounding box center [347, 430] width 112 height 11
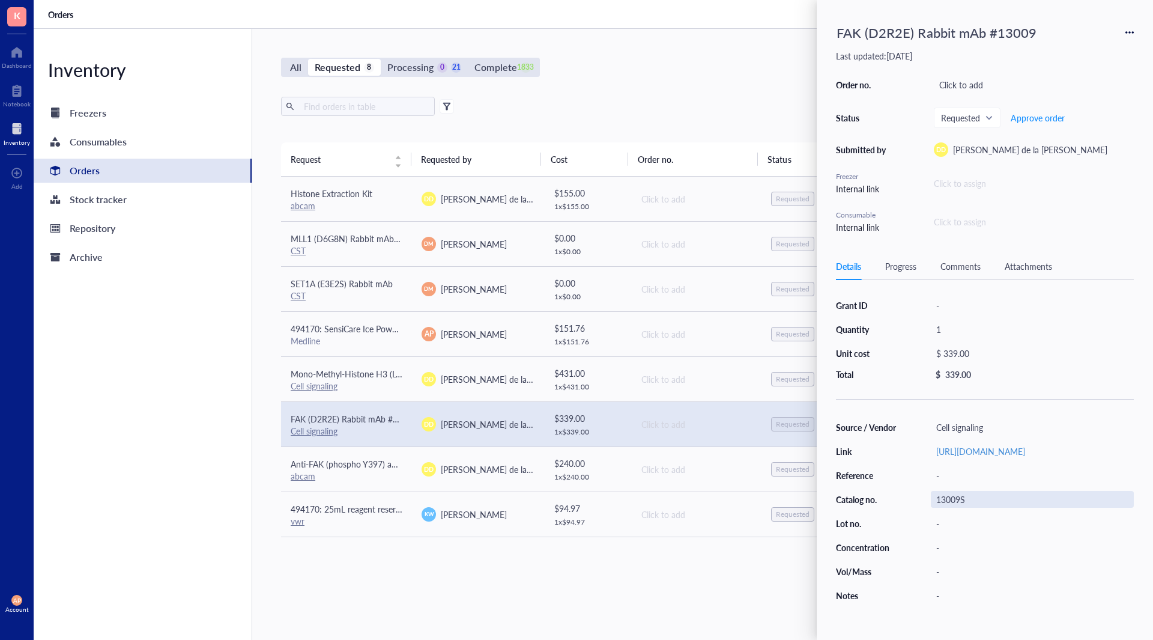
click at [978, 506] on div "13009S" at bounding box center [1032, 499] width 203 height 17
drag, startPoint x: 974, startPoint y: 508, endPoint x: 915, endPoint y: 509, distance: 58.3
click at [951, 508] on div "13009S" at bounding box center [1032, 499] width 203 height 17
click at [986, 304] on div "-" at bounding box center [1032, 305] width 203 height 17
type input "13009S"
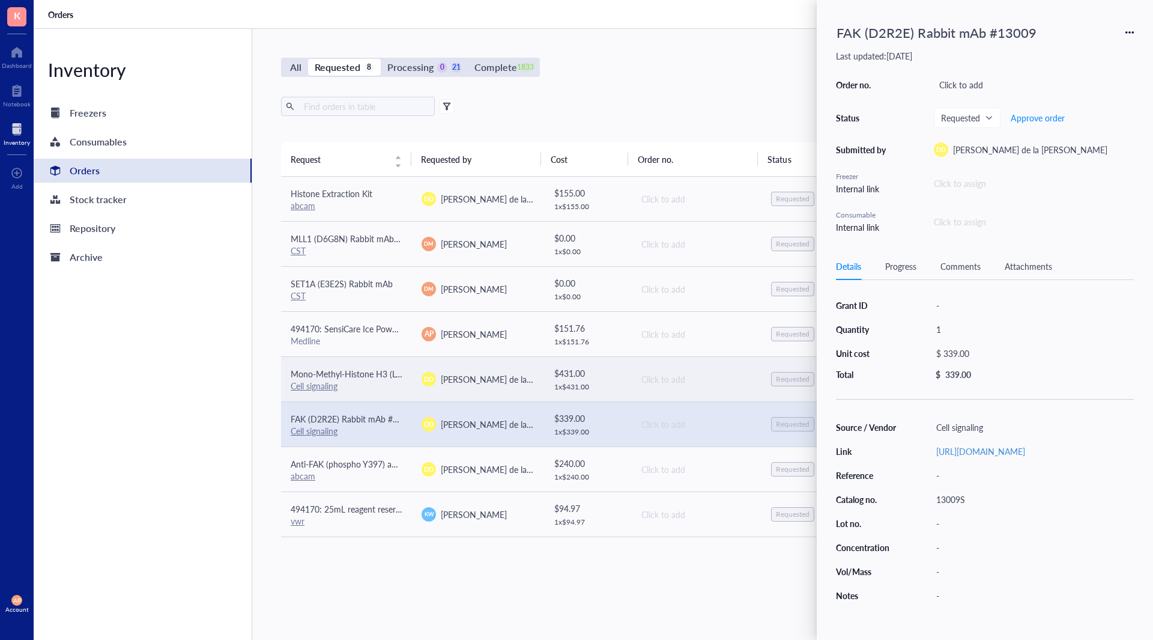
click at [368, 378] on span "Mono-Methyl-Histone H3 (Lys4) (D1A9) XP® Rabbit mAb #5326" at bounding box center [412, 374] width 242 height 12
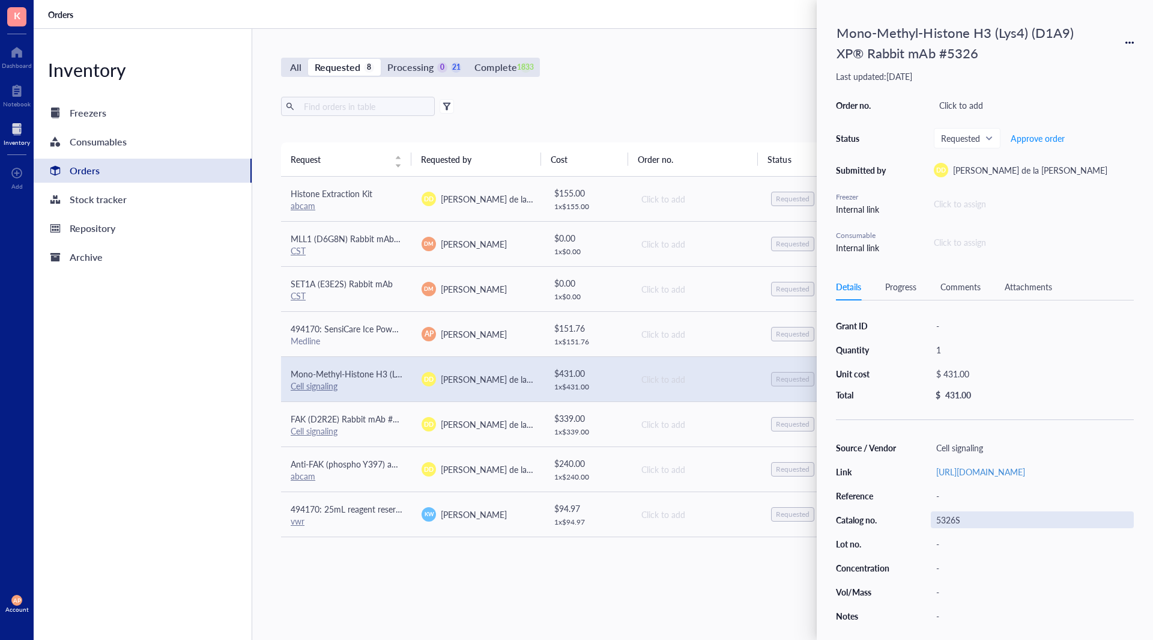
click at [959, 528] on div "5326S" at bounding box center [1032, 519] width 203 height 17
click at [959, 527] on input "5326S" at bounding box center [950, 520] width 36 height 16
click at [965, 600] on div "-" at bounding box center [1032, 591] width 203 height 17
type input "100 uL"
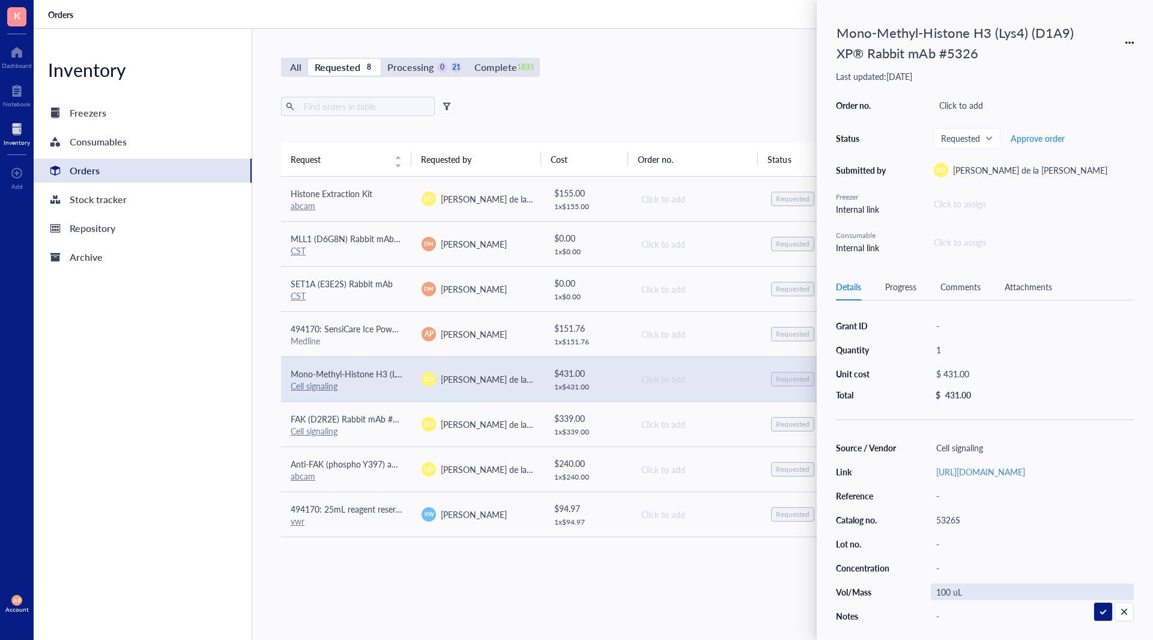
drag, startPoint x: 1101, startPoint y: 629, endPoint x: 1109, endPoint y: 637, distance: 11.0
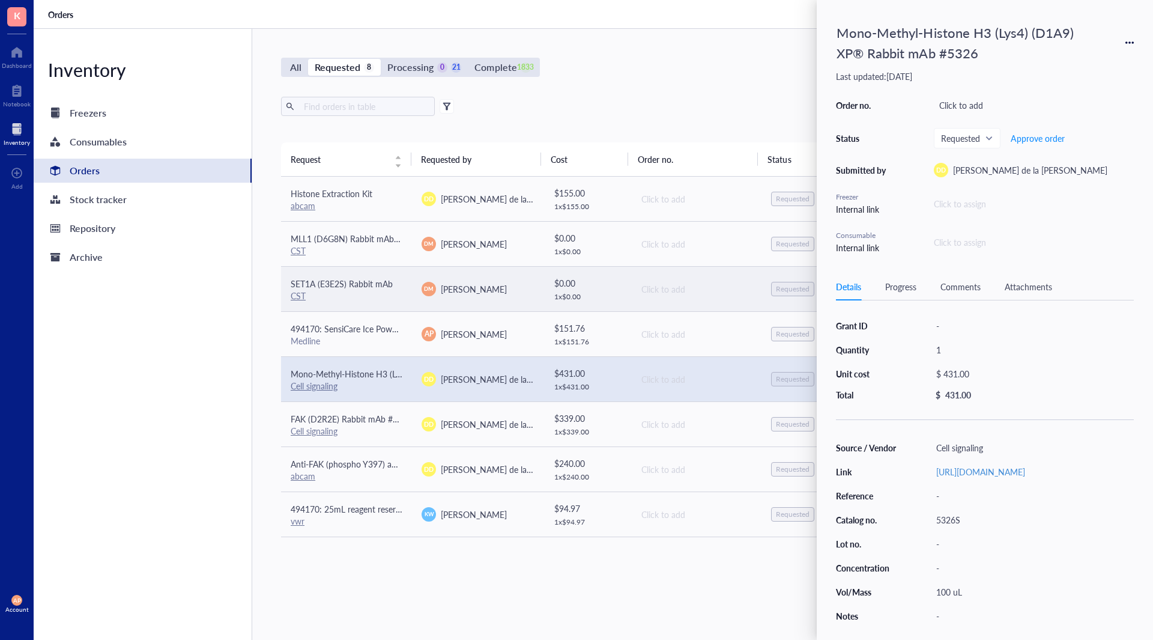
click at [358, 278] on span "SET1A (E3E2S) Rabbit mAb" at bounding box center [342, 284] width 102 height 12
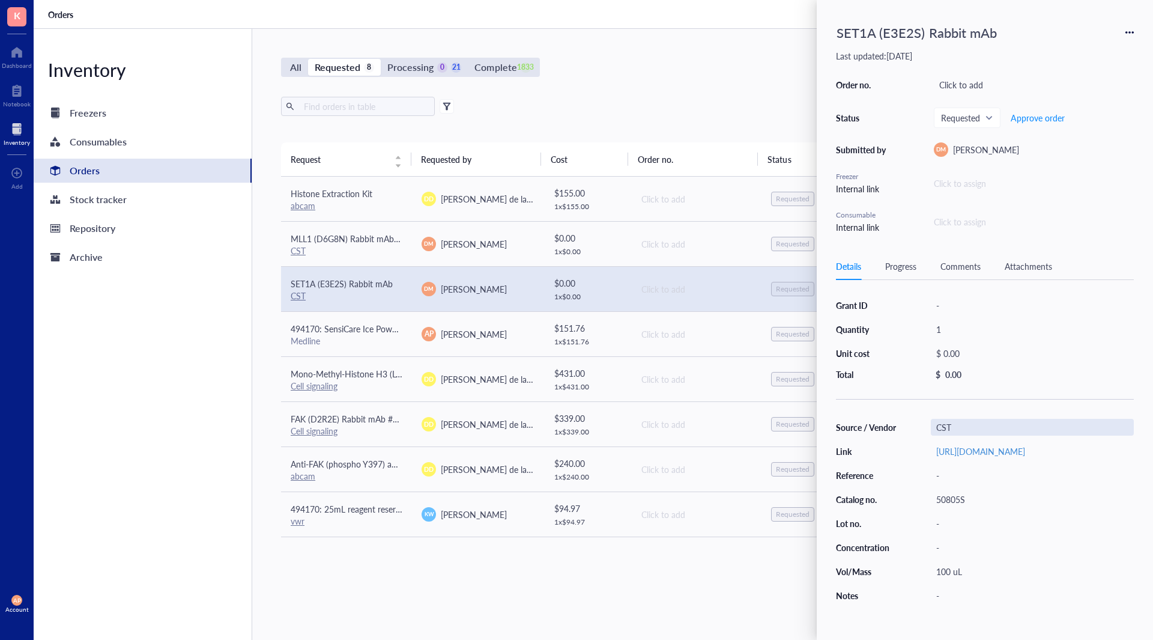
click at [939, 423] on div "CST" at bounding box center [1032, 427] width 203 height 17
click at [971, 425] on div "CST" at bounding box center [1032, 427] width 203 height 17
click at [967, 429] on input "CST" at bounding box center [950, 427] width 36 height 16
type input "Cell signaling"
click at [938, 508] on div "50805S" at bounding box center [1032, 499] width 203 height 17
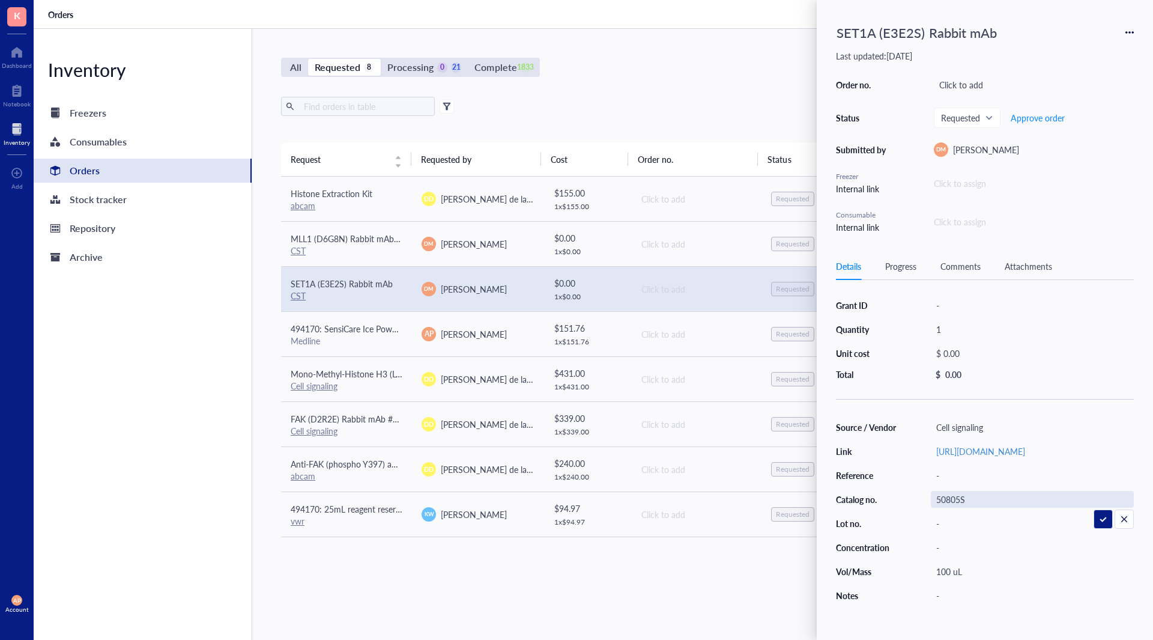
click at [938, 507] on input "50805S" at bounding box center [951, 499] width 38 height 16
drag, startPoint x: 1093, startPoint y: 529, endPoint x: 885, endPoint y: 478, distance: 214.0
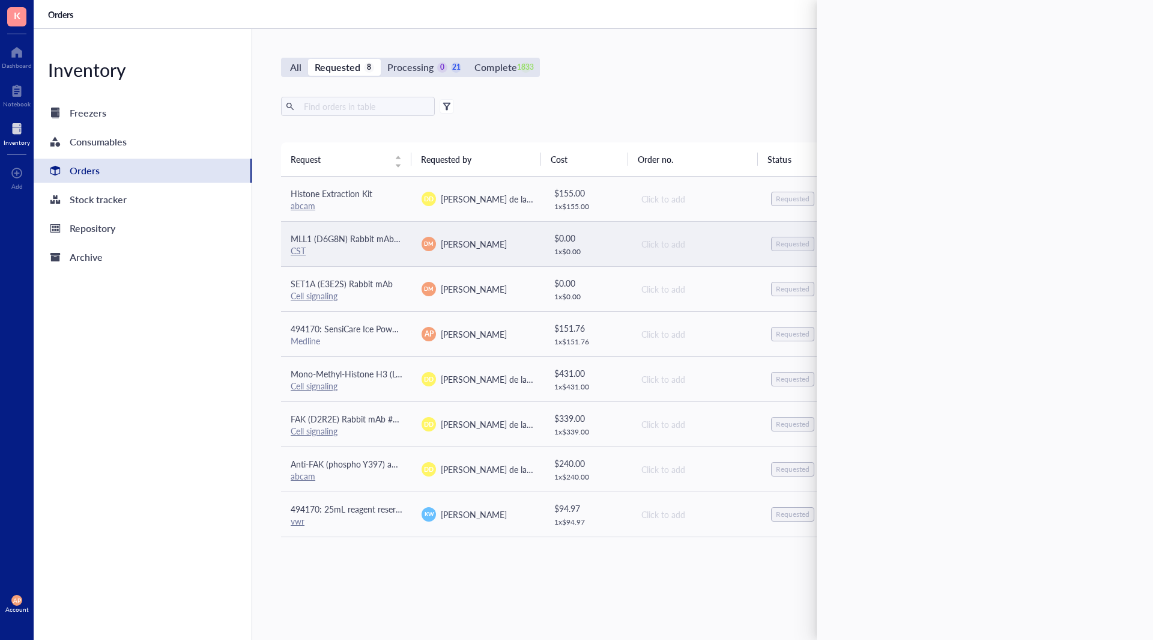
click at [485, 261] on td "[PERSON_NAME]" at bounding box center [477, 243] width 131 height 45
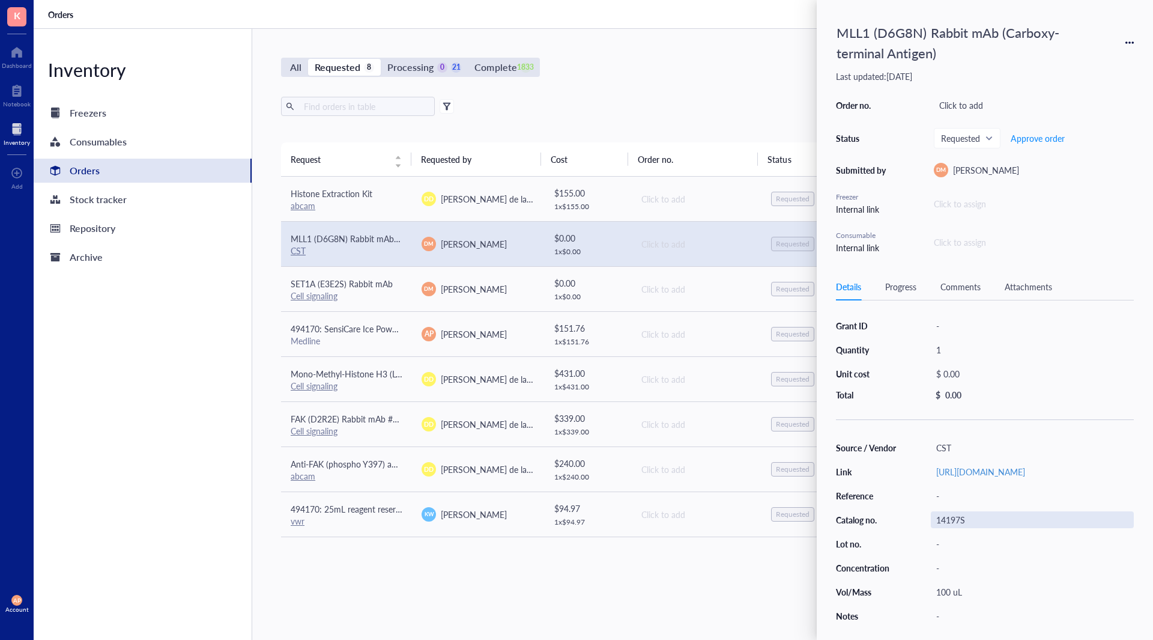
click at [988, 528] on div "14197S" at bounding box center [1032, 519] width 203 height 17
drag, startPoint x: 970, startPoint y: 539, endPoint x: 896, endPoint y: 542, distance: 73.9
click at [896, 542] on div "Source / Vendor CST Link [URL][DOMAIN_NAME] Reference - Catalog no. 14197S Lot …" at bounding box center [985, 531] width 298 height 185
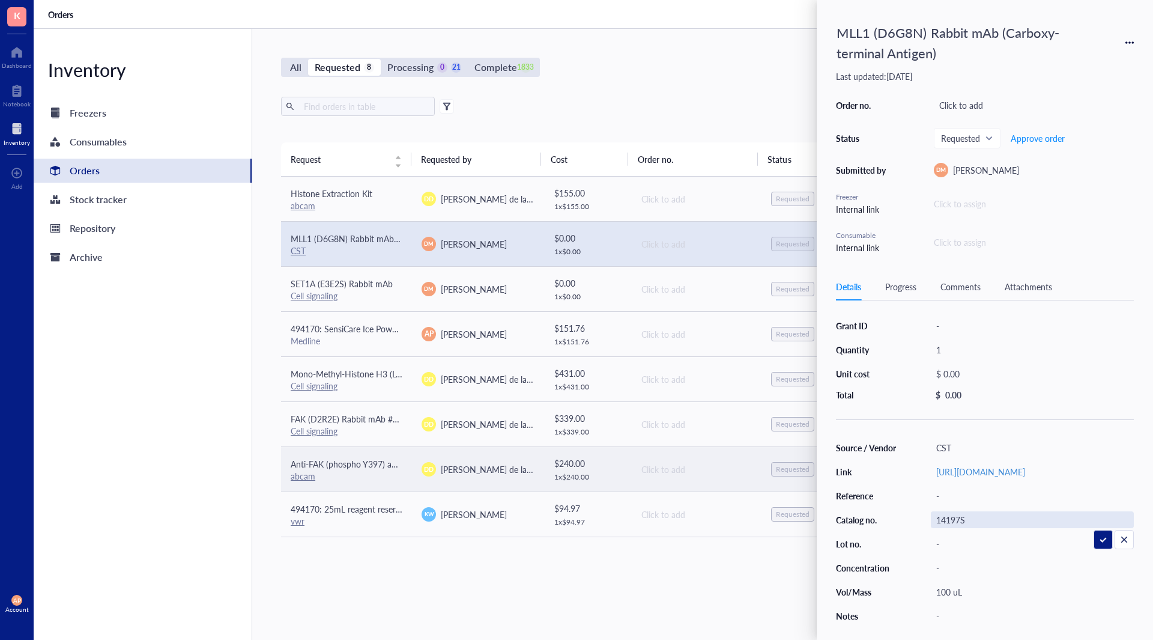
click at [387, 489] on td "Anti-FAK (phospho Y397) antibody [EP2160Y] 20 uL abcam" at bounding box center [346, 468] width 131 height 45
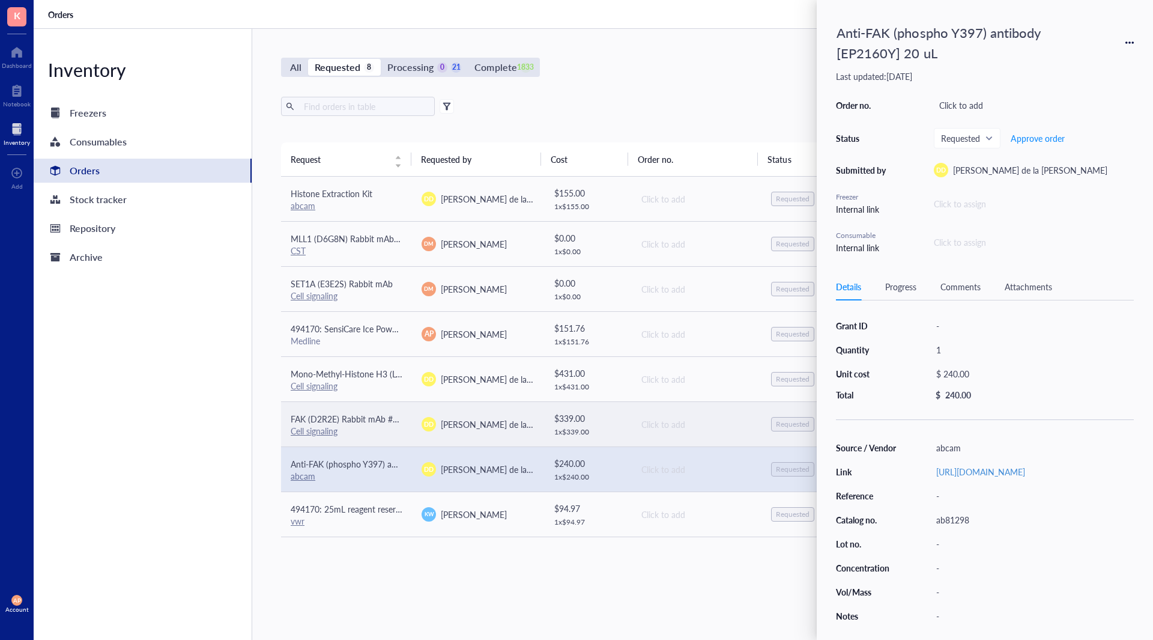
click at [382, 421] on span "FAK (D2R2E) Rabbit mAb #13009" at bounding box center [354, 419] width 126 height 12
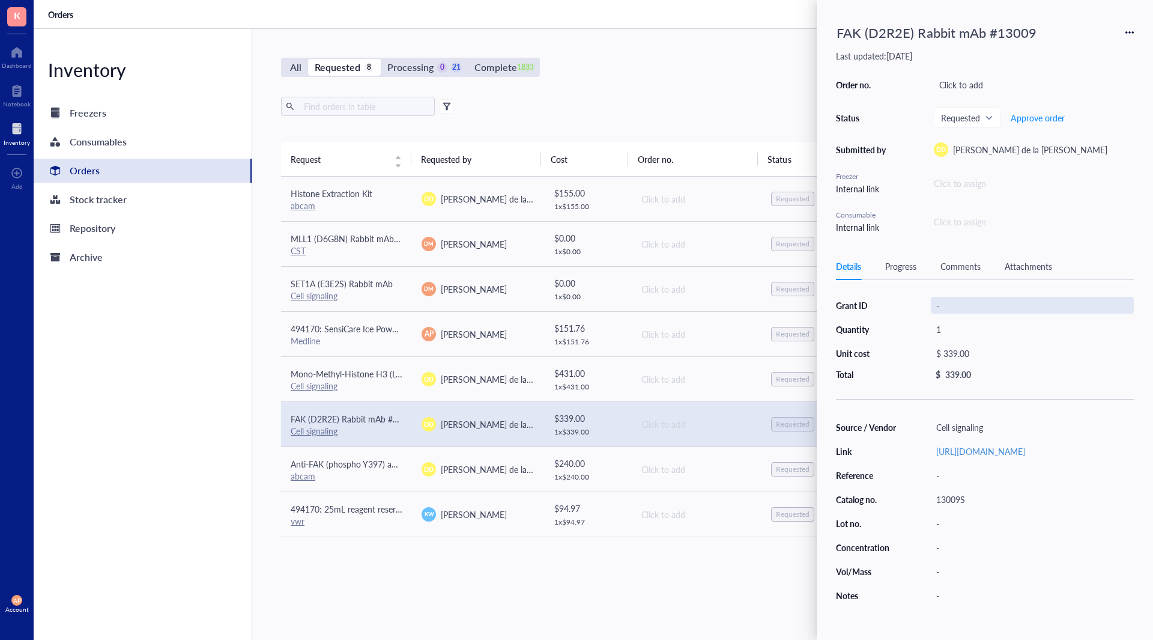
click at [939, 299] on div "-" at bounding box center [1032, 305] width 203 height 17
type input "494170"
click at [1046, 123] on span "Approve order" at bounding box center [1038, 118] width 54 height 10
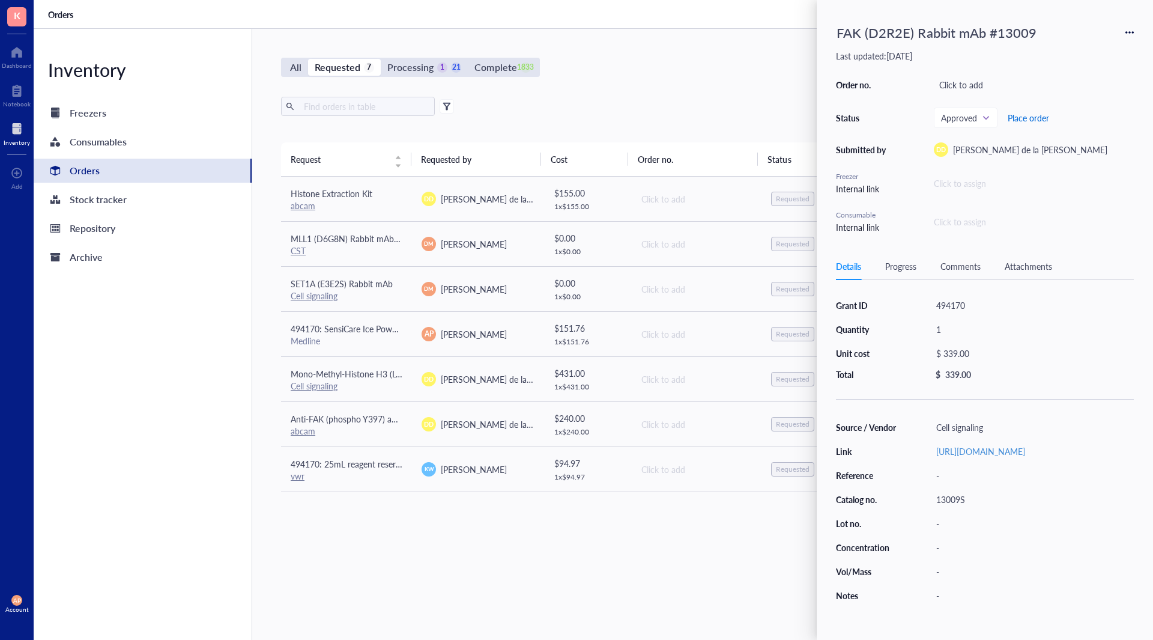
click at [1048, 119] on span "Place order" at bounding box center [1028, 118] width 41 height 10
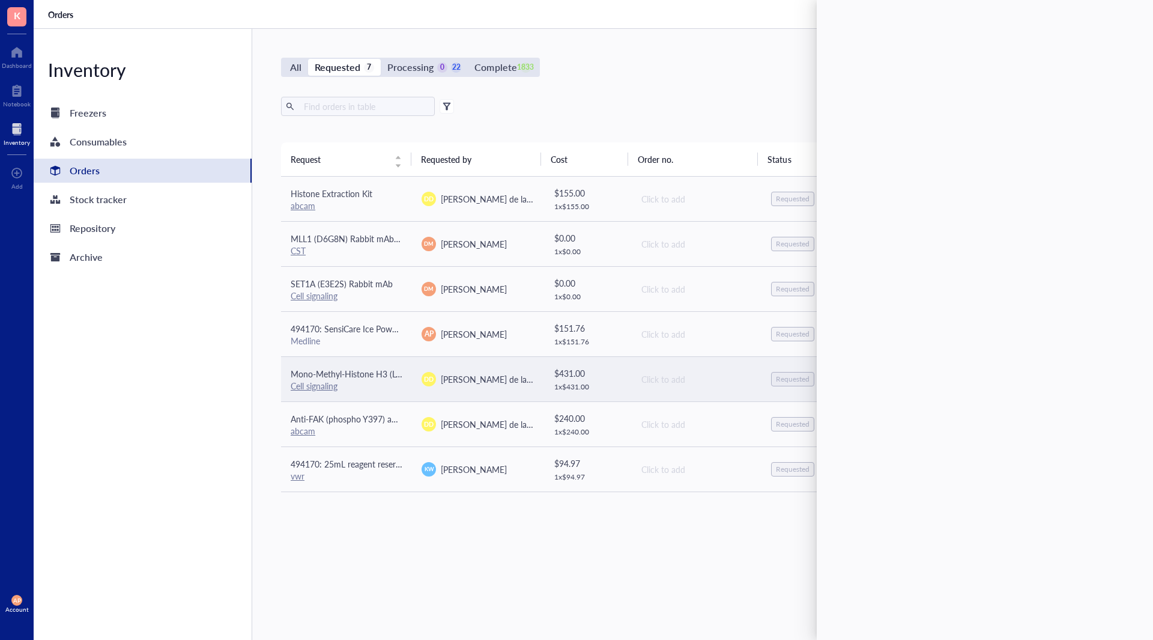
click at [459, 378] on span "[PERSON_NAME] de la [PERSON_NAME]" at bounding box center [518, 379] width 154 height 12
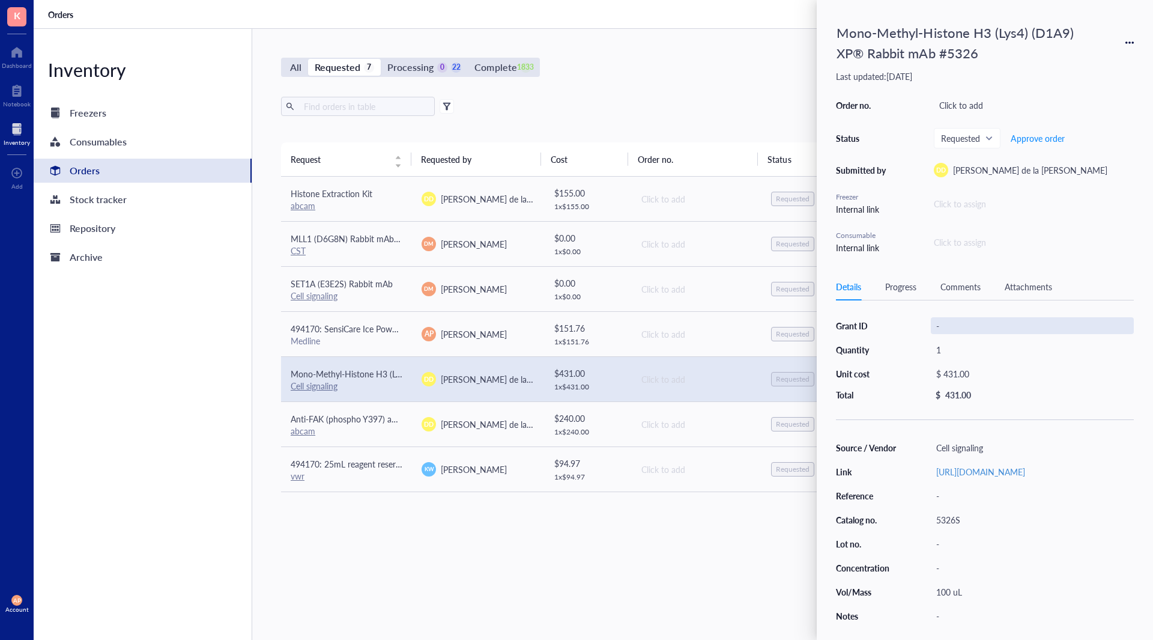
click at [953, 328] on div "-" at bounding box center [1032, 325] width 203 height 17
type input "494170"
click at [1046, 139] on span "Approve order" at bounding box center [1038, 138] width 54 height 10
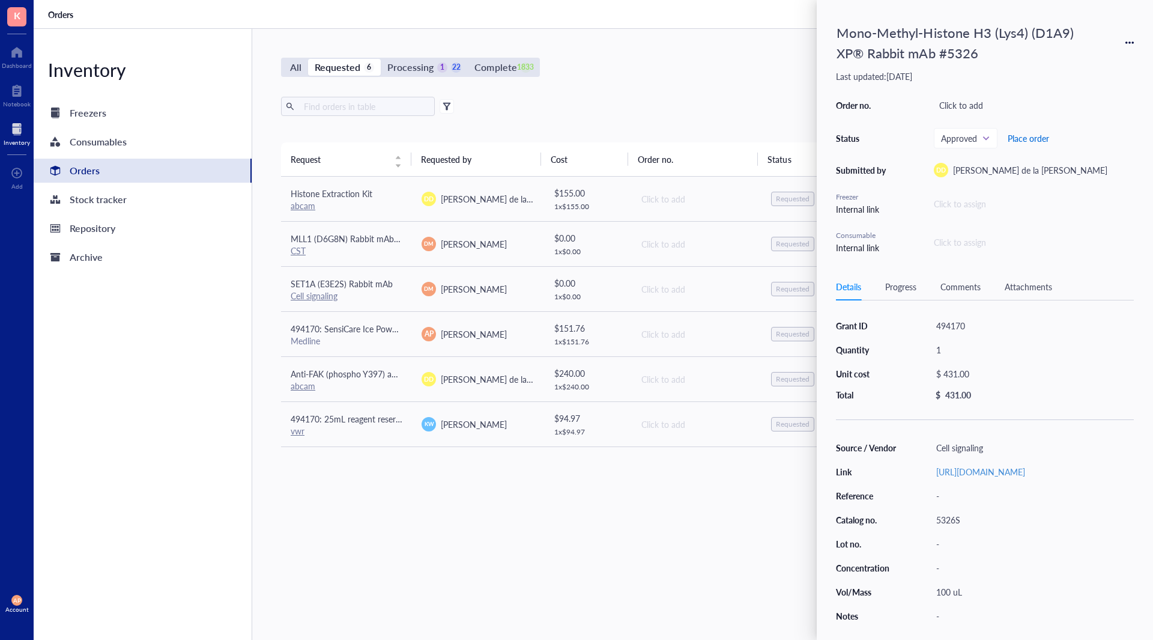
click at [1044, 137] on span "Place order" at bounding box center [1028, 138] width 41 height 10
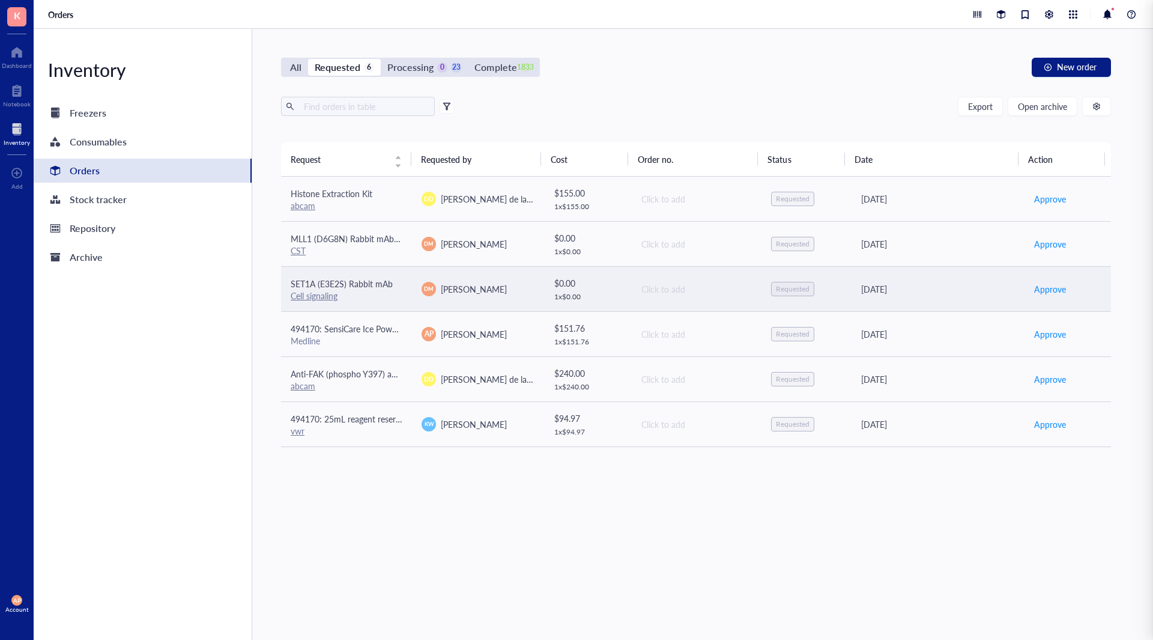
click at [504, 287] on div "[PERSON_NAME]" at bounding box center [478, 289] width 112 height 14
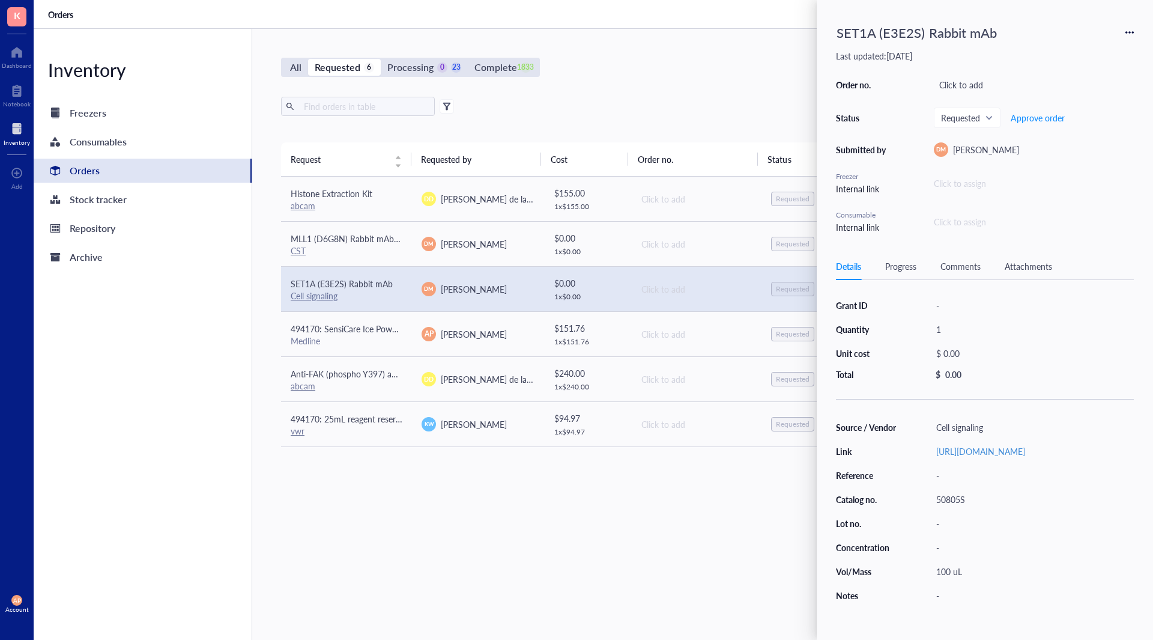
drag, startPoint x: 966, startPoint y: 301, endPoint x: 974, endPoint y: 288, distance: 15.4
click at [966, 300] on div "-" at bounding box center [1032, 305] width 203 height 17
type input "494170"
click at [1034, 115] on span "Approve order" at bounding box center [1038, 118] width 54 height 10
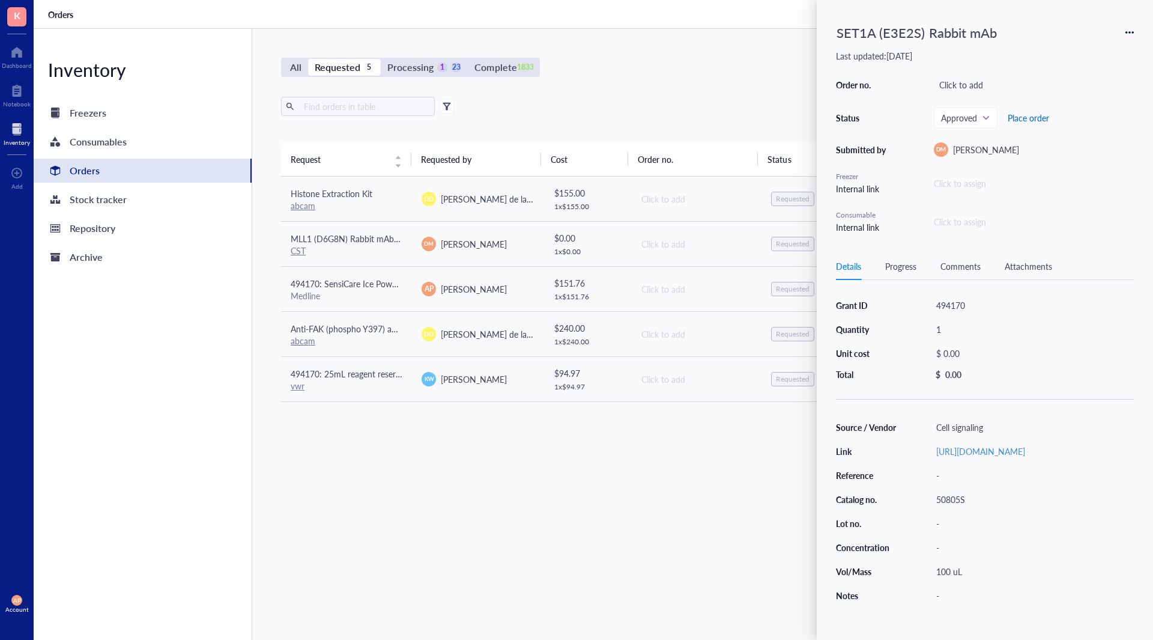
click at [1034, 115] on span "Place order" at bounding box center [1028, 118] width 41 height 10
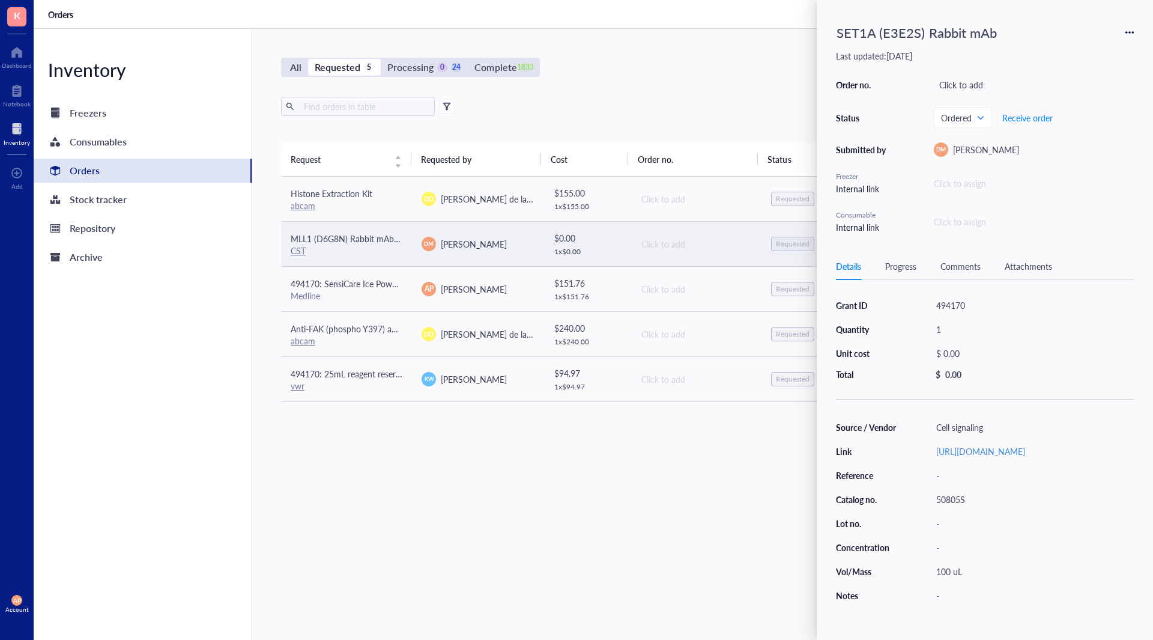
click at [516, 241] on div "[PERSON_NAME]" at bounding box center [478, 244] width 112 height 14
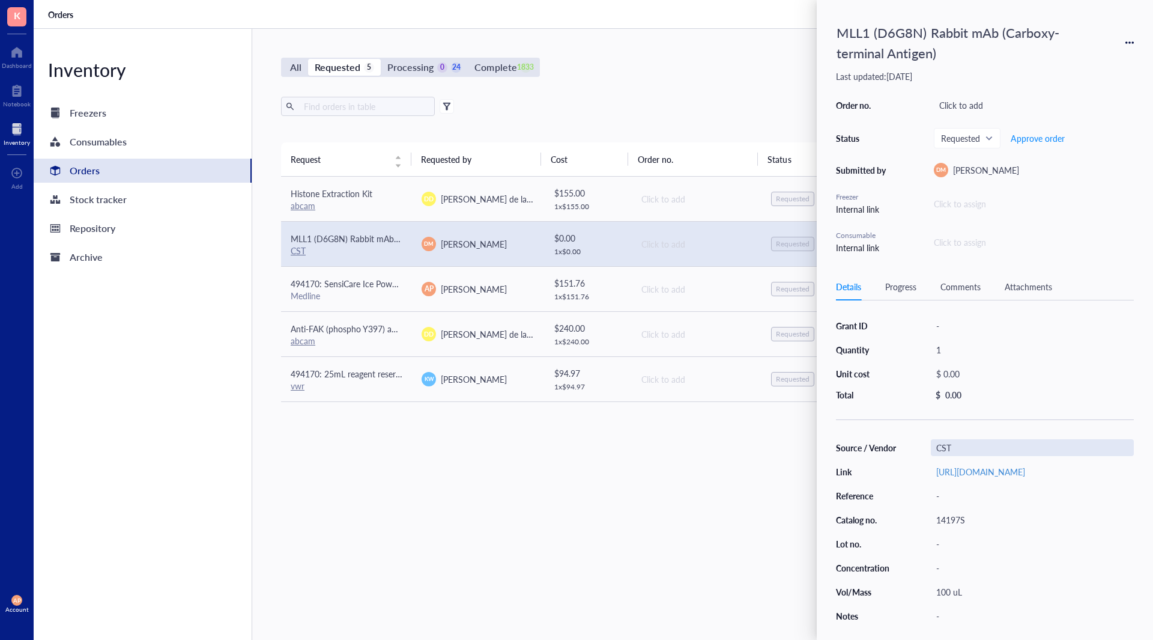
click at [969, 445] on div "CST" at bounding box center [1032, 447] width 203 height 17
type input "Cell signaling"
click at [955, 320] on div "-" at bounding box center [1032, 325] width 203 height 17
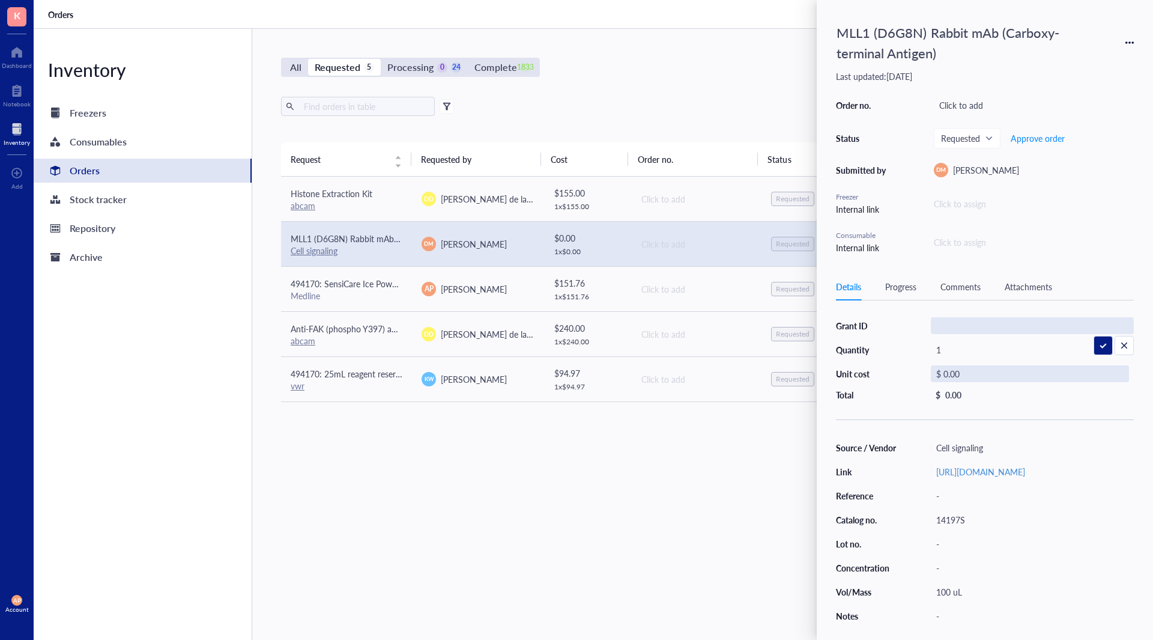
type input "494170"
click at [1052, 133] on span "Approve order" at bounding box center [1038, 138] width 54 height 10
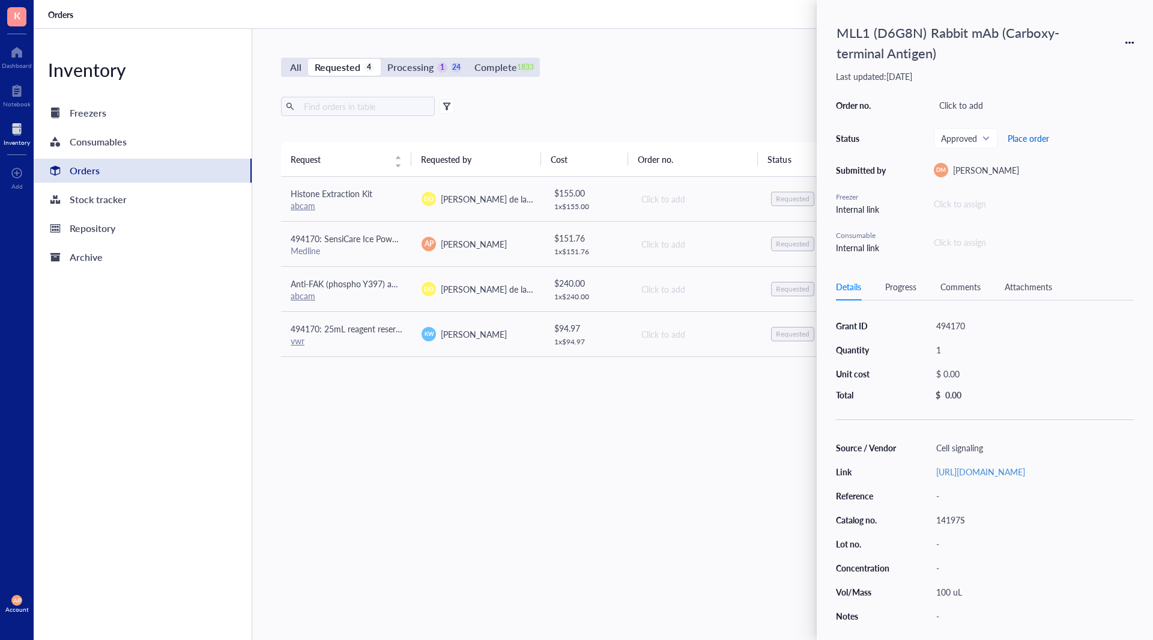
click at [1039, 138] on span "Place order" at bounding box center [1028, 138] width 41 height 10
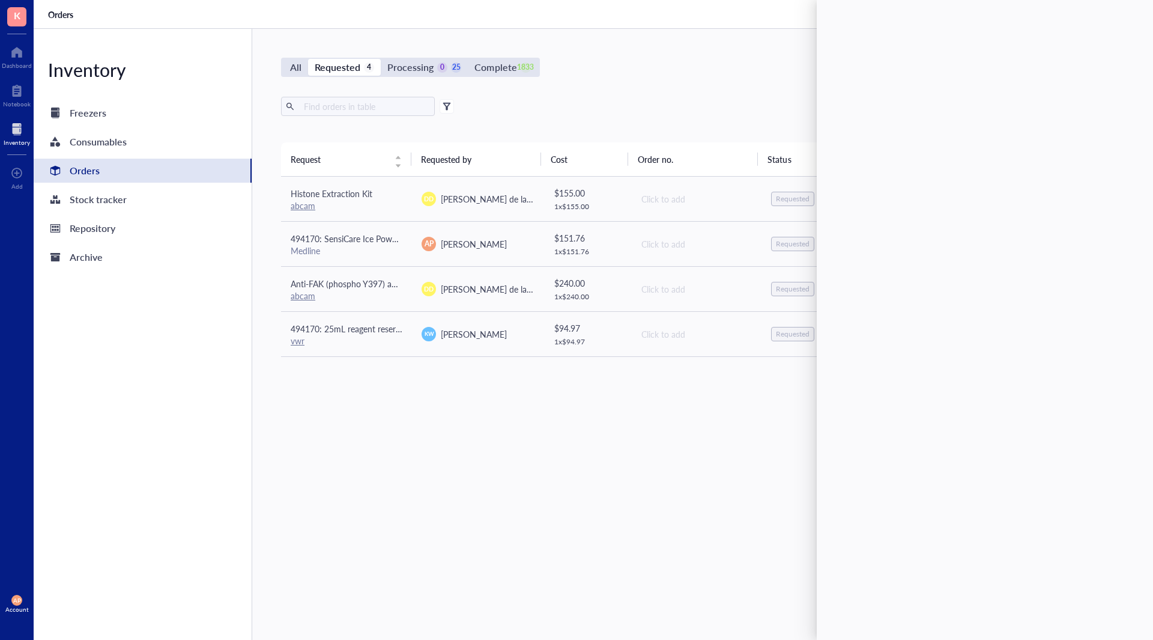
click at [588, 496] on div "Request Requested by Cost Order no. Status Date Action Histone Extraction Kit a…" at bounding box center [696, 362] width 830 height 440
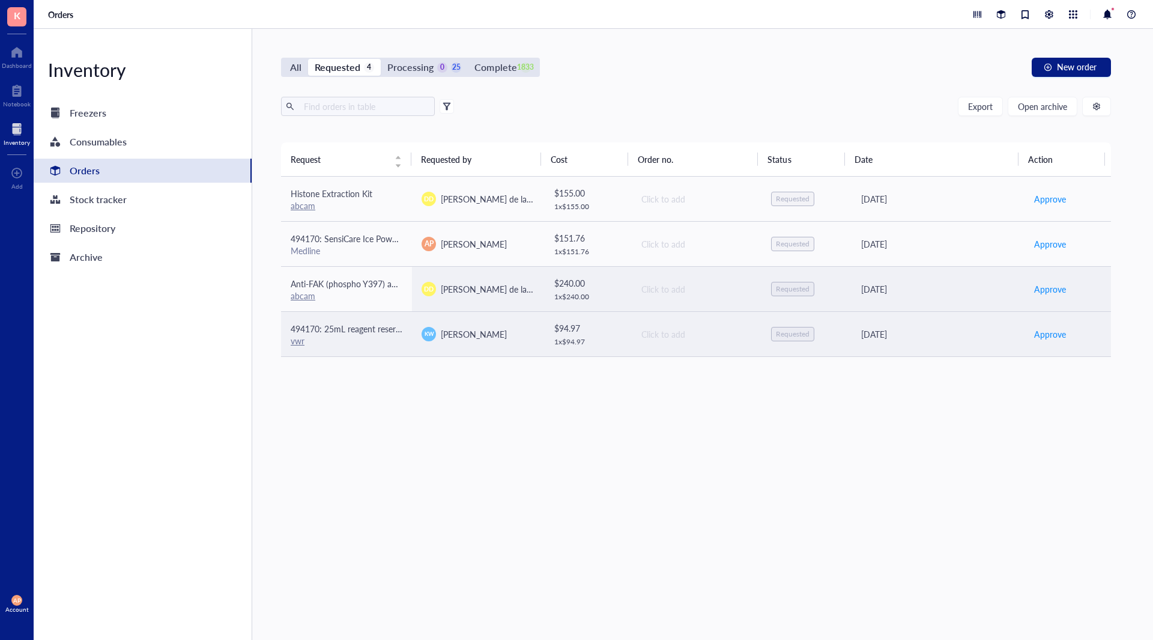
drag, startPoint x: 407, startPoint y: 302, endPoint x: 673, endPoint y: 331, distance: 267.7
click at [406, 302] on td "Anti-FAK (phospho Y397) antibody [EP2160Y] 20 uL abcam" at bounding box center [346, 288] width 131 height 45
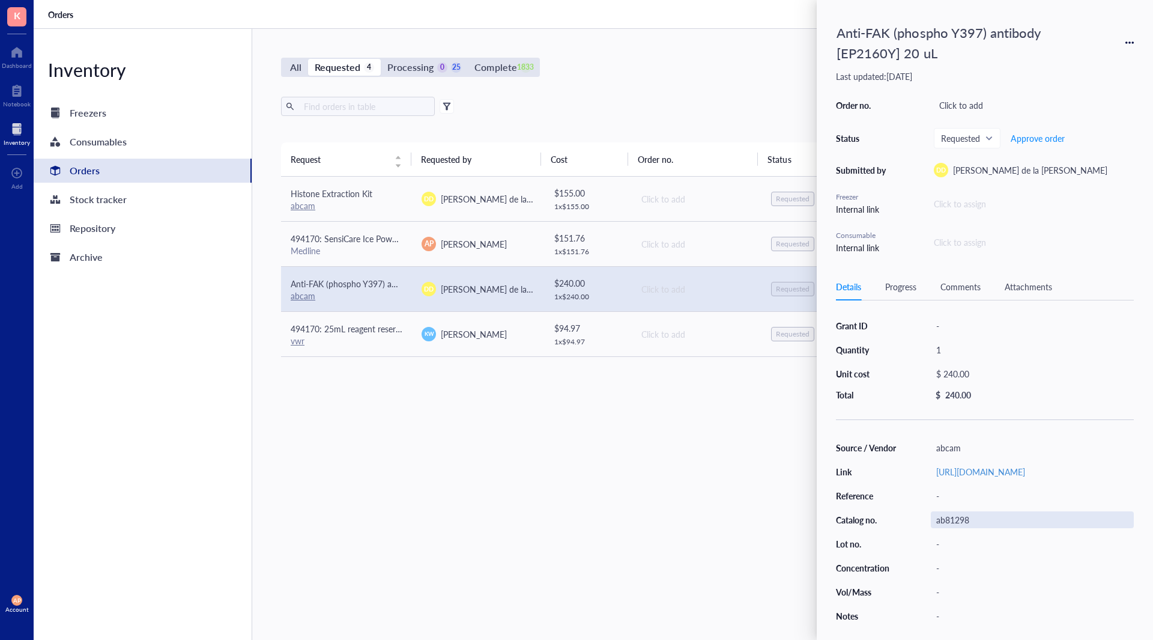
click at [986, 528] on div "ab81298" at bounding box center [1032, 519] width 203 height 17
drag, startPoint x: 973, startPoint y: 539, endPoint x: 869, endPoint y: 541, distance: 104.5
click at [869, 541] on div "Source / Vendor abcam Link [URL][DOMAIN_NAME] Reference - Catalog no. ab81298 L…" at bounding box center [985, 531] width 298 height 185
click at [957, 600] on div "-" at bounding box center [1032, 591] width 203 height 17
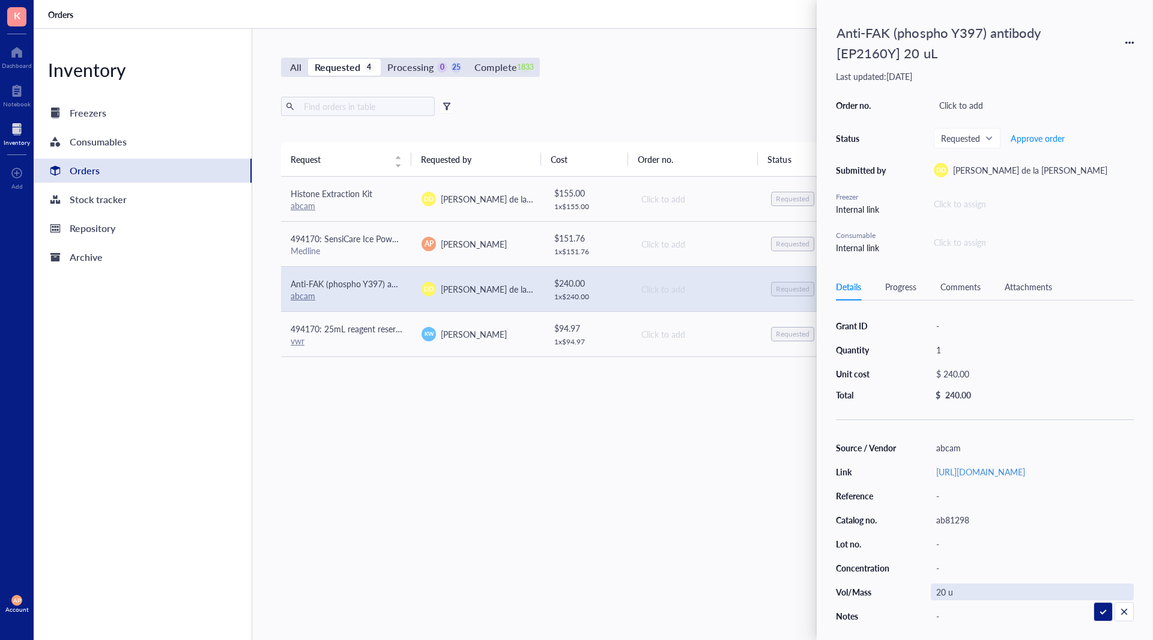
type input "20 uL"
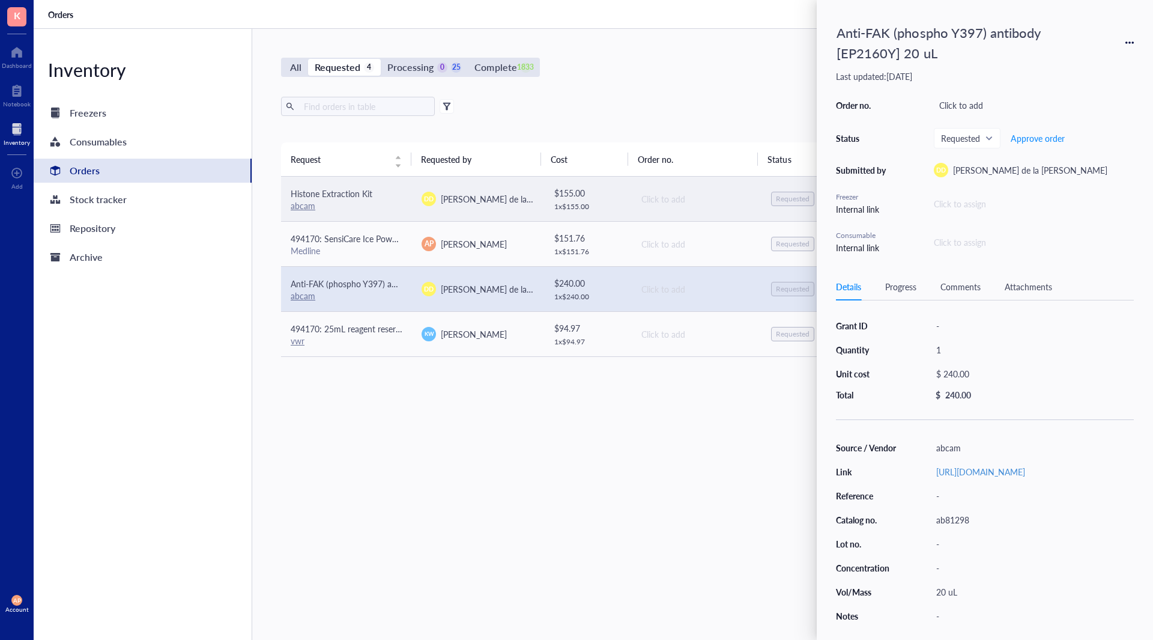
click at [375, 210] on div "abcam" at bounding box center [347, 205] width 112 height 11
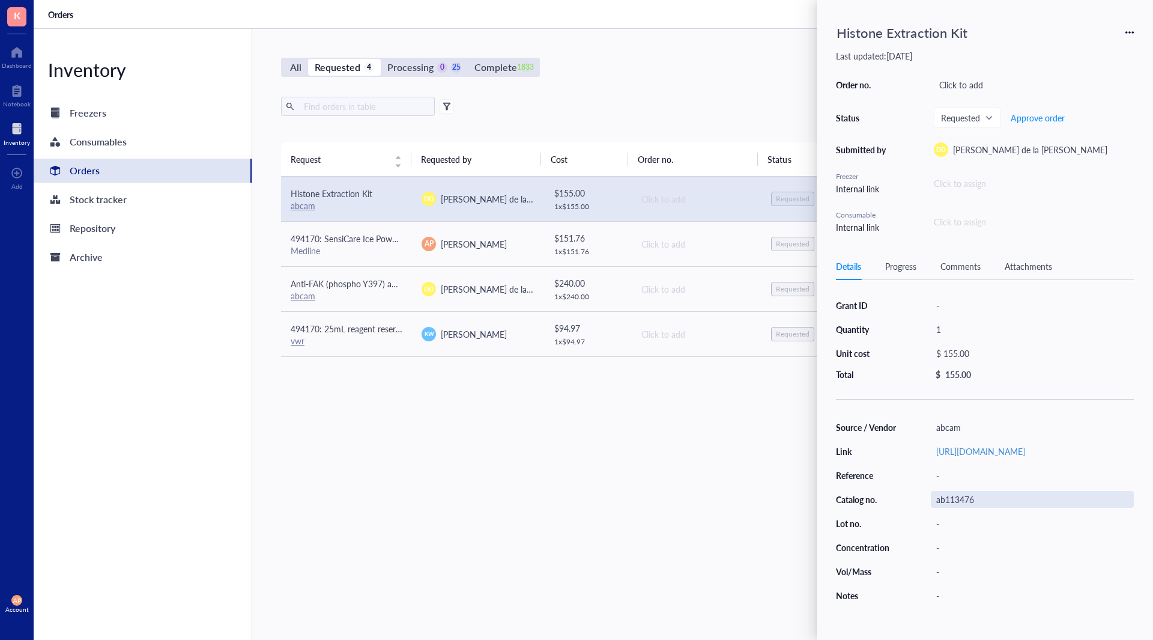
click at [970, 508] on div "ab113476" at bounding box center [1032, 499] width 203 height 17
click at [984, 508] on div "ab113476" at bounding box center [1032, 499] width 203 height 17
click at [977, 507] on input "ab113476" at bounding box center [956, 499] width 48 height 16
drag, startPoint x: 977, startPoint y: 507, endPoint x: 825, endPoint y: 502, distance: 152.1
click at [831, 500] on div "Histone Extraction Kit Last updated: [DATE] Order no. Click to add Status Reque…" at bounding box center [985, 320] width 336 height 640
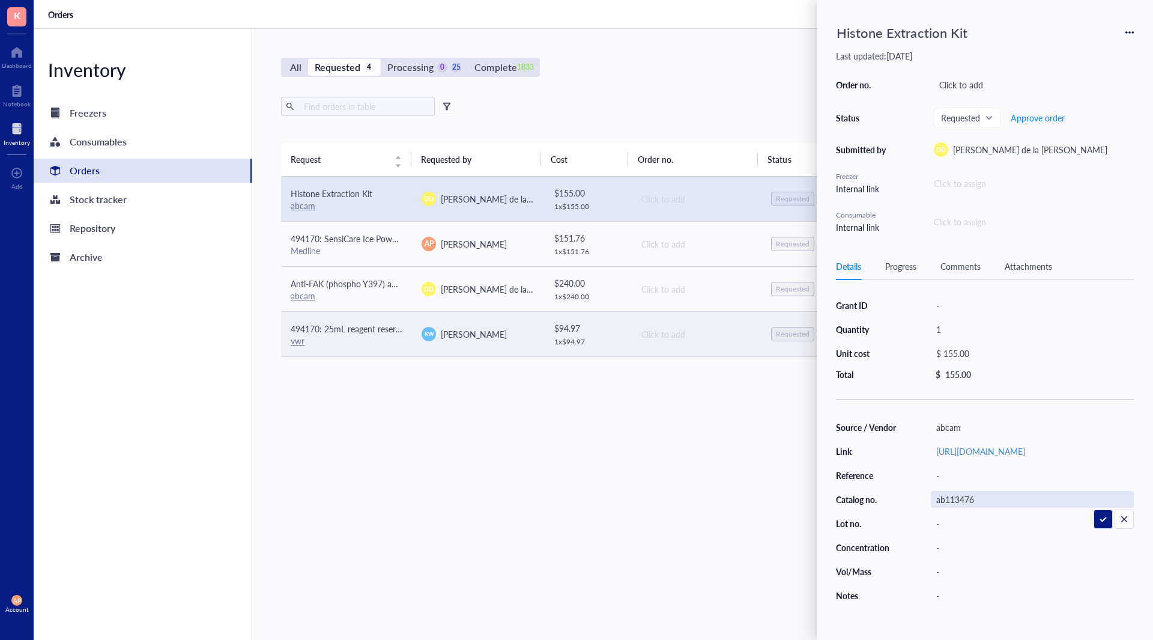
click at [479, 336] on span "[PERSON_NAME]" at bounding box center [474, 334] width 66 height 12
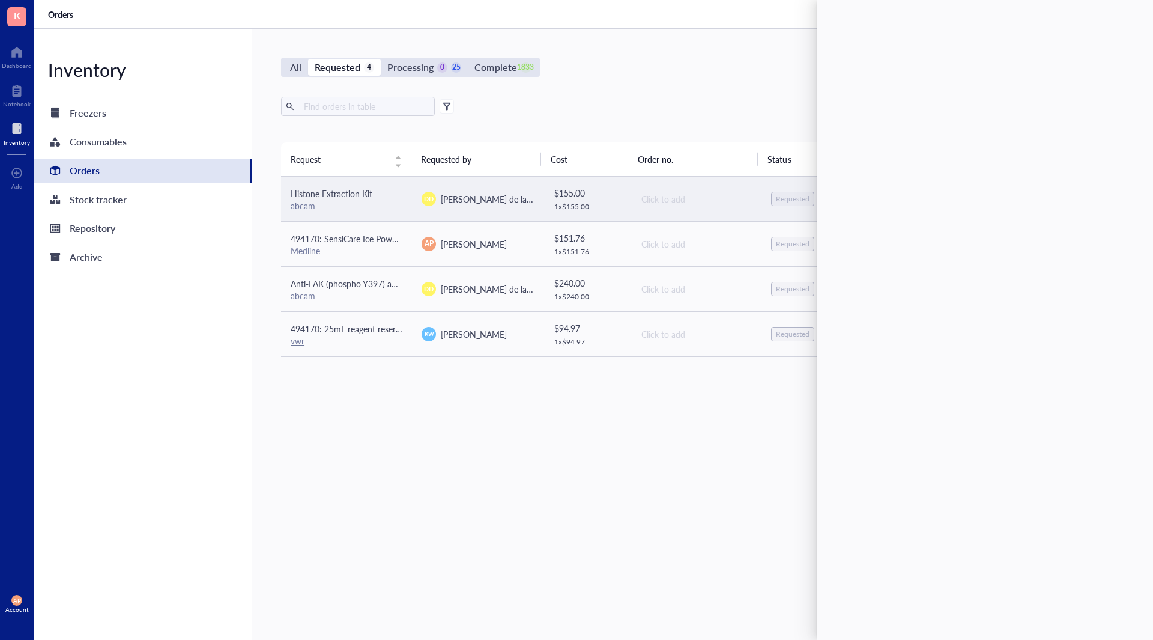
click at [360, 202] on div "abcam" at bounding box center [347, 205] width 112 height 11
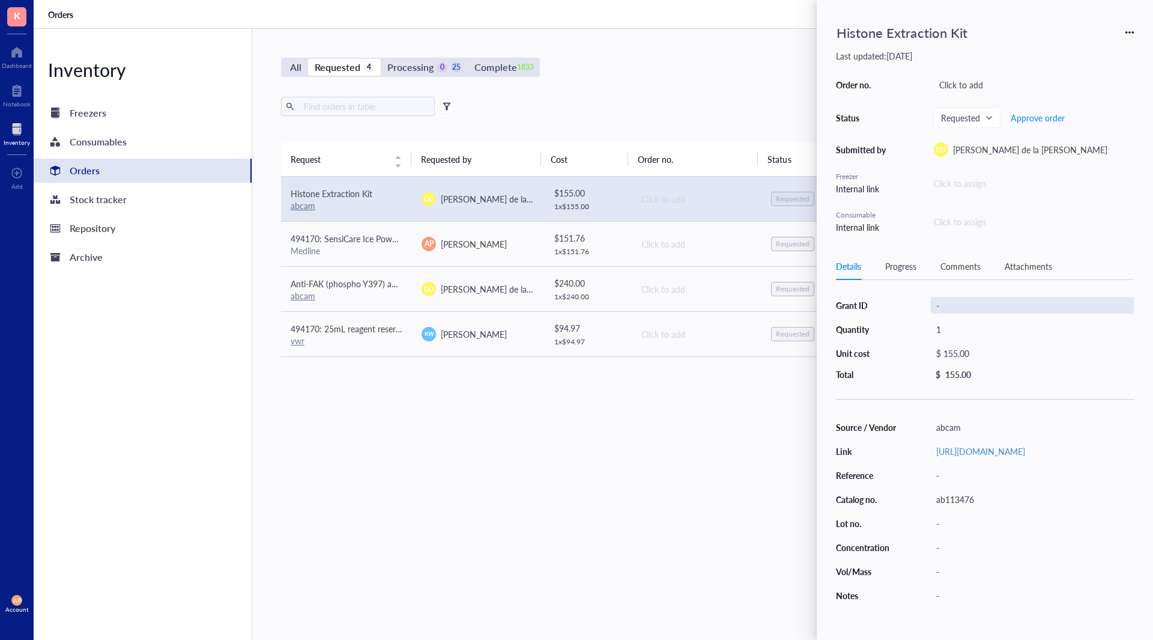
click at [941, 297] on div "-" at bounding box center [1032, 305] width 203 height 17
type input "494170"
click at [1045, 114] on span "Approve order" at bounding box center [1038, 118] width 54 height 10
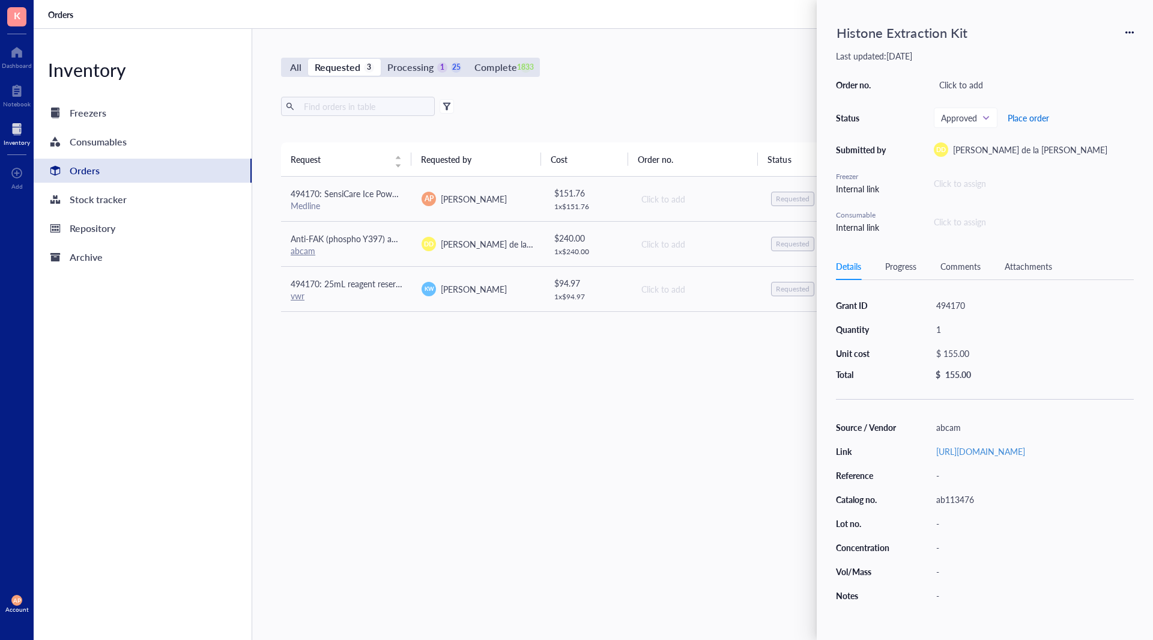
click at [1039, 116] on span "Place order" at bounding box center [1028, 118] width 41 height 10
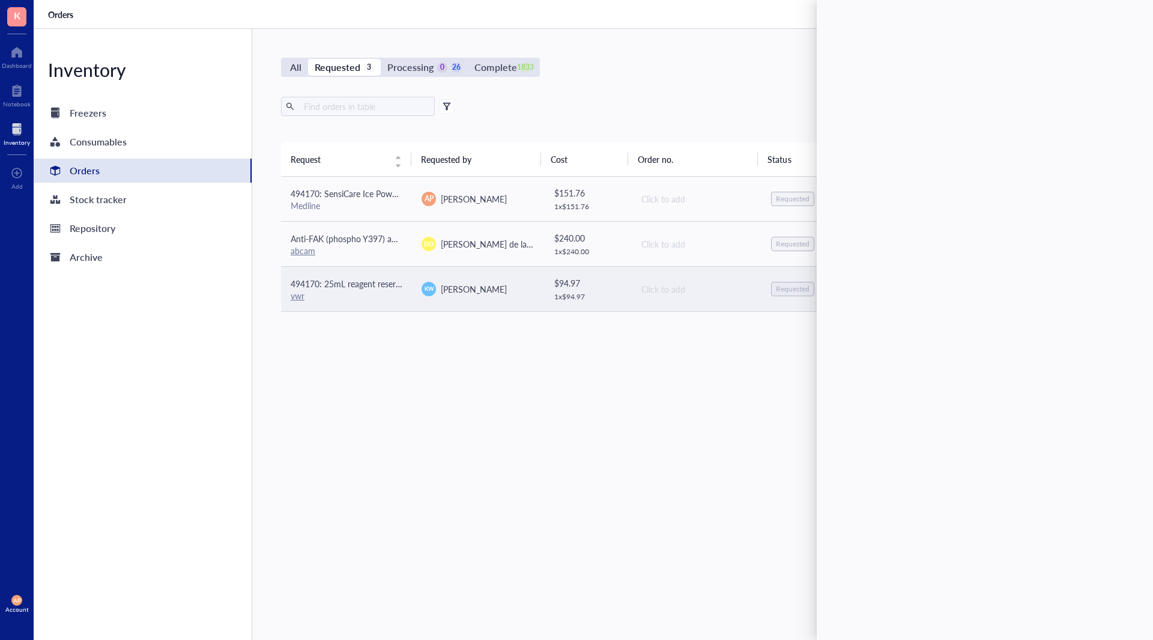
click at [516, 297] on td "[PERSON_NAME]" at bounding box center [477, 288] width 131 height 45
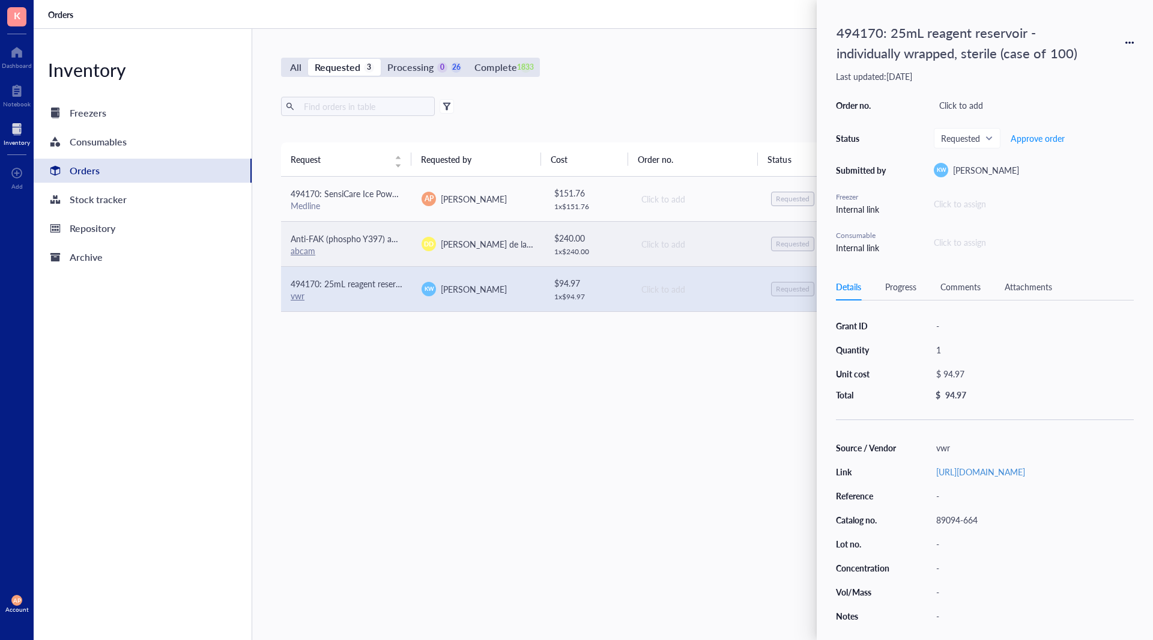
click at [412, 252] on td "[PERSON_NAME] de la [PERSON_NAME]" at bounding box center [477, 243] width 131 height 45
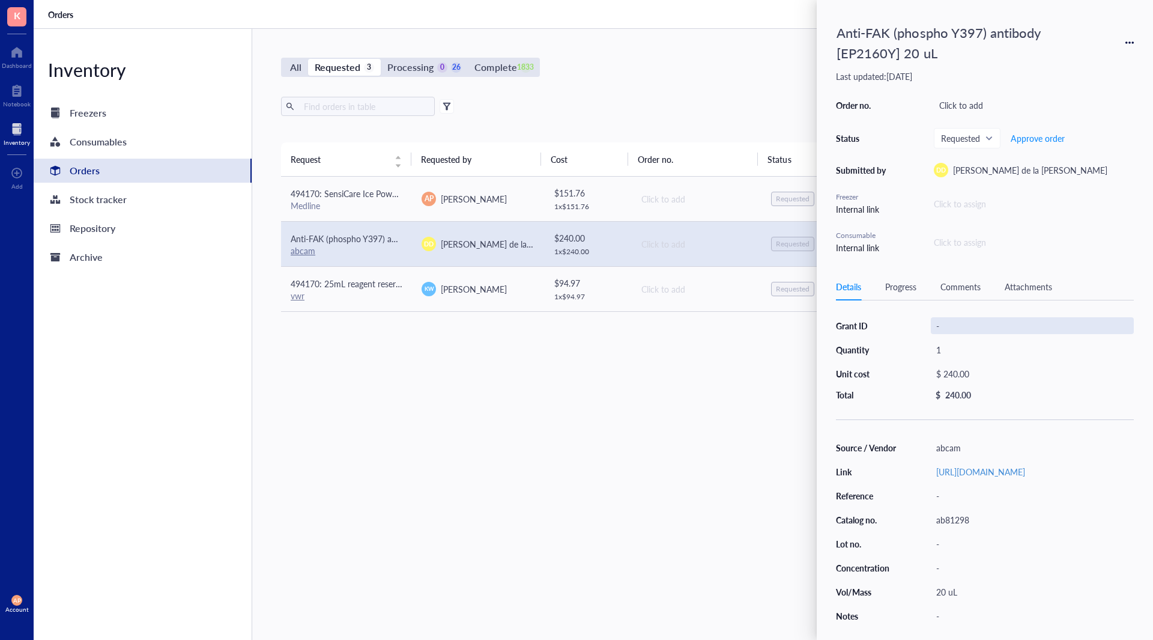
click at [936, 324] on div "-" at bounding box center [1032, 325] width 203 height 17
type input "494170"
click at [1049, 143] on span "Approve order" at bounding box center [1038, 138] width 54 height 10
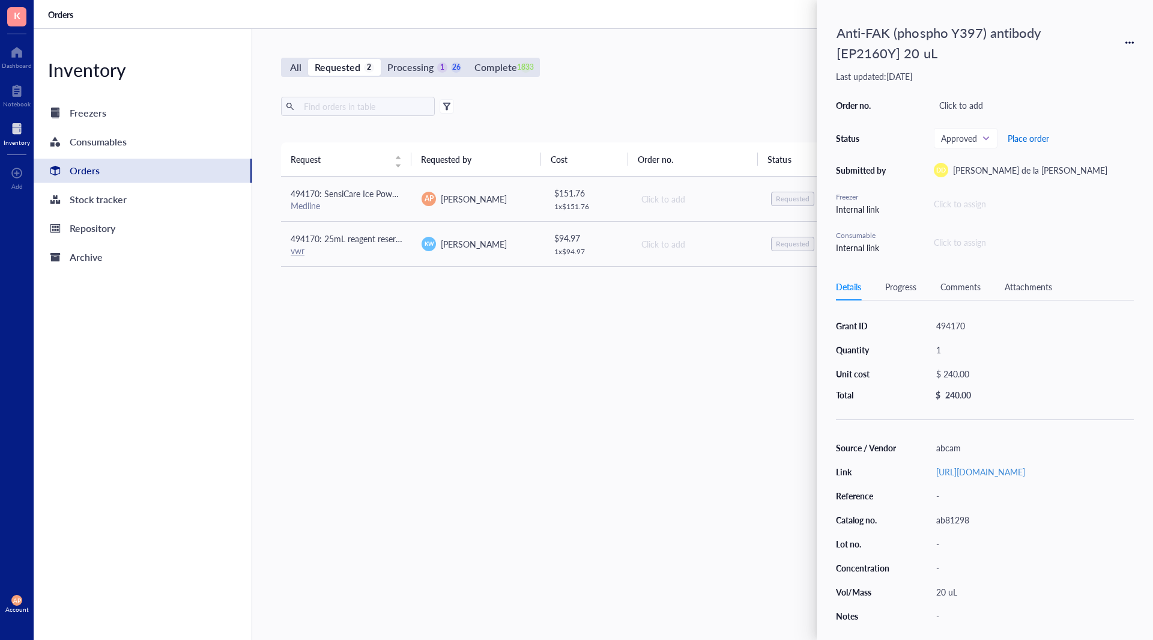
drag, startPoint x: 1043, startPoint y: 139, endPoint x: 1037, endPoint y: 140, distance: 6.0
click at [1043, 139] on span "Place order" at bounding box center [1028, 138] width 41 height 10
click at [519, 396] on div "Request Requested by Cost Order no. Status Date Action 494170: SensiCare Ice Po…" at bounding box center [696, 362] width 830 height 440
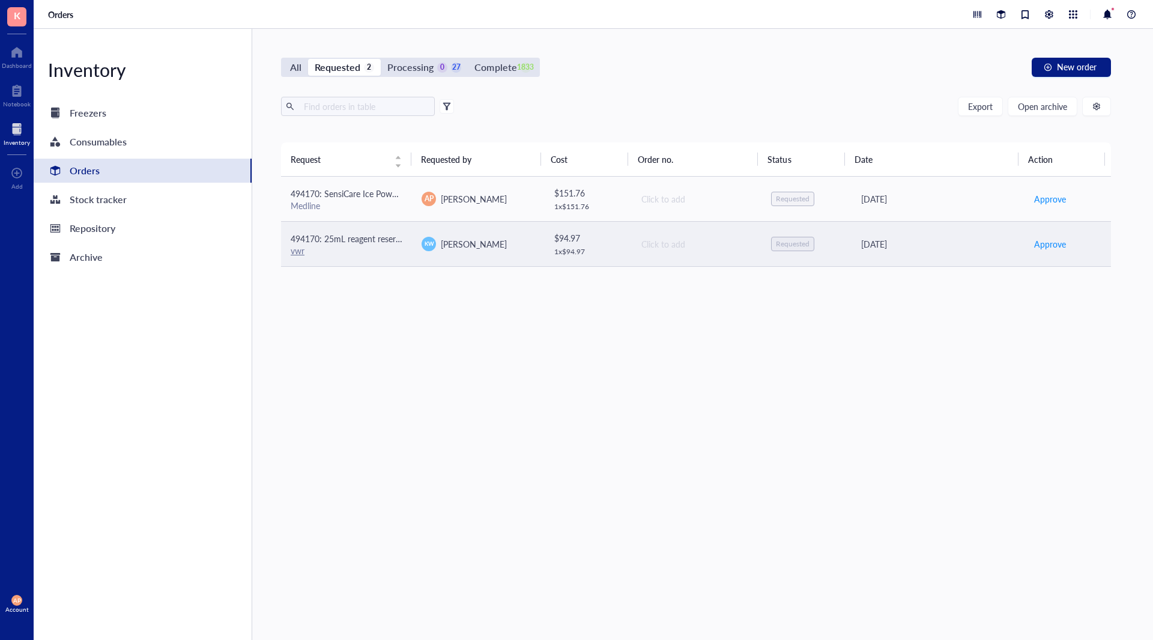
drag, startPoint x: 437, startPoint y: 69, endPoint x: 517, endPoint y: 229, distance: 179.2
click at [437, 70] on div "0" at bounding box center [442, 67] width 10 height 10
click at [381, 59] on input "Processing 0 27" at bounding box center [381, 59] width 0 height 0
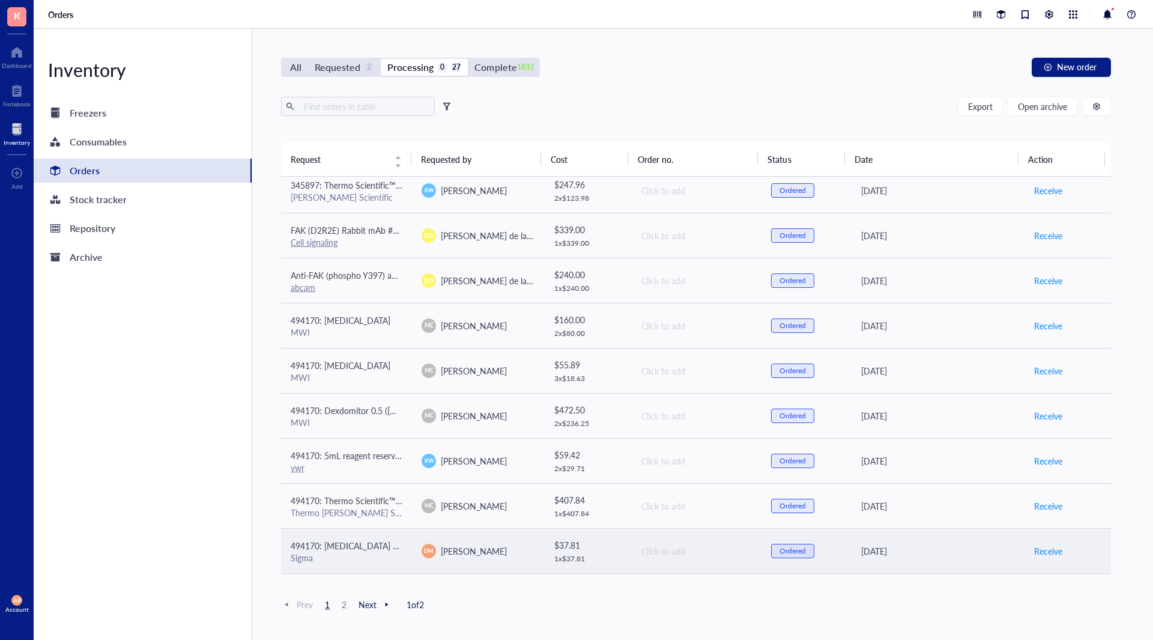
scroll to position [661, 0]
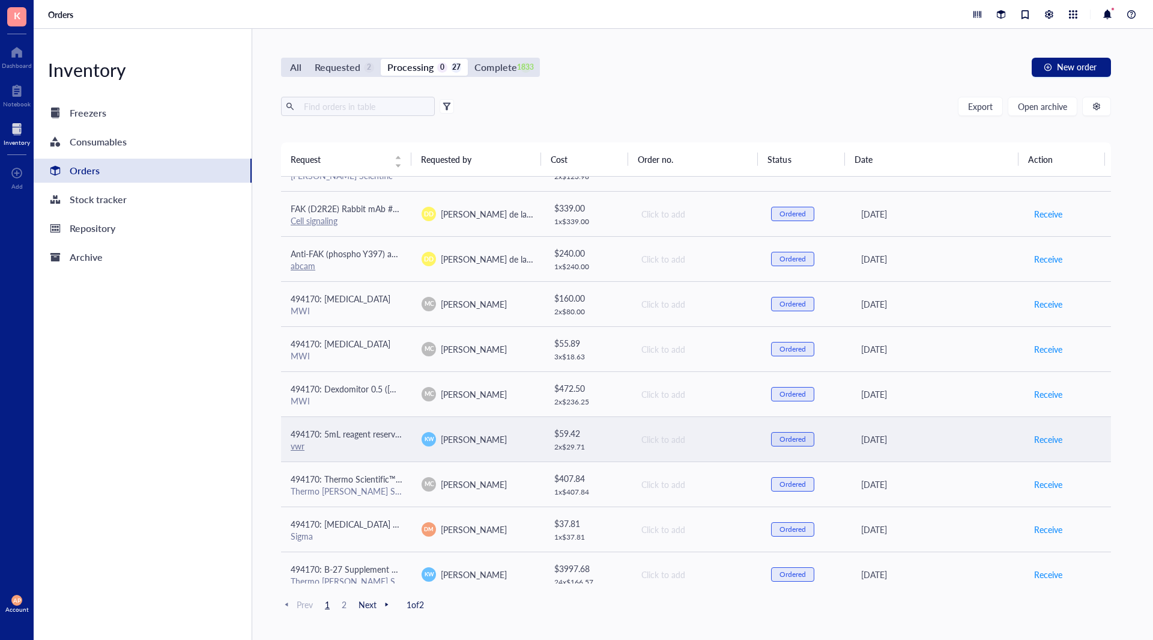
click at [514, 432] on div "[PERSON_NAME]" at bounding box center [478, 439] width 112 height 14
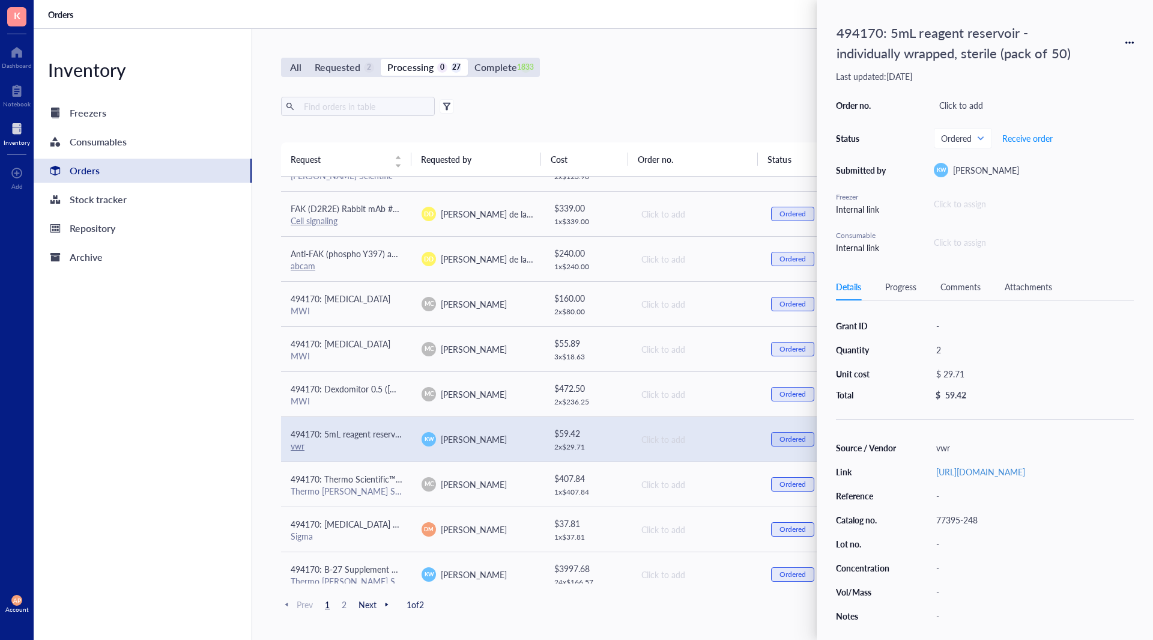
click at [121, 438] on div "Inventory Freezers Consumables Orders Stock tracker Repository Archive" at bounding box center [143, 334] width 219 height 611
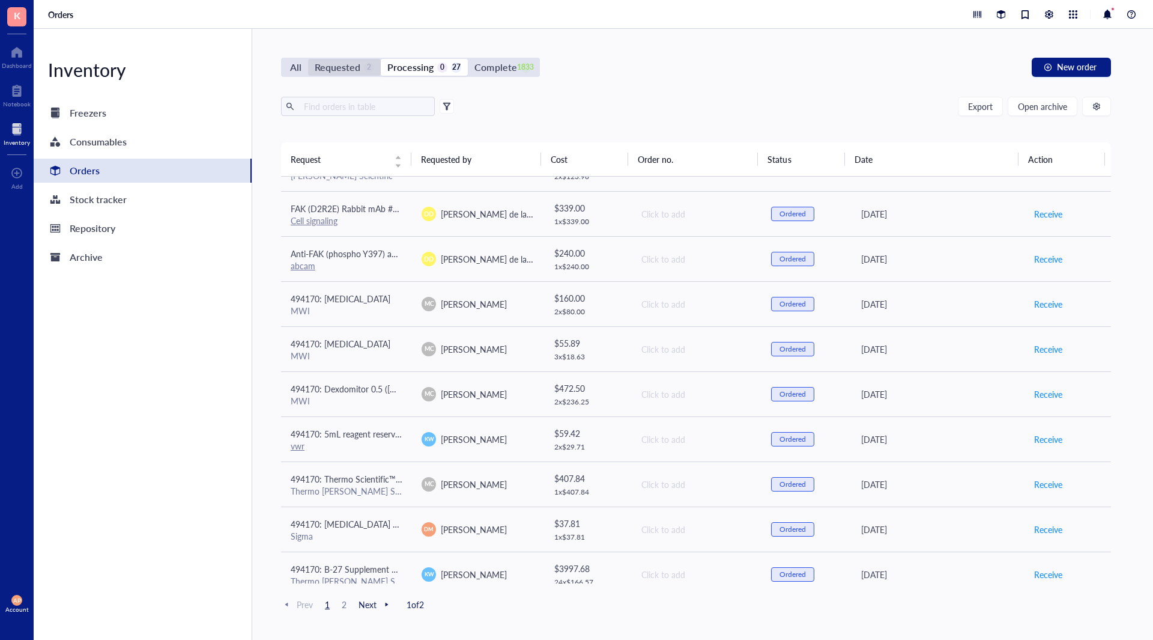
drag, startPoint x: 332, startPoint y: 68, endPoint x: 394, endPoint y: 148, distance: 101.0
click at [332, 68] on div "Requested" at bounding box center [338, 67] width 46 height 17
click at [308, 59] on input "Requested 2" at bounding box center [308, 59] width 0 height 0
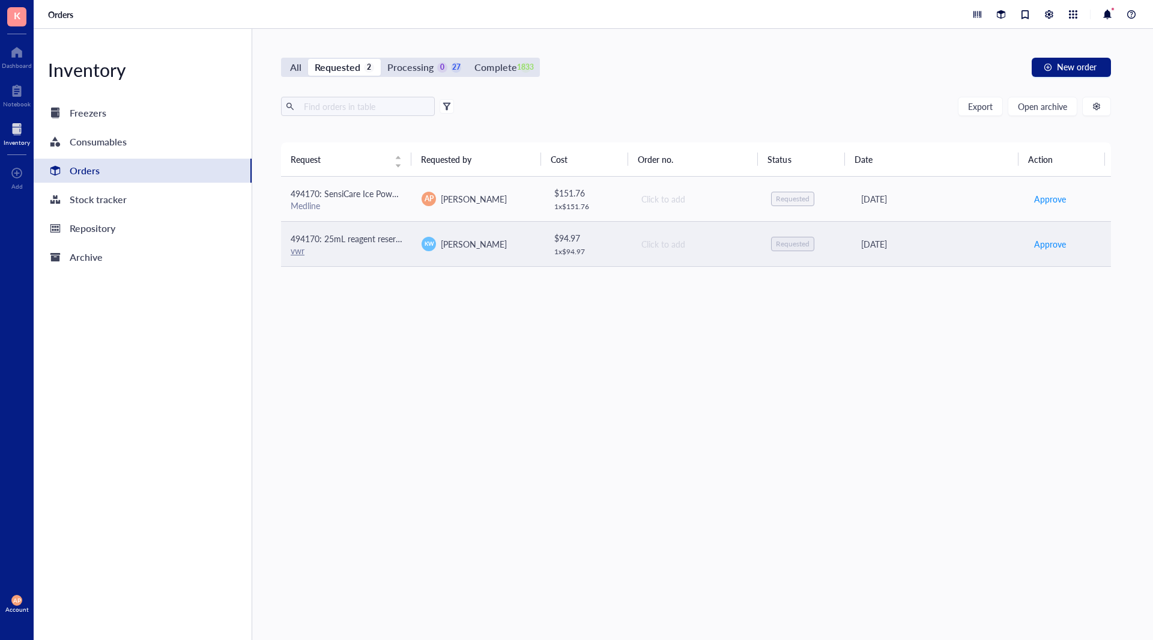
click at [380, 241] on span "494170: 25mL reagent reservoir - individually wrapped, sterile (case of 100)" at bounding box center [430, 238] width 279 height 12
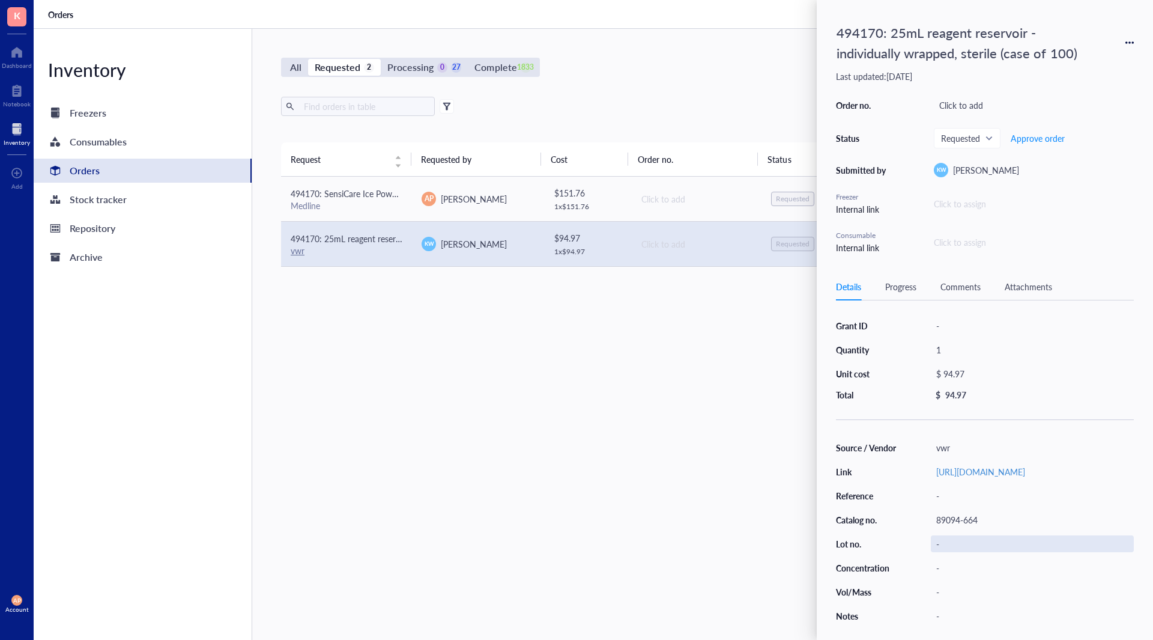
click at [986, 546] on div "-" at bounding box center [1032, 543] width 203 height 17
click at [981, 528] on div "89094-664" at bounding box center [1032, 519] width 203 height 17
drag, startPoint x: 981, startPoint y: 534, endPoint x: 876, endPoint y: 533, distance: 105.1
click at [876, 533] on div "Source / Vendor vwr Link [URL][DOMAIN_NAME] Reference - Catalog no. 89094-664 L…" at bounding box center [985, 531] width 298 height 185
click at [420, 398] on div "Request Requested by Cost Order no. Status Date Action 494170: SensiCare Ice Po…" at bounding box center [696, 362] width 830 height 440
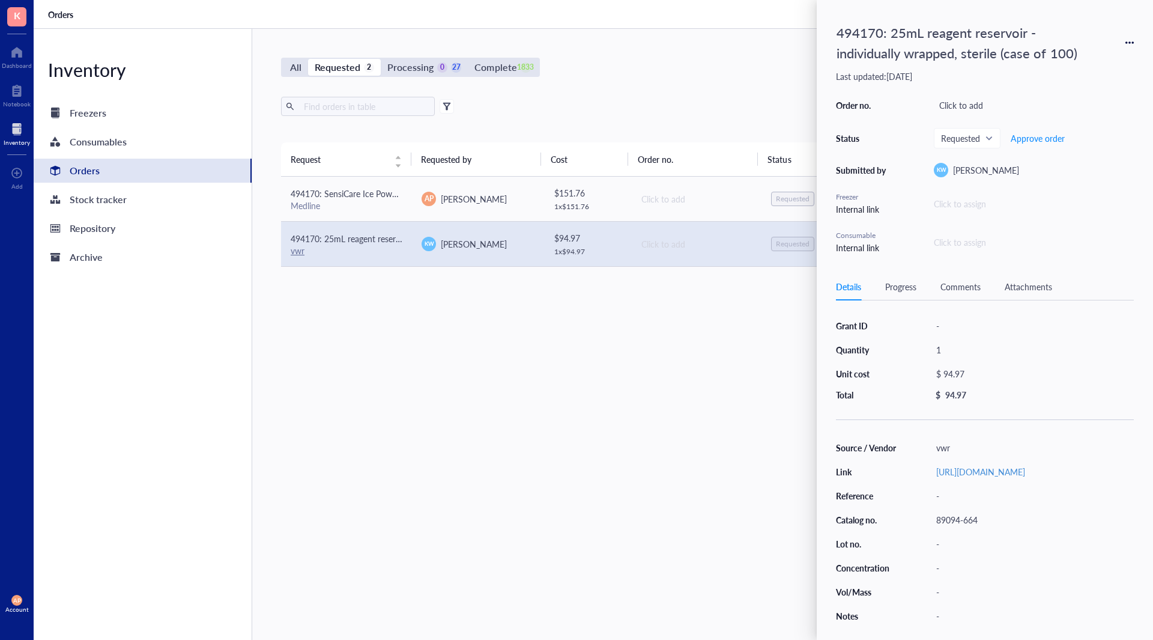
click at [1139, 43] on div "494170: 25mL reagent reservoir - individually wrapped, sterile (case of 100) La…" at bounding box center [985, 320] width 336 height 640
click at [1126, 40] on icon at bounding box center [1130, 42] width 8 height 8
click at [723, 359] on div "Request Requested by Cost Order no. Status Date Action 494170: SensiCare Ice Po…" at bounding box center [696, 362] width 830 height 440
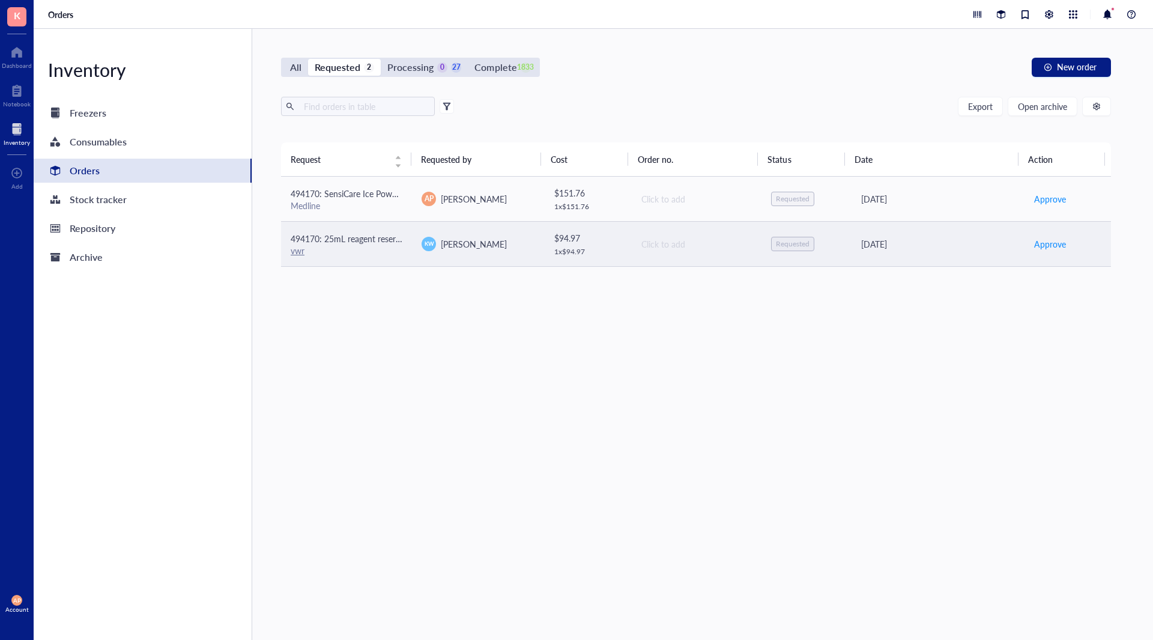
click at [471, 234] on td "[PERSON_NAME]" at bounding box center [477, 243] width 131 height 45
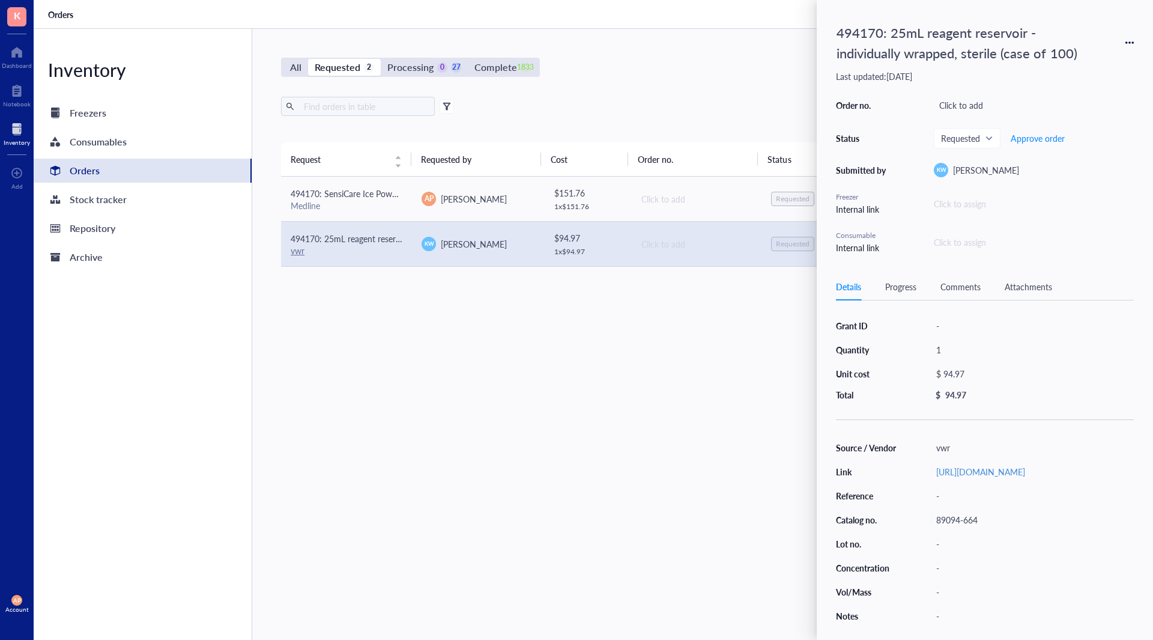
click at [535, 392] on div "Request Requested by Cost Order no. Status Date Action 494170: SensiCare Ice Po…" at bounding box center [696, 362] width 830 height 440
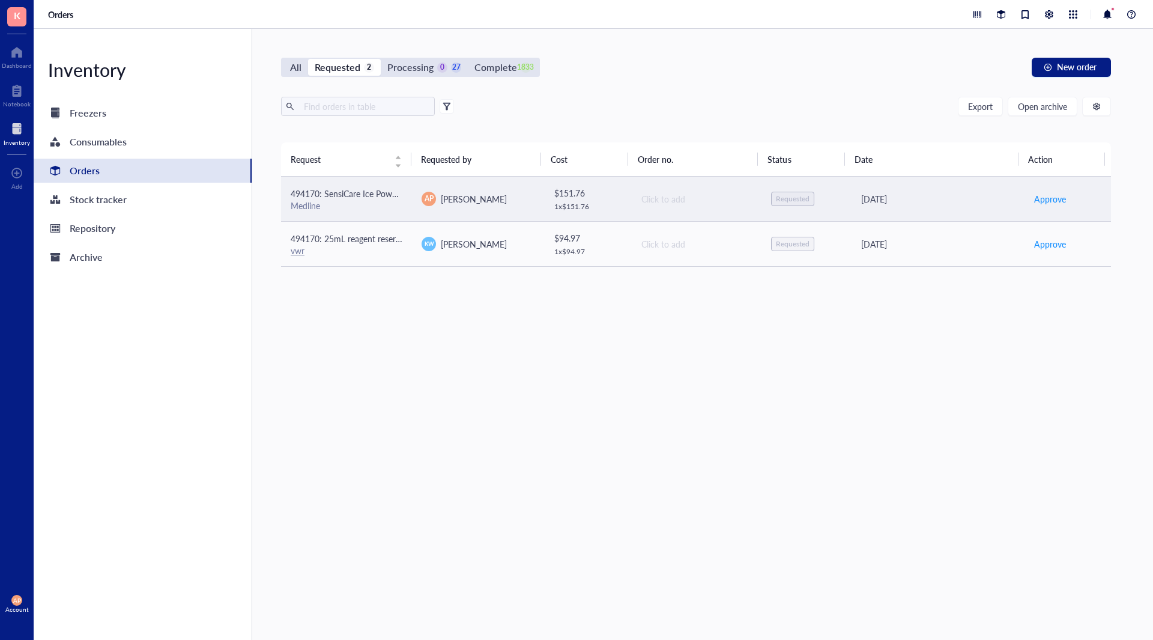
click at [351, 203] on div "Medline" at bounding box center [347, 205] width 112 height 11
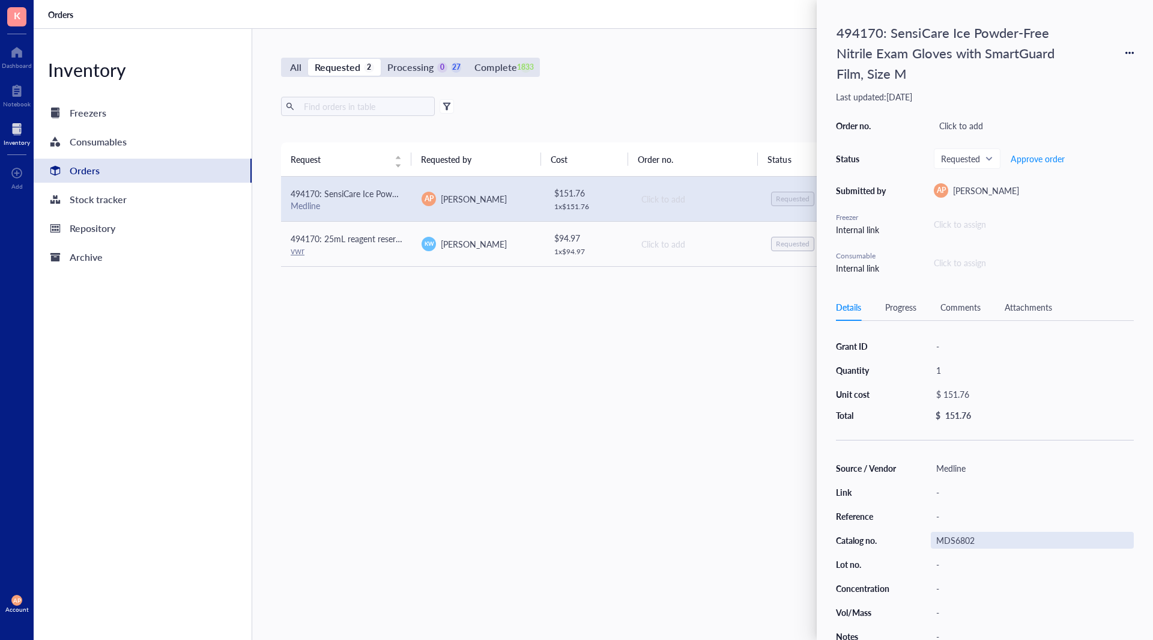
click at [992, 542] on div "MDS6802" at bounding box center [1032, 540] width 203 height 17
drag, startPoint x: 975, startPoint y: 538, endPoint x: 881, endPoint y: 547, distance: 94.2
click at [881, 547] on div "Source / Vendor Medline Link - Reference - Catalog no. MDS6802 Lot no. - Concen…" at bounding box center [985, 552] width 298 height 185
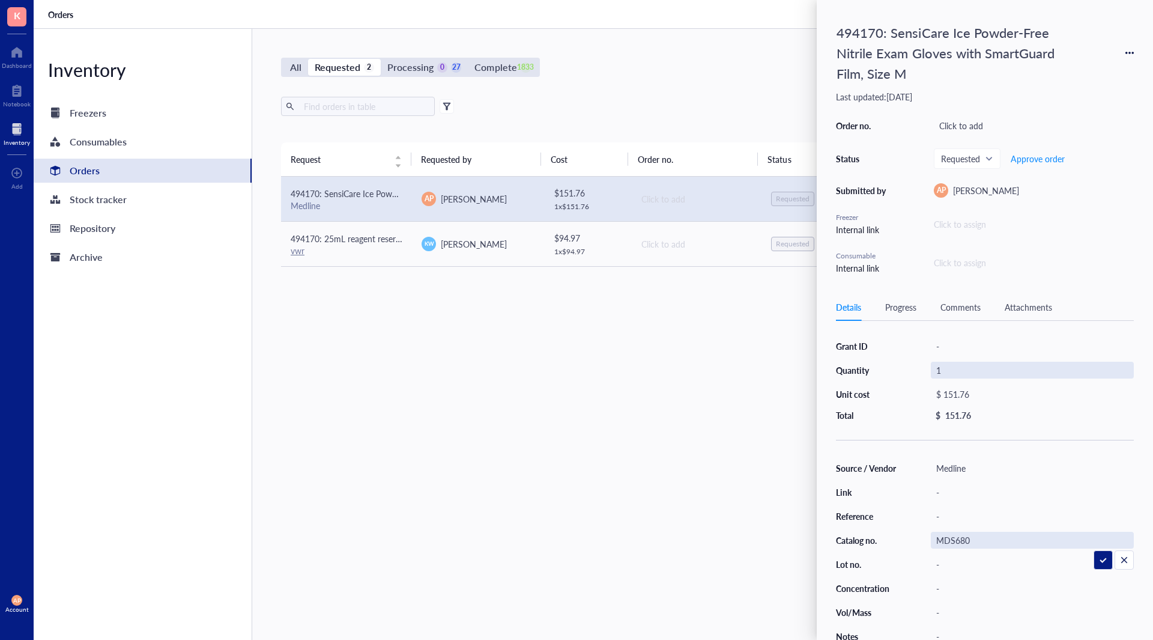
click at [954, 372] on div "1" at bounding box center [1032, 370] width 203 height 17
type input "2"
click at [1020, 368] on div "2" at bounding box center [1032, 370] width 203 height 17
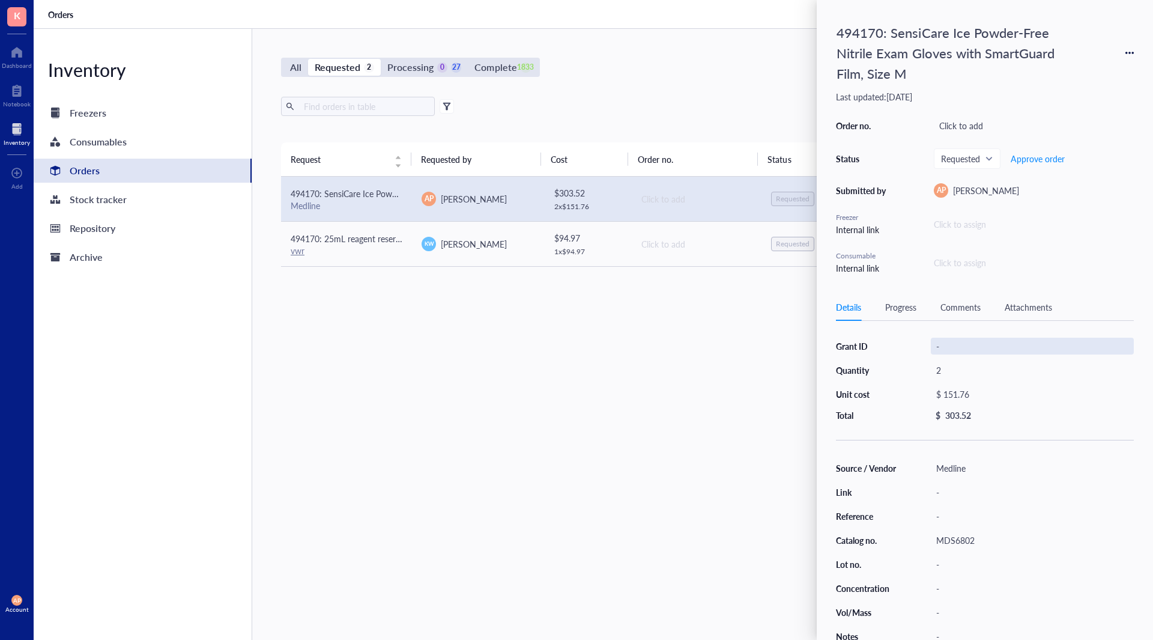
click at [964, 350] on div "-" at bounding box center [1032, 346] width 203 height 17
type input "494170"
click at [1041, 152] on button "Approve order" at bounding box center [1037, 158] width 55 height 19
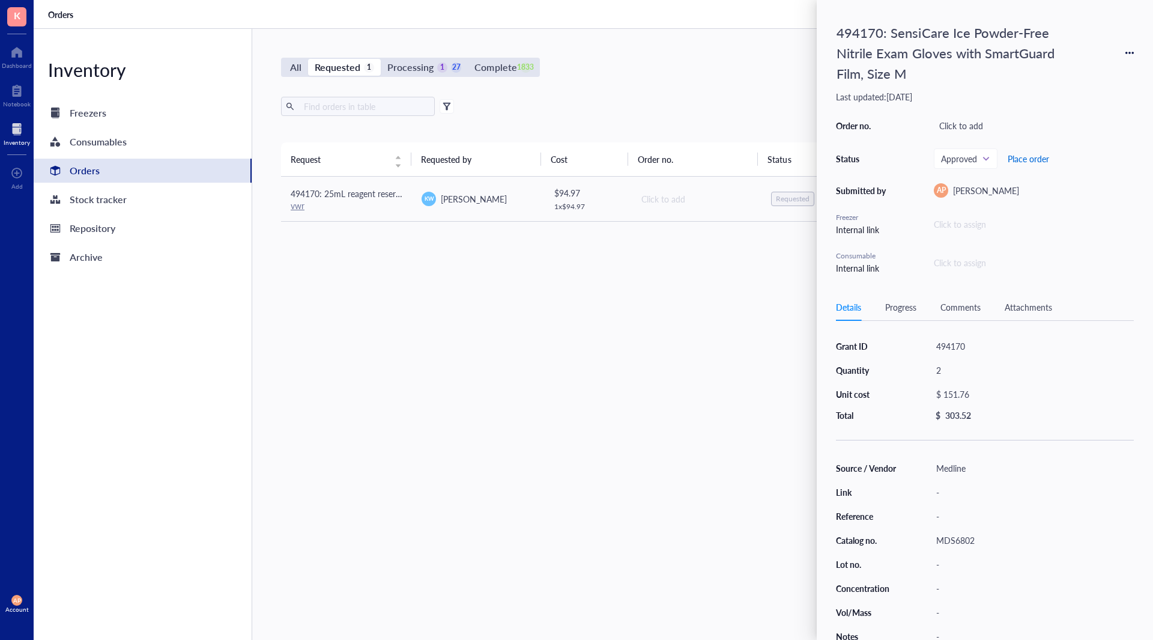
drag, startPoint x: 1039, startPoint y: 156, endPoint x: 1005, endPoint y: 192, distance: 49.7
click at [1038, 156] on span "Place order" at bounding box center [1028, 159] width 41 height 10
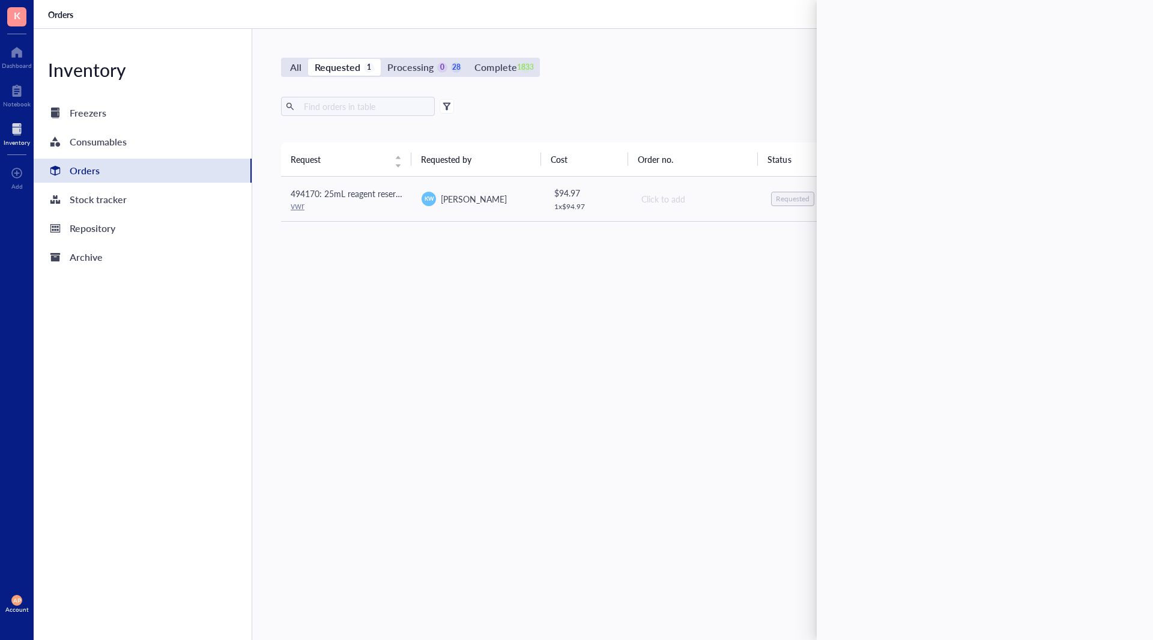
drag, startPoint x: 416, startPoint y: 475, endPoint x: 195, endPoint y: 32, distance: 495.4
click at [413, 466] on div "Request Requested by Cost Order no. Status Date Action 494170: 25mL reagent res…" at bounding box center [696, 362] width 830 height 440
